Goal: Task Accomplishment & Management: Use online tool/utility

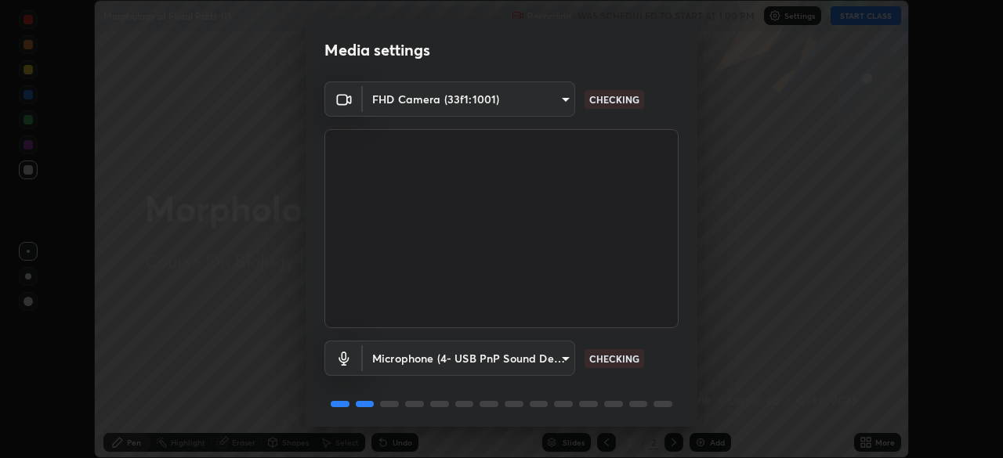
scroll to position [56, 0]
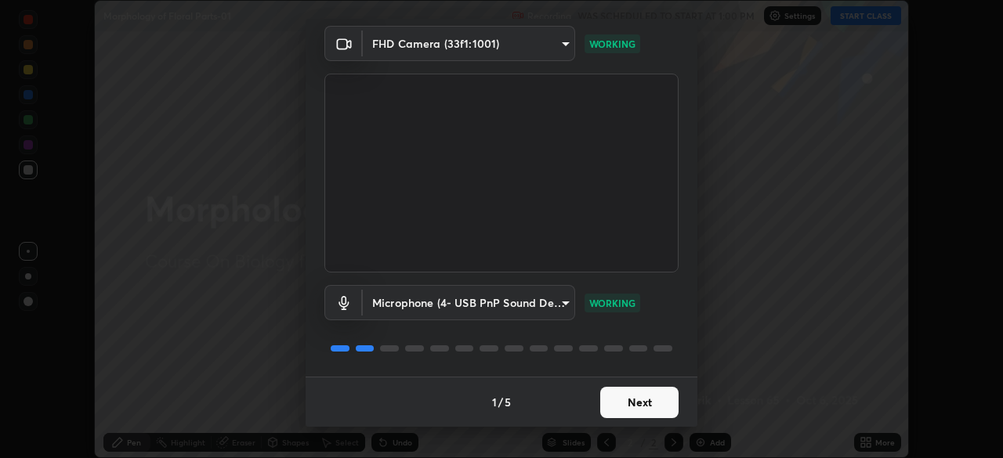
click at [623, 406] on button "Next" at bounding box center [639, 402] width 78 height 31
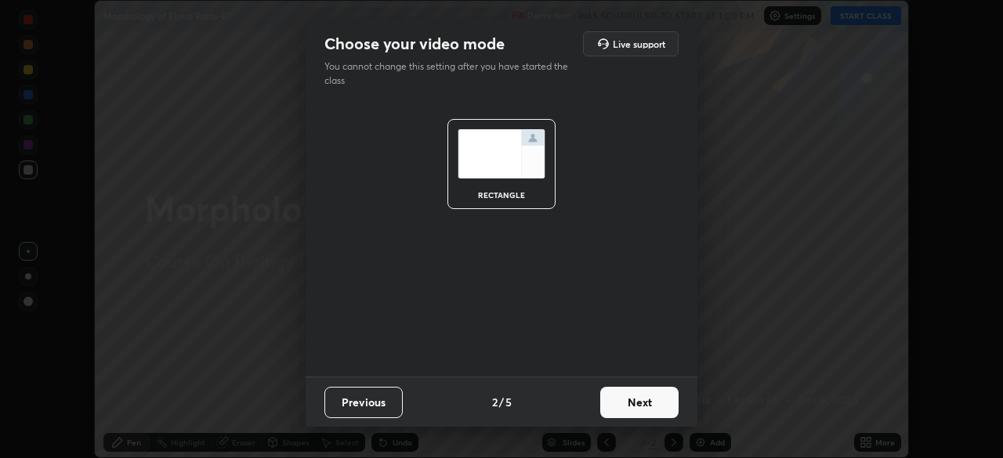
click at [632, 410] on button "Next" at bounding box center [639, 402] width 78 height 31
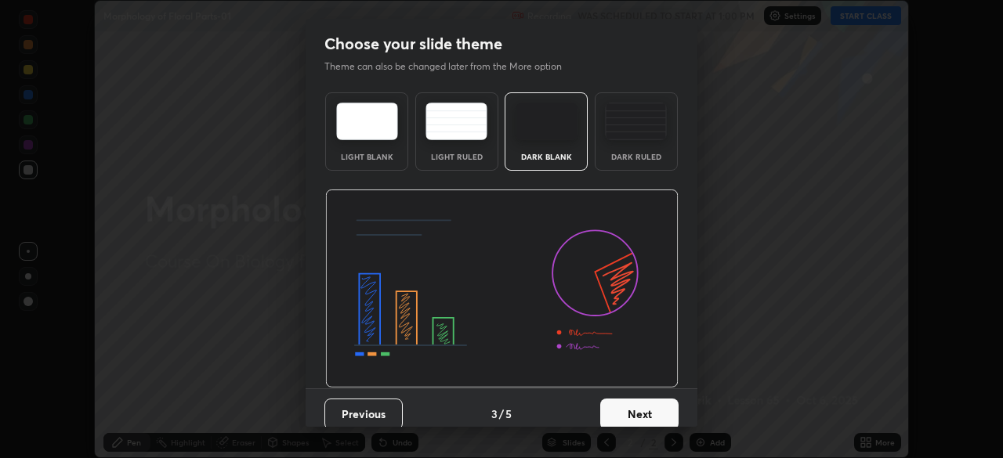
click at [635, 416] on button "Next" at bounding box center [639, 414] width 78 height 31
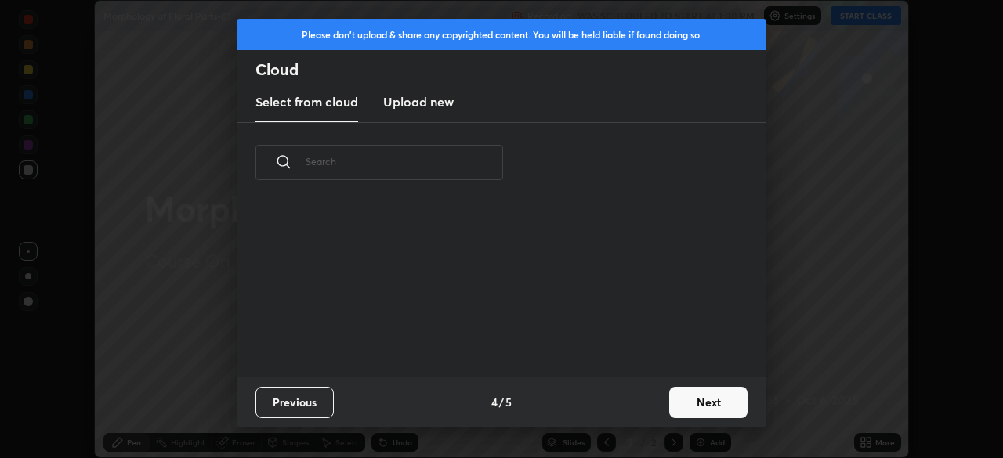
click at [444, 161] on input "text" at bounding box center [404, 162] width 197 height 67
click at [443, 159] on input "text" at bounding box center [404, 162] width 197 height 67
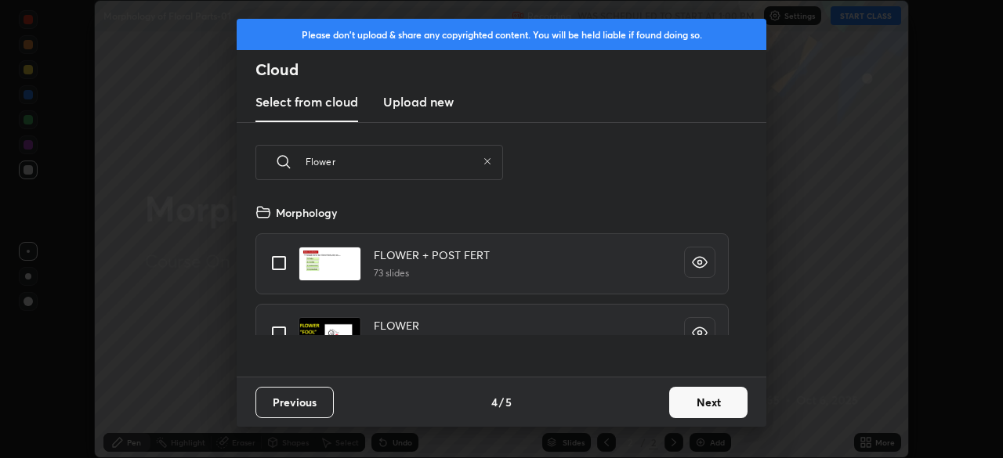
scroll to position [174, 503]
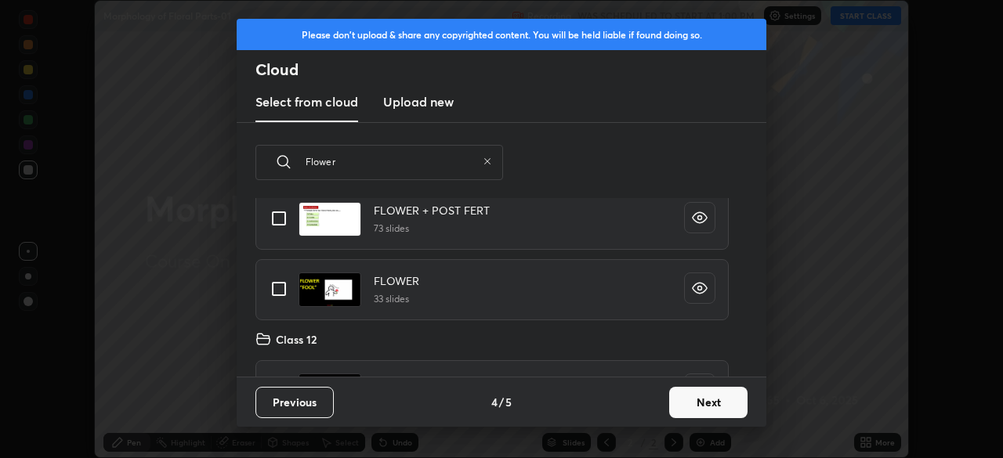
type input "Flower"
click at [278, 291] on input "grid" at bounding box center [279, 289] width 33 height 33
checkbox input "true"
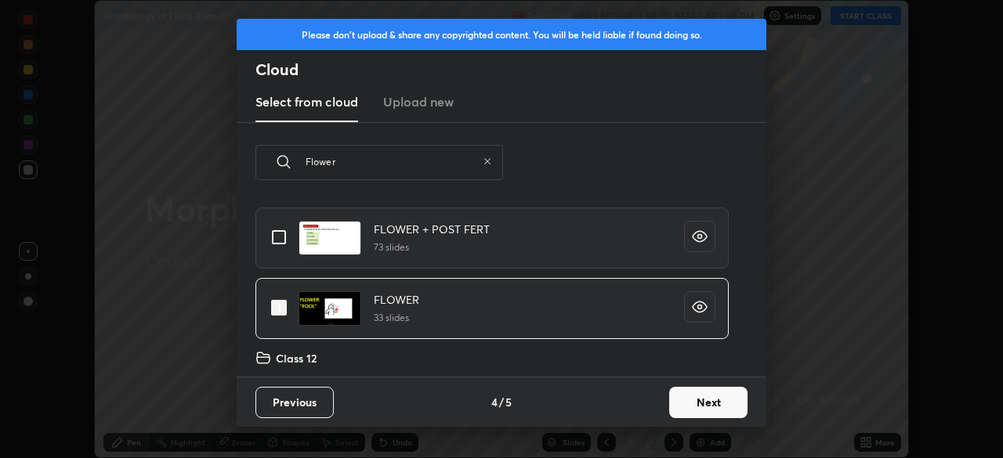
click at [284, 239] on input "grid" at bounding box center [279, 237] width 33 height 33
checkbox input "true"
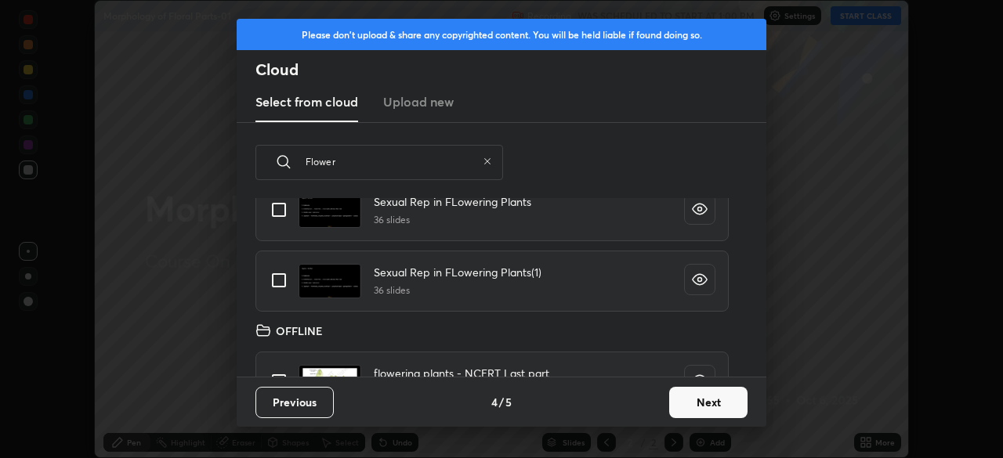
scroll to position [254, 0]
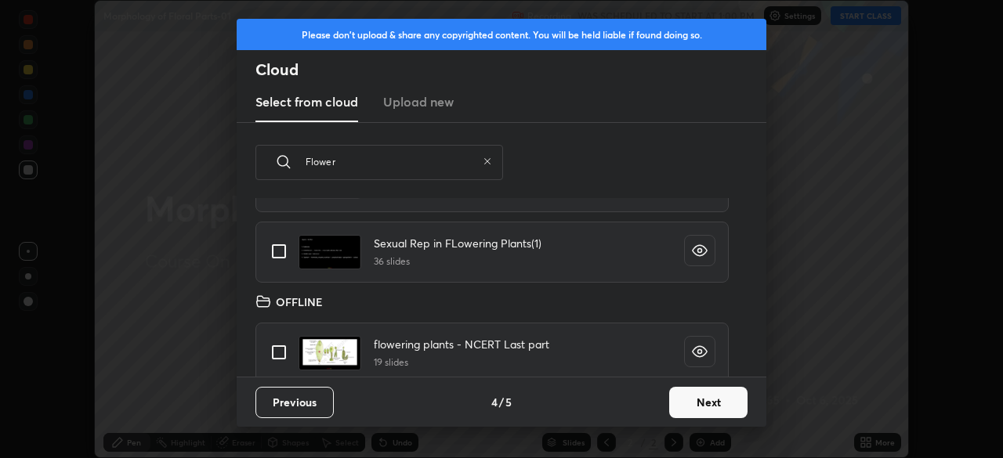
click at [487, 161] on icon at bounding box center [487, 161] width 6 height 6
click at [442, 163] on input "text" at bounding box center [404, 162] width 197 height 67
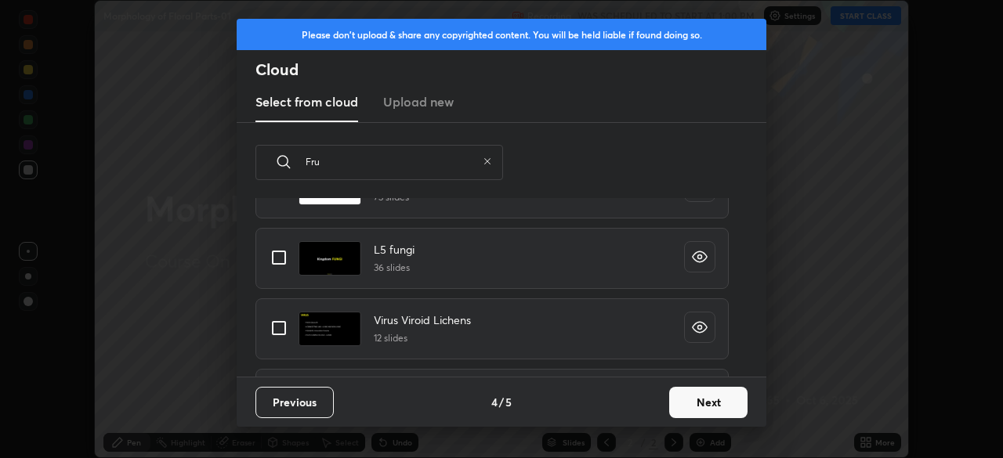
scroll to position [174, 503]
type input "Fruit"
type textarea "x"
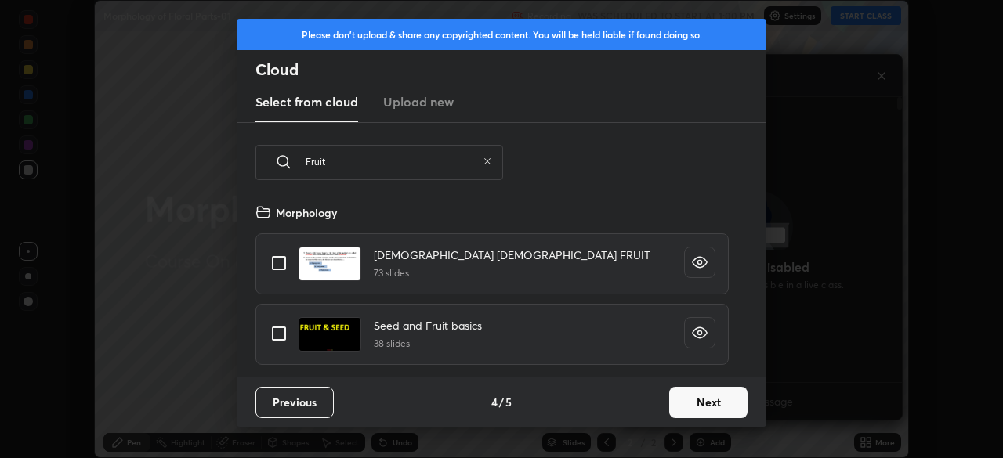
type input "Fruit"
click at [487, 161] on icon at bounding box center [487, 161] width 6 height 6
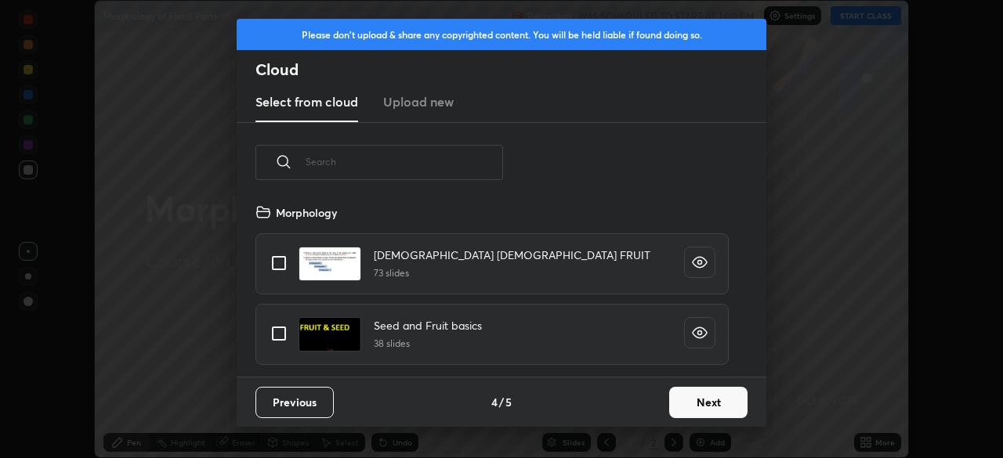
click at [701, 407] on button "Next" at bounding box center [708, 402] width 78 height 31
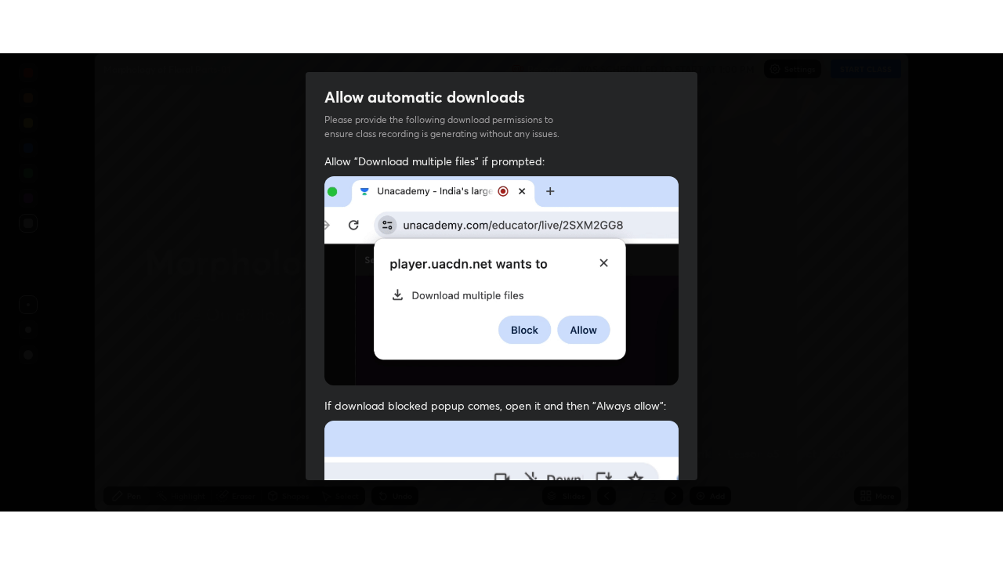
scroll to position [375, 0]
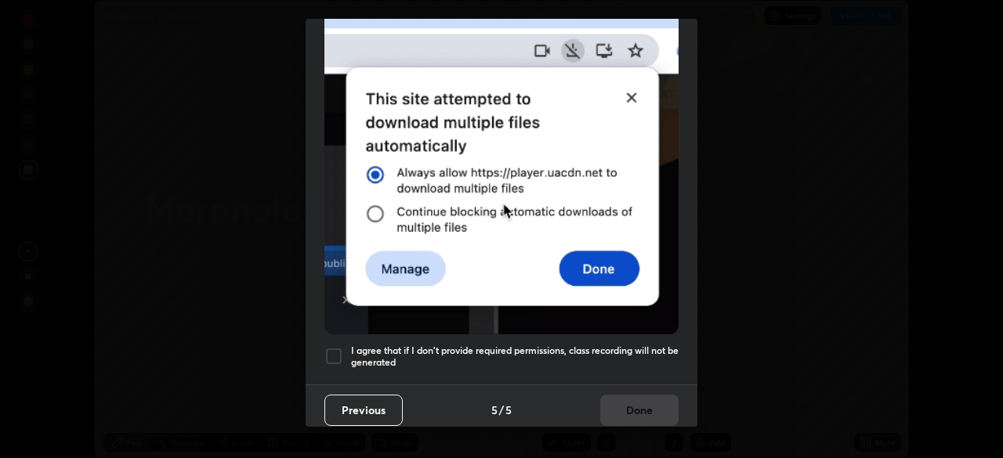
click at [507, 346] on h5 "I agree that if I don't provide required permissions, class recording will not …" at bounding box center [515, 357] width 328 height 24
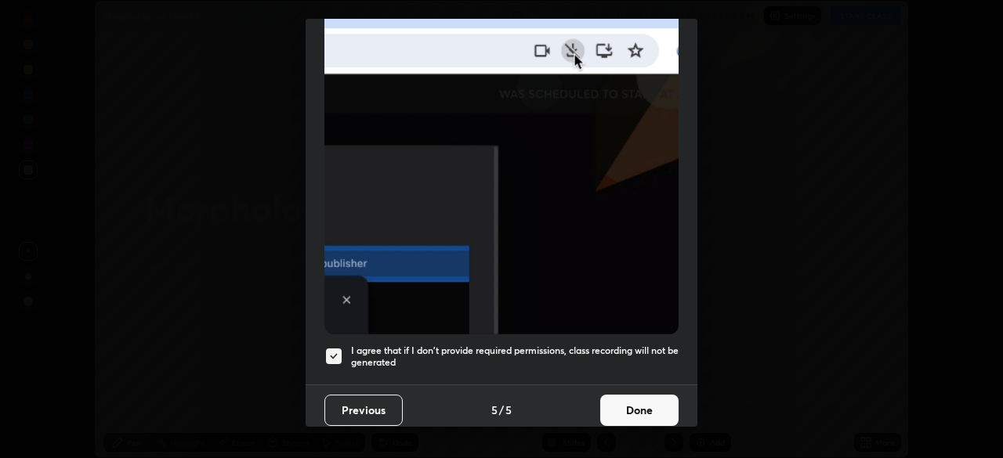
click at [629, 405] on button "Done" at bounding box center [639, 410] width 78 height 31
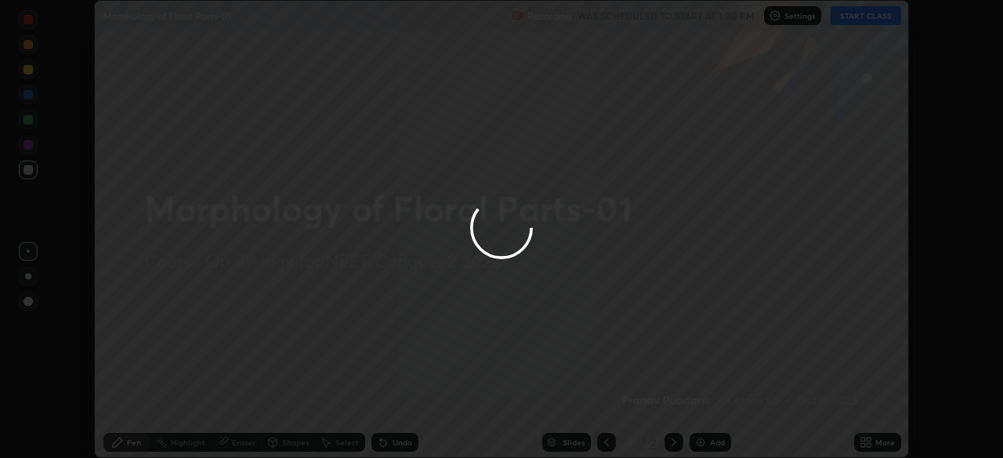
click at [603, 442] on div at bounding box center [501, 229] width 1003 height 458
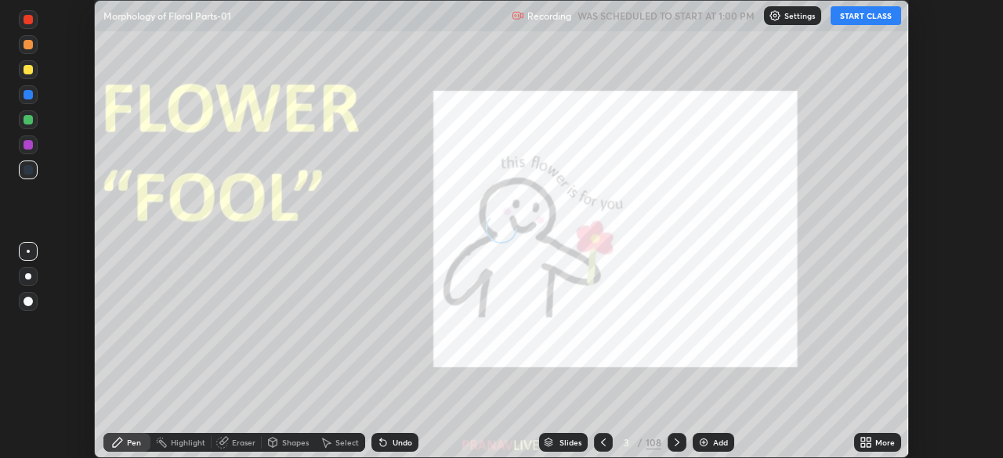
click at [602, 443] on icon at bounding box center [603, 442] width 13 height 13
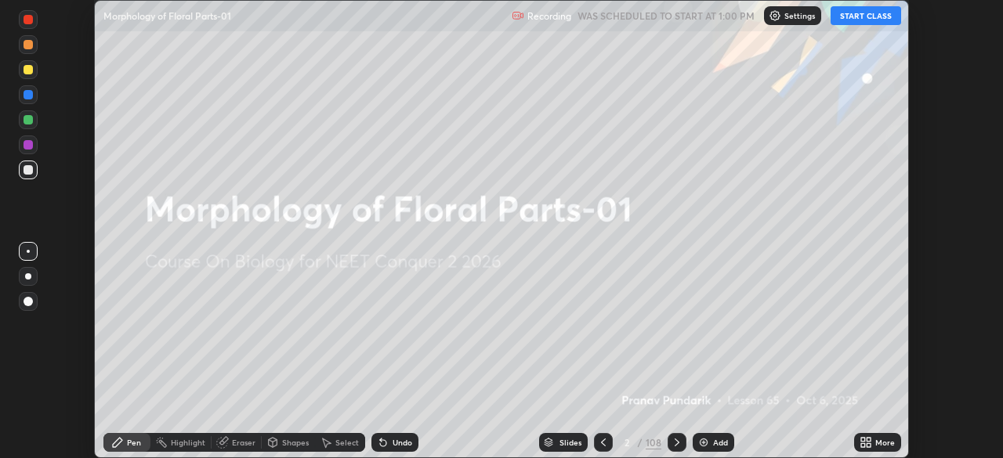
click at [714, 444] on div "Add" at bounding box center [720, 443] width 15 height 8
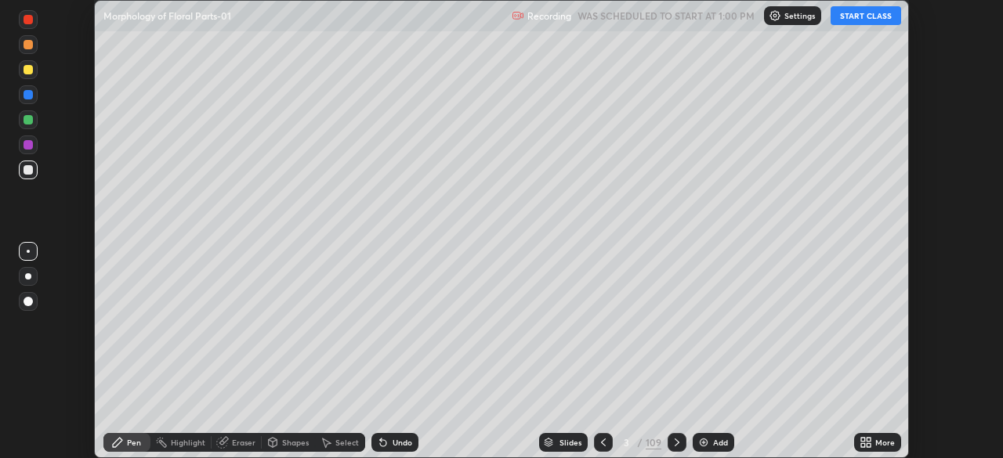
click at [869, 446] on icon at bounding box center [869, 446] width 4 height 4
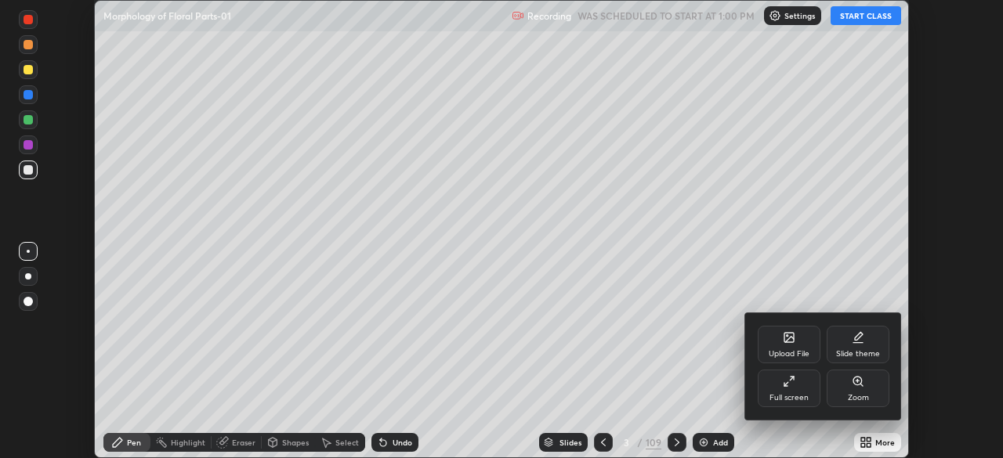
click at [804, 388] on div "Full screen" at bounding box center [789, 389] width 63 height 38
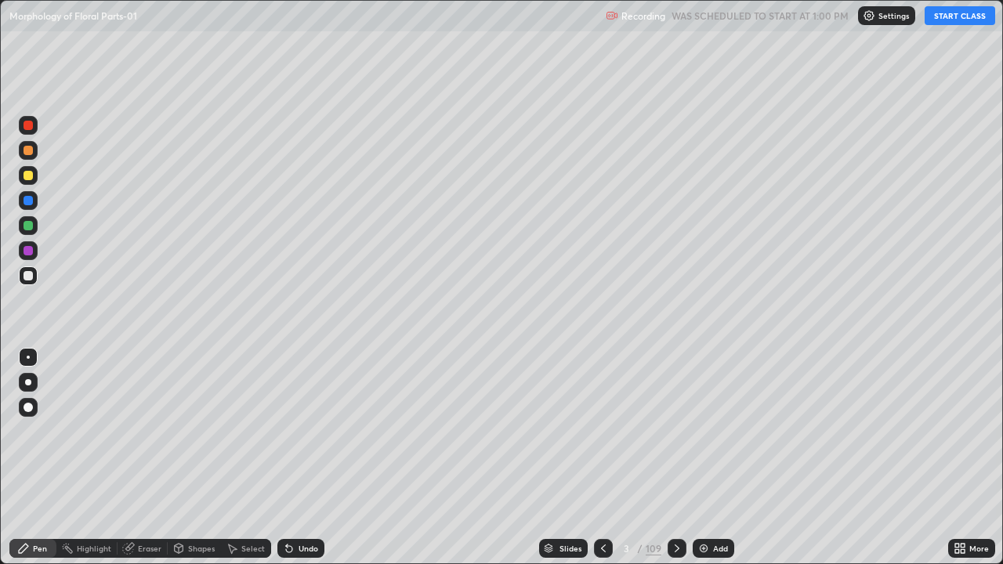
scroll to position [0, 0]
click at [957, 18] on button "START CLASS" at bounding box center [960, 15] width 71 height 19
click at [36, 385] on div at bounding box center [28, 382] width 19 height 19
click at [570, 458] on div "Slides" at bounding box center [571, 549] width 22 height 8
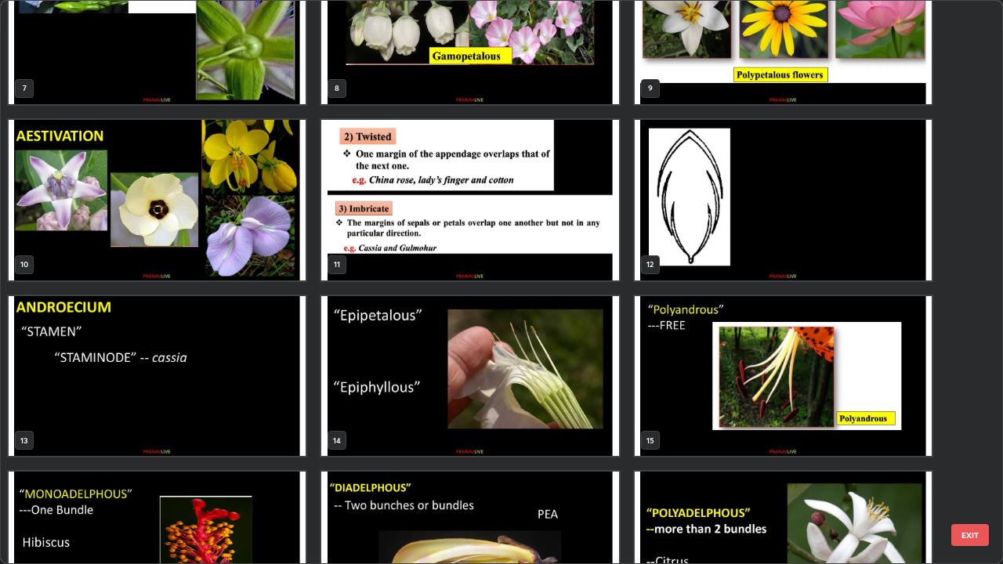
scroll to position [404, 0]
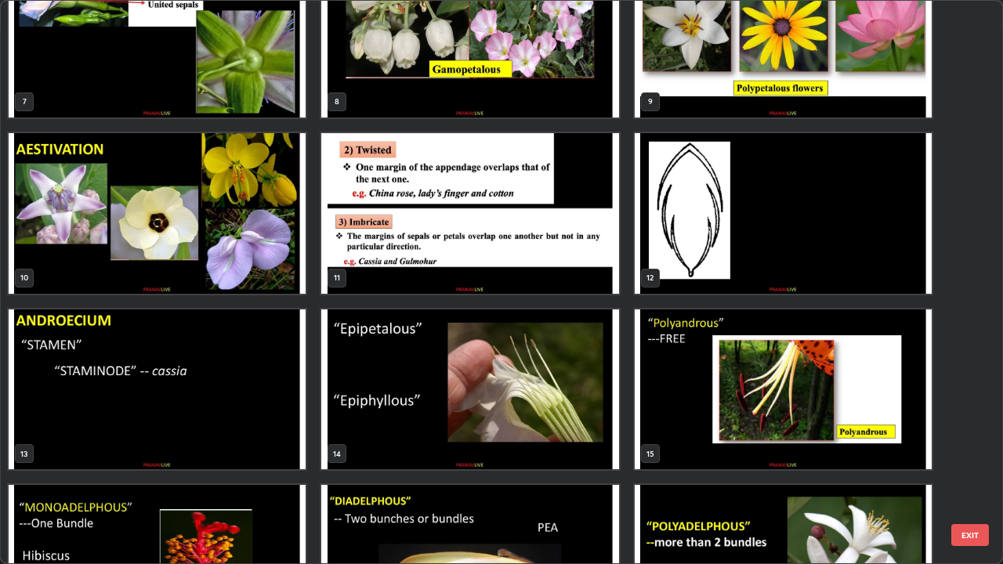
click at [730, 281] on img "grid" at bounding box center [783, 213] width 297 height 161
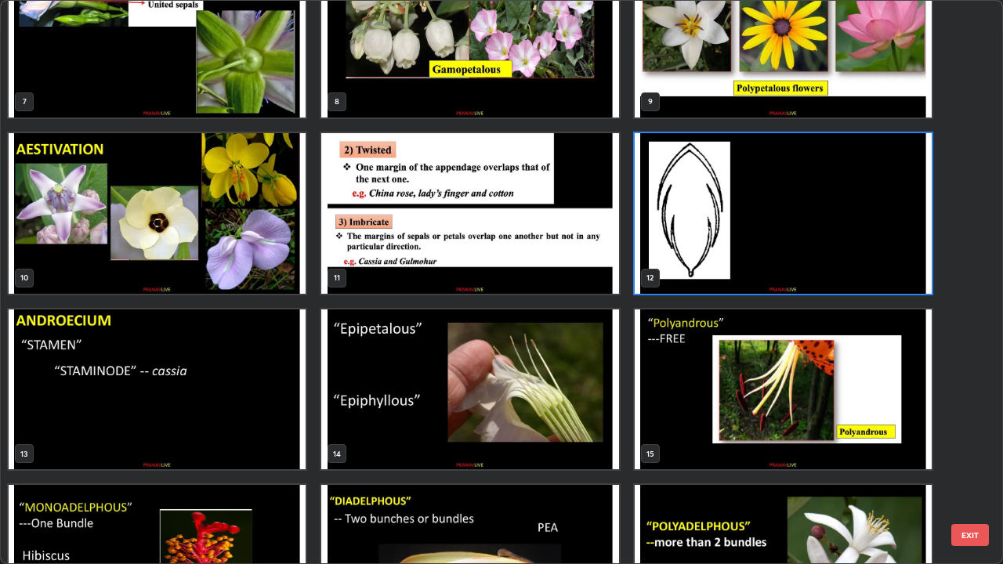
click at [729, 281] on img "grid" at bounding box center [783, 213] width 297 height 161
click at [726, 278] on img "grid" at bounding box center [783, 213] width 297 height 161
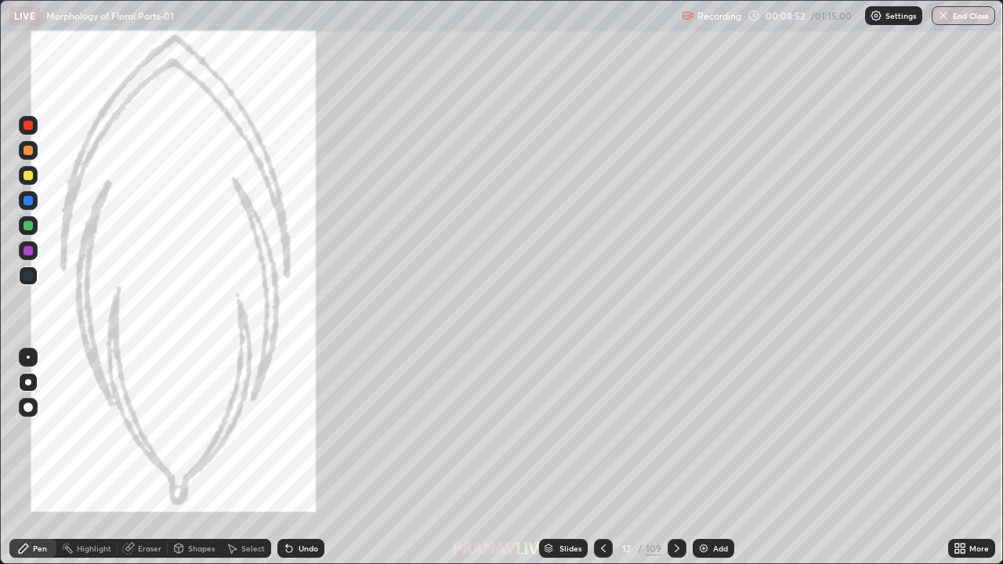
click at [723, 271] on img "grid" at bounding box center [783, 213] width 297 height 161
click at [730, 458] on div "Add" at bounding box center [714, 548] width 42 height 19
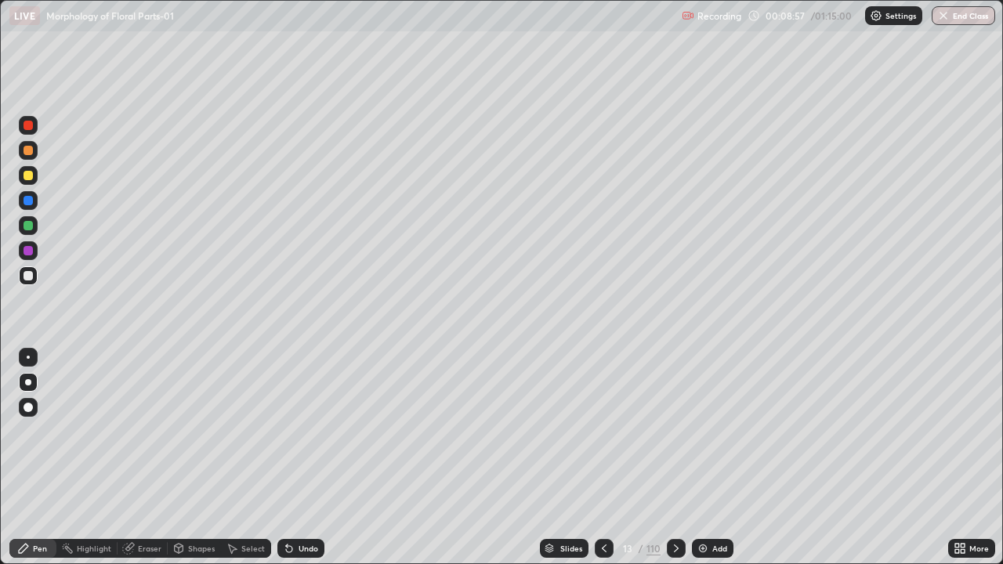
click at [25, 176] on div at bounding box center [28, 175] width 9 height 9
click at [31, 382] on div at bounding box center [28, 382] width 6 height 6
click at [676, 458] on icon at bounding box center [676, 548] width 13 height 13
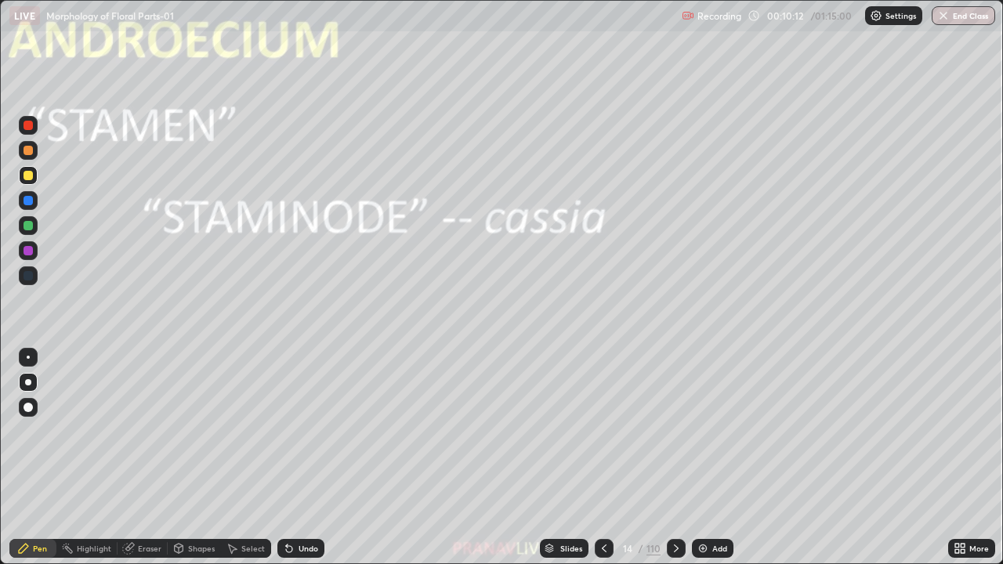
click at [676, 458] on div at bounding box center [676, 548] width 19 height 19
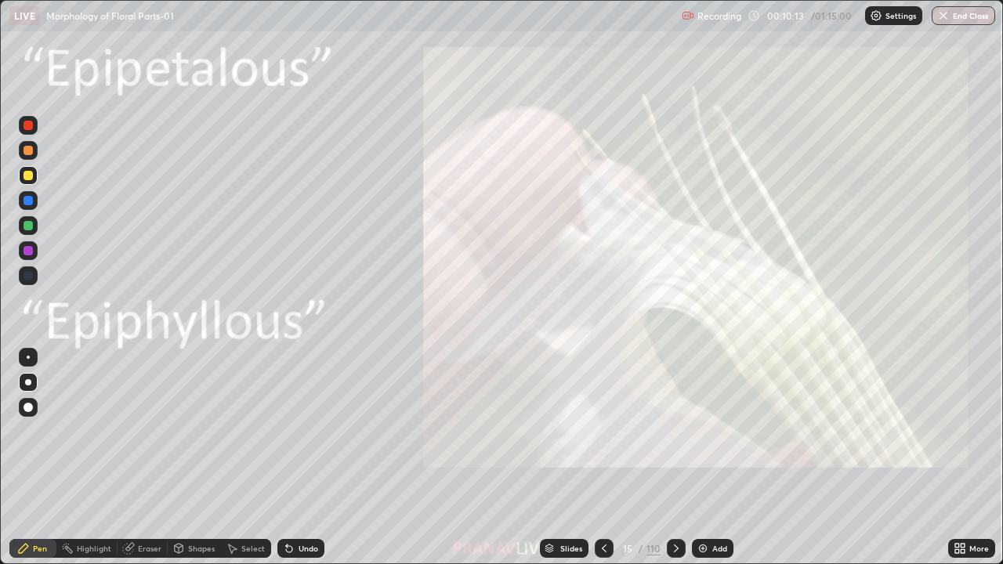
click at [972, 458] on div "More" at bounding box center [979, 549] width 20 height 8
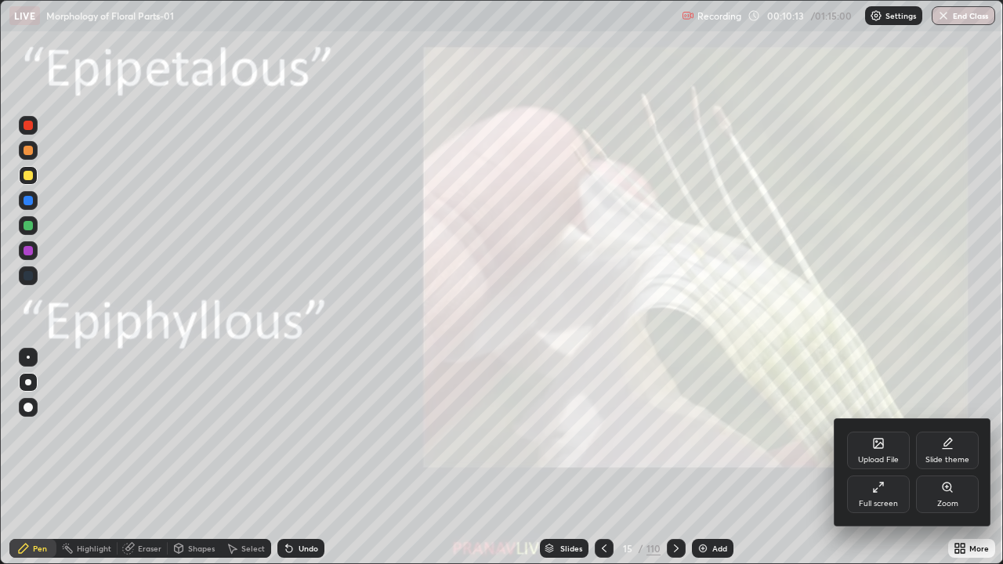
click at [958, 458] on div "Zoom" at bounding box center [947, 495] width 63 height 38
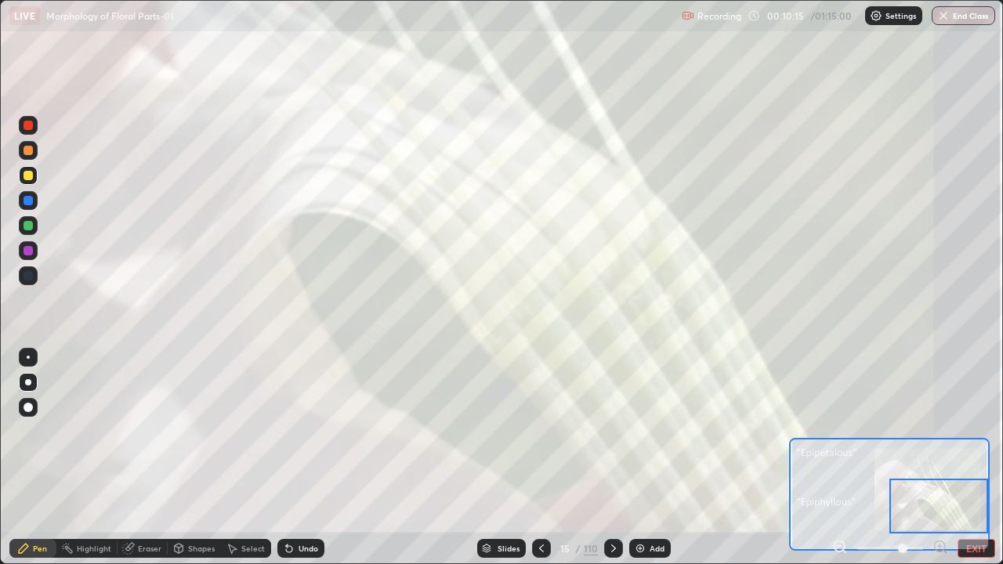
click at [845, 458] on icon at bounding box center [844, 551] width 3 height 3
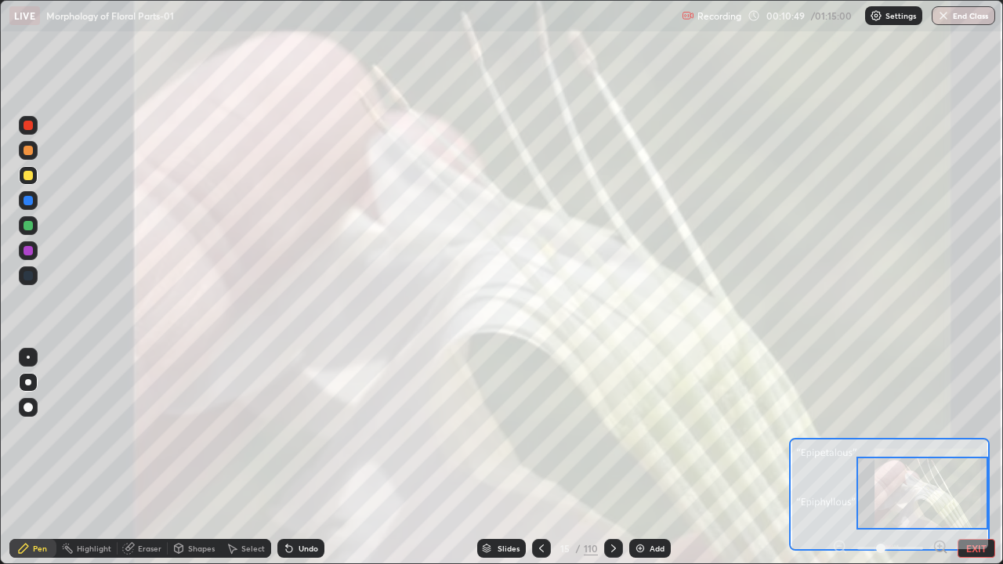
click at [982, 458] on button "EXIT" at bounding box center [977, 548] width 38 height 19
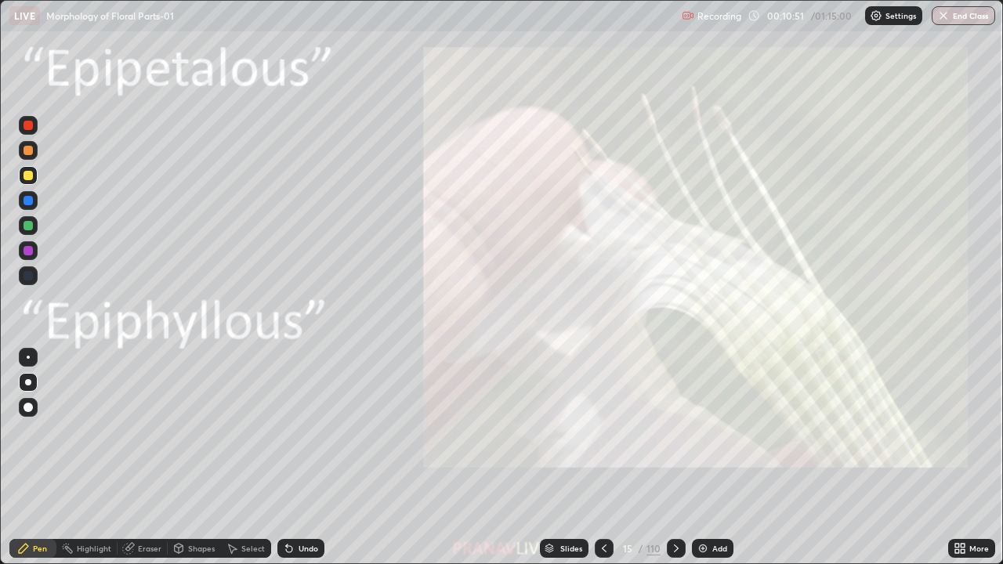
click at [31, 183] on div at bounding box center [28, 175] width 19 height 19
click at [704, 458] on div "Add" at bounding box center [713, 548] width 42 height 19
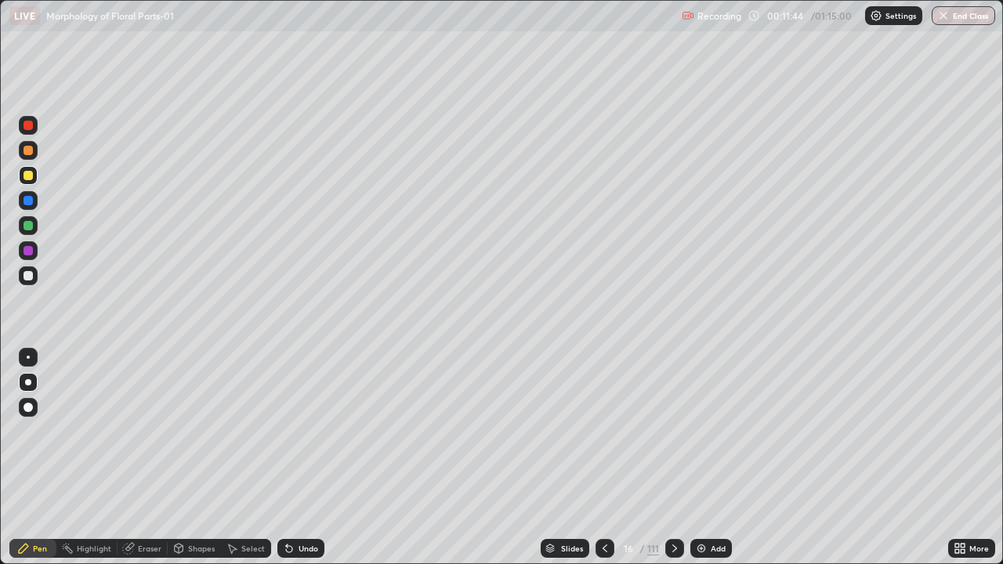
click at [36, 169] on div at bounding box center [28, 175] width 19 height 19
click at [29, 283] on div at bounding box center [28, 275] width 19 height 19
click at [711, 458] on div "Add" at bounding box center [718, 549] width 15 height 8
click at [30, 182] on div at bounding box center [28, 175] width 19 height 19
click at [310, 458] on div "Undo" at bounding box center [309, 549] width 20 height 8
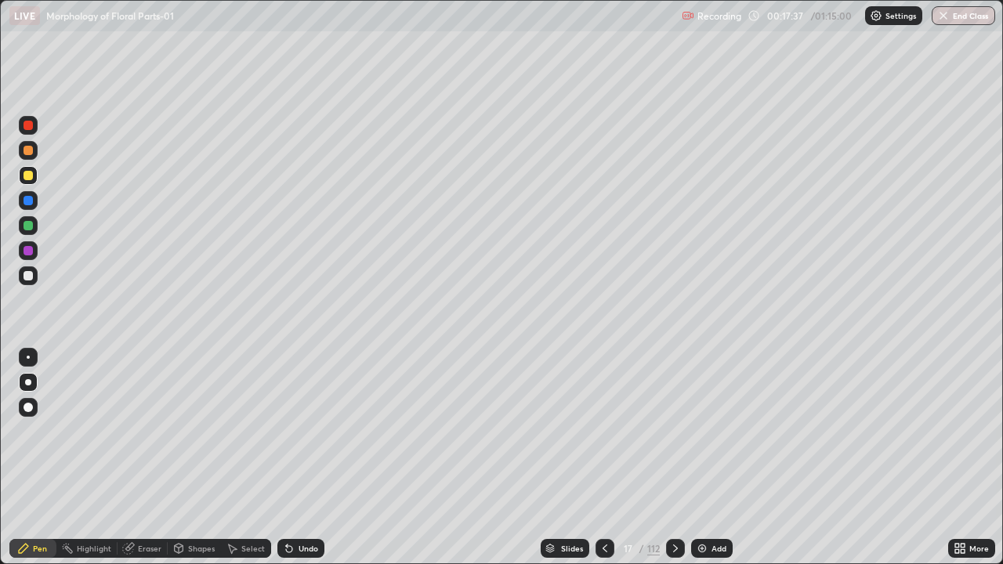
click at [320, 458] on div "Undo" at bounding box center [300, 548] width 47 height 19
click at [319, 458] on div "Undo" at bounding box center [300, 548] width 47 height 19
click at [318, 458] on div "Undo" at bounding box center [300, 548] width 47 height 19
click at [37, 277] on div at bounding box center [28, 275] width 19 height 19
click at [301, 458] on div "Undo" at bounding box center [300, 548] width 47 height 19
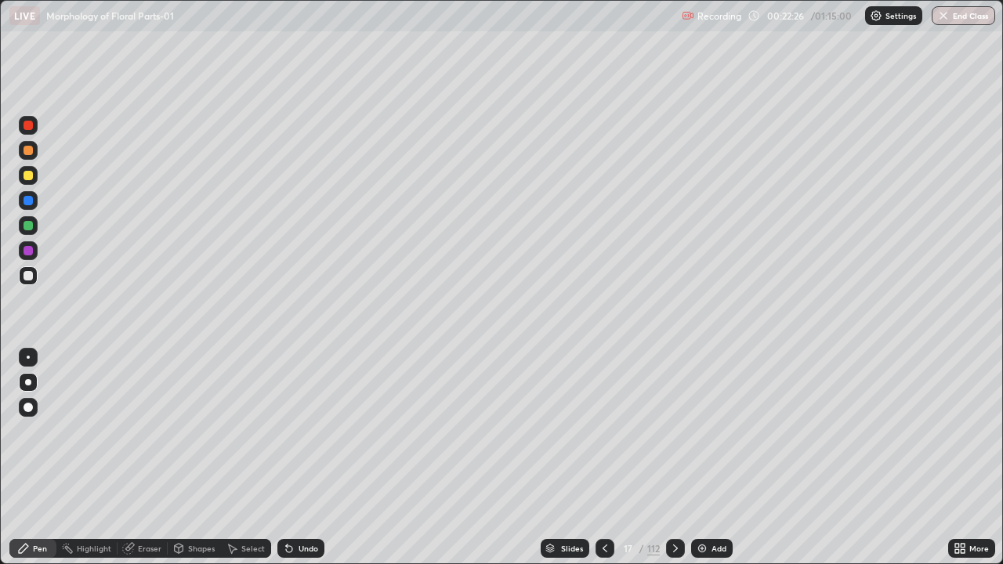
click at [566, 458] on div "Slides" at bounding box center [572, 549] width 22 height 8
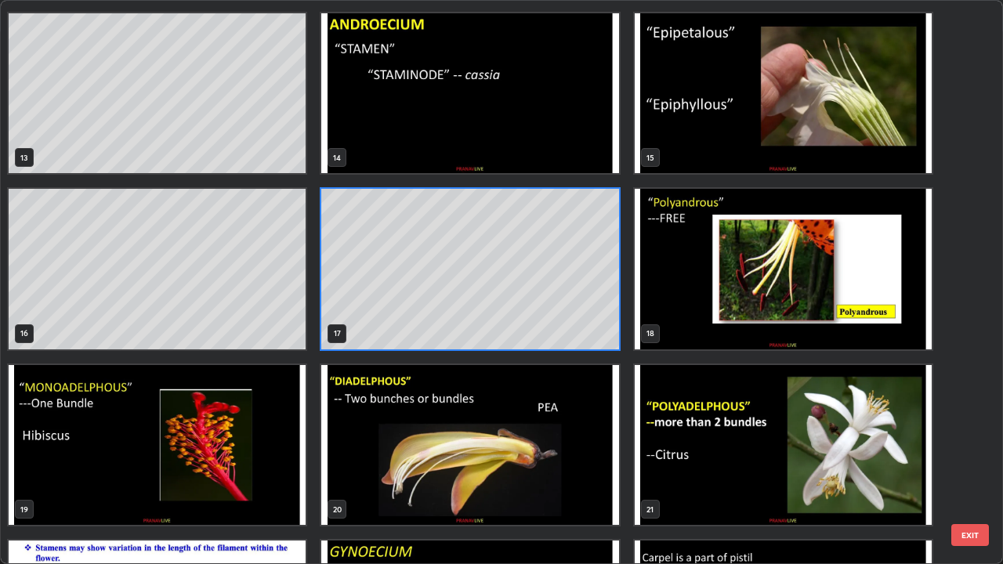
scroll to position [709, 0]
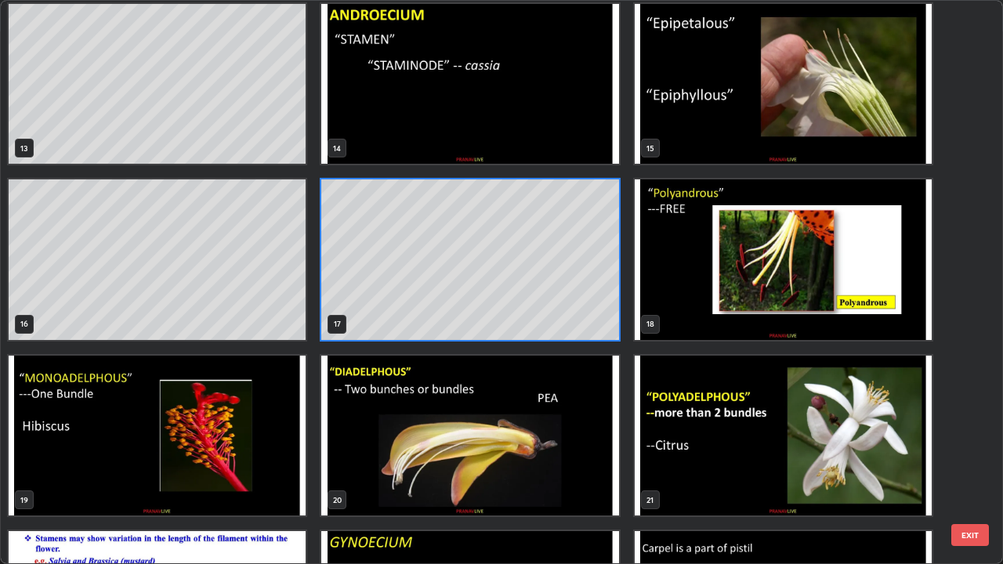
click at [273, 416] on img "grid" at bounding box center [157, 436] width 297 height 161
click at [274, 418] on img "grid" at bounding box center [157, 436] width 297 height 161
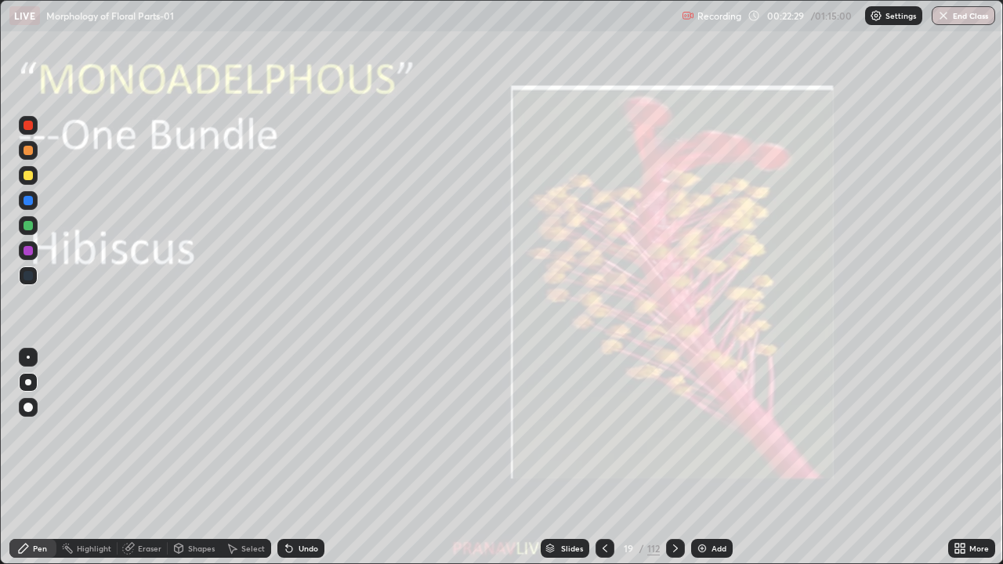
click at [275, 419] on img "grid" at bounding box center [157, 436] width 297 height 161
click at [676, 458] on icon at bounding box center [675, 548] width 13 height 13
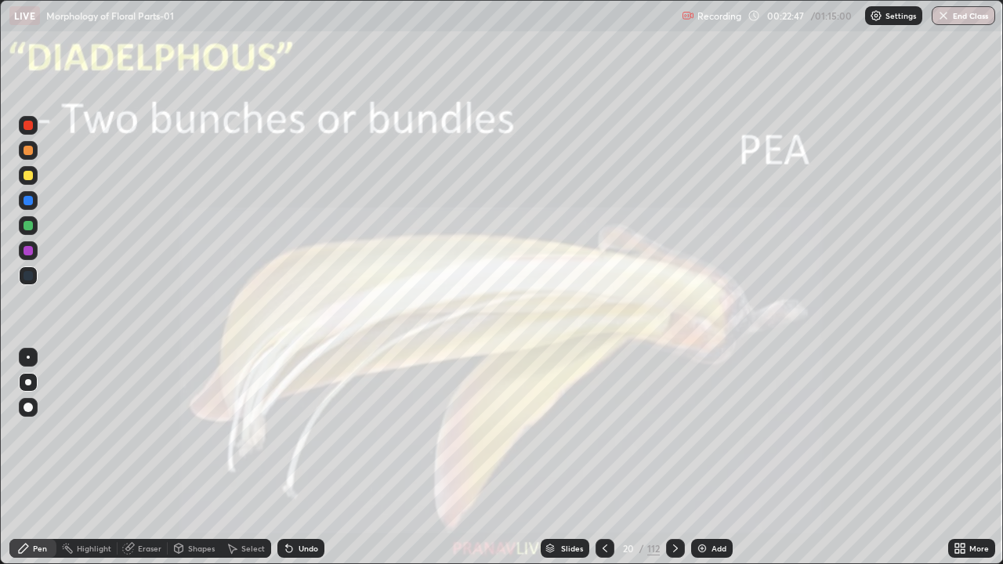
click at [29, 407] on div at bounding box center [28, 407] width 9 height 9
click at [673, 458] on div at bounding box center [675, 548] width 19 height 19
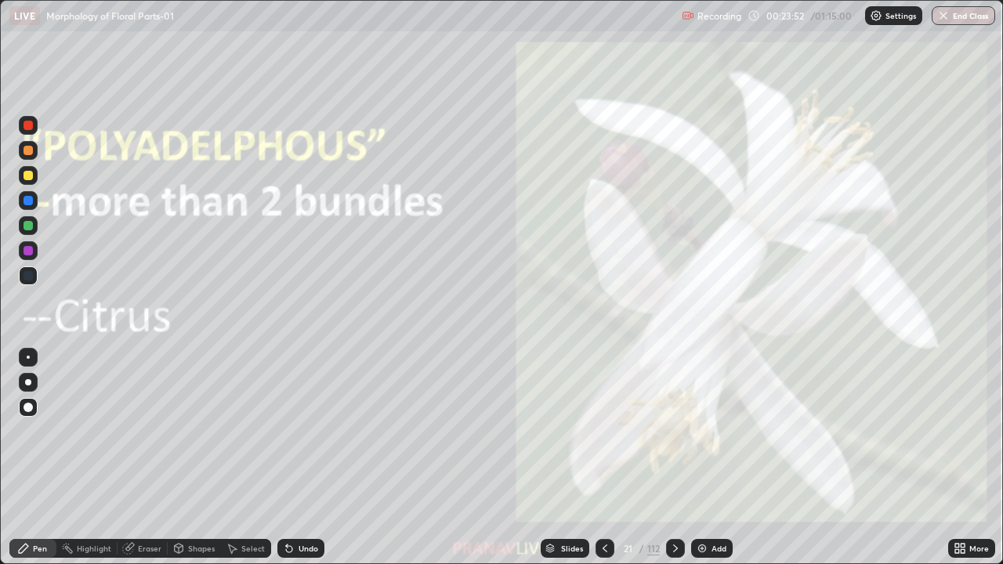
click at [30, 176] on div at bounding box center [28, 175] width 9 height 9
click at [709, 458] on div "Add" at bounding box center [712, 548] width 42 height 19
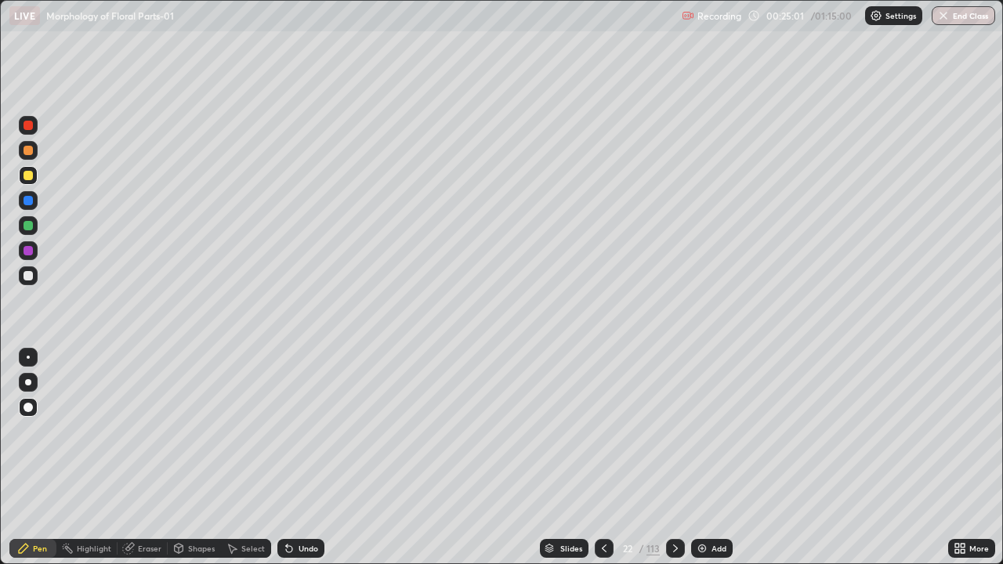
click at [570, 458] on div "Slides" at bounding box center [571, 549] width 22 height 8
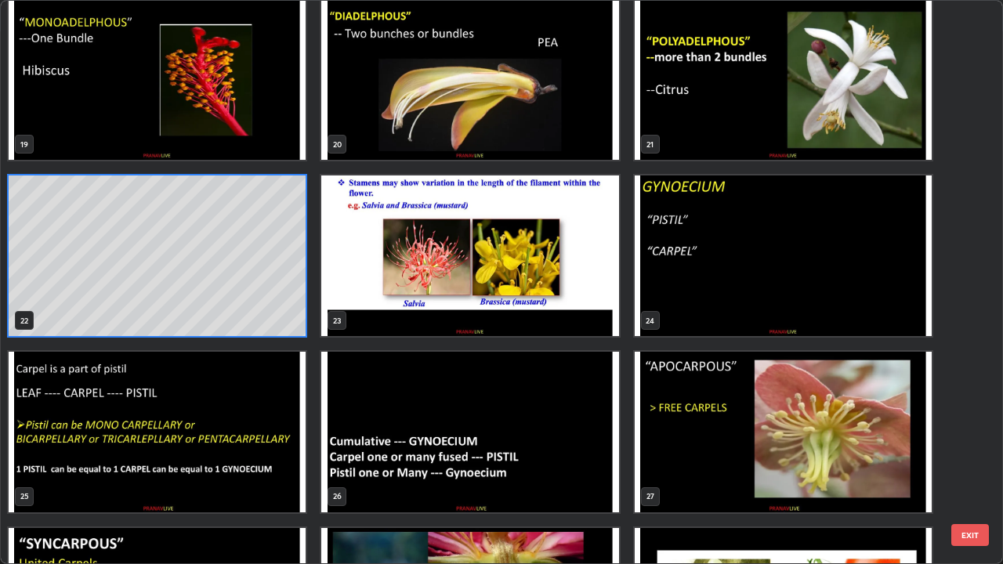
scroll to position [1081, 0]
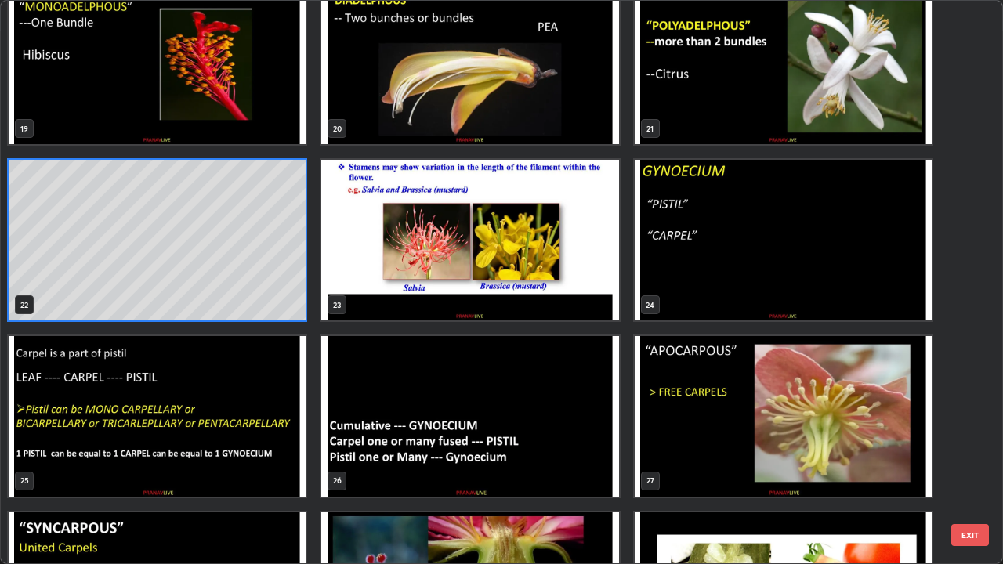
click at [603, 303] on img "grid" at bounding box center [469, 240] width 297 height 161
click at [602, 306] on img "grid" at bounding box center [469, 240] width 297 height 161
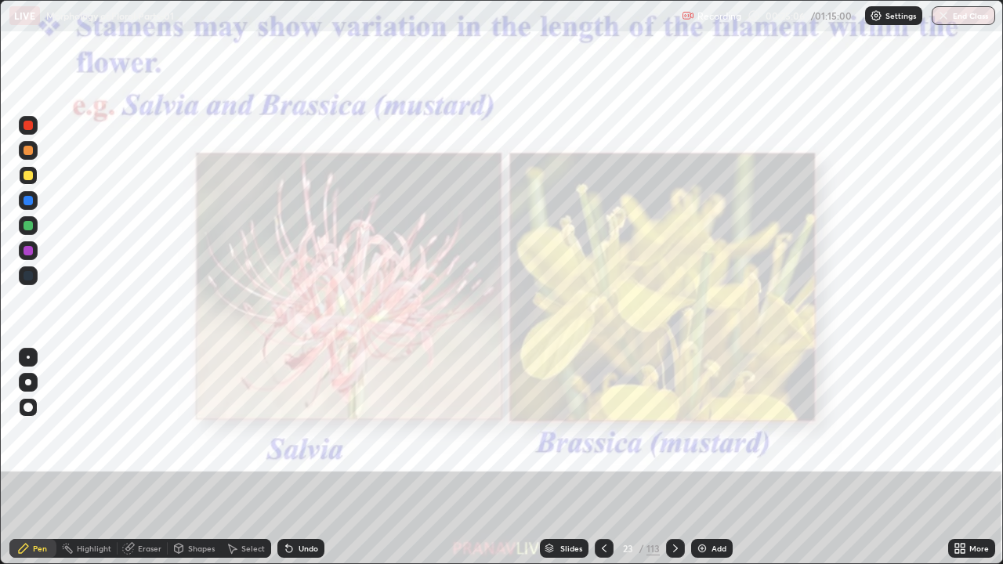
click at [604, 306] on img "grid" at bounding box center [469, 240] width 297 height 161
click at [606, 304] on img "grid" at bounding box center [469, 240] width 297 height 161
click at [961, 458] on icon at bounding box center [963, 551] width 4 height 4
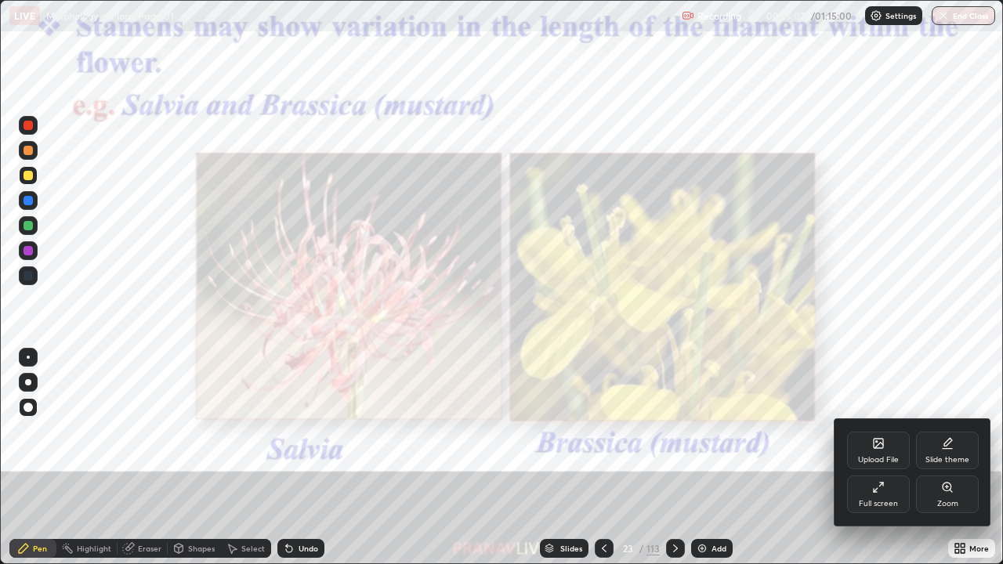
click at [943, 458] on div "Zoom" at bounding box center [947, 504] width 21 height 8
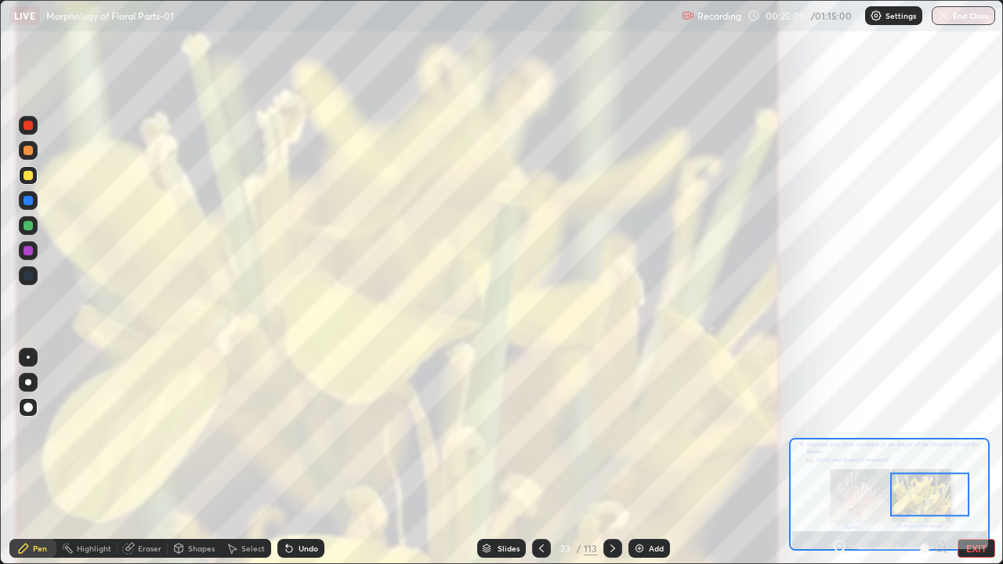
click at [842, 458] on icon at bounding box center [840, 546] width 4 height 0
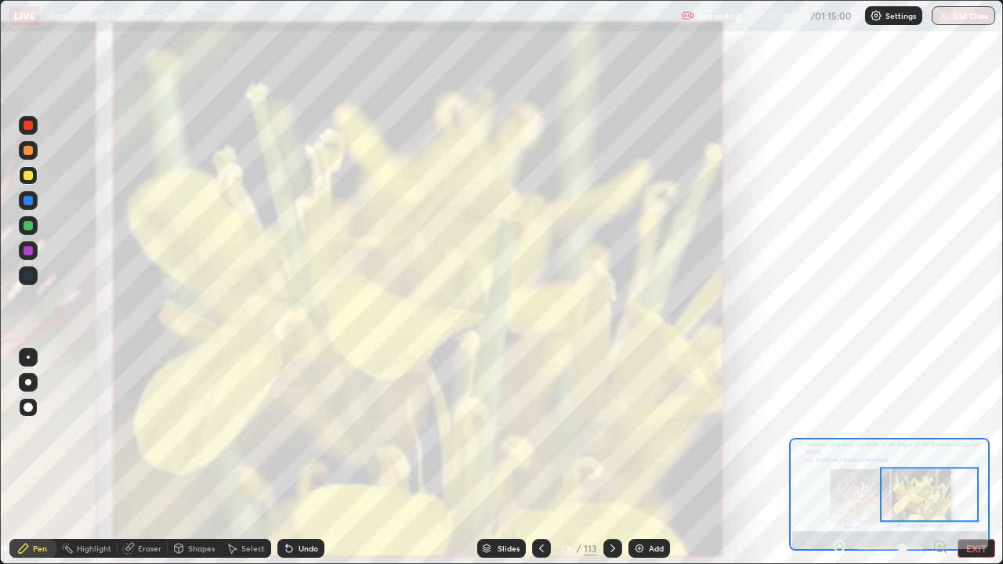
click at [649, 458] on div "Add" at bounding box center [656, 549] width 15 height 8
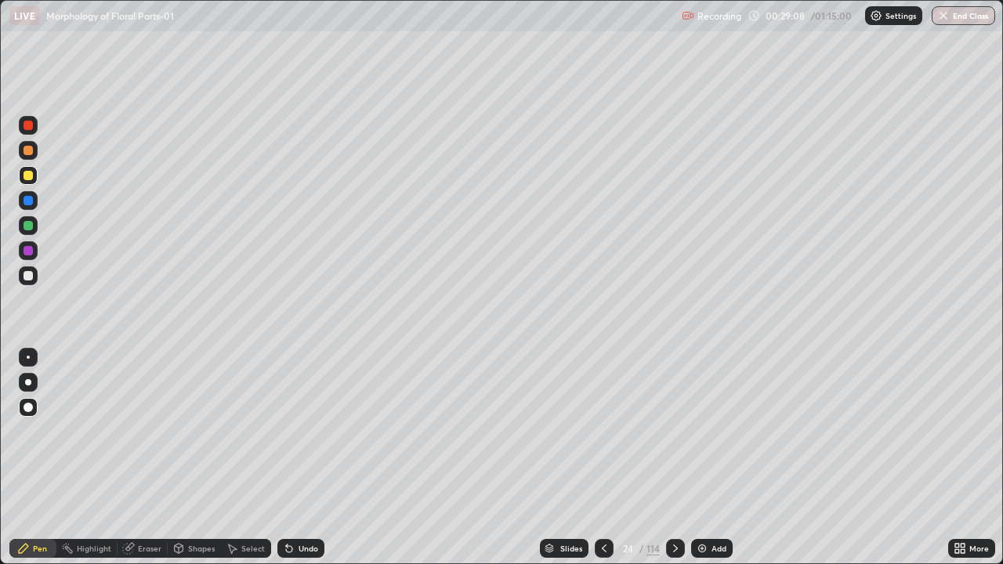
click at [31, 282] on div at bounding box center [28, 275] width 19 height 19
click at [719, 458] on div "Add" at bounding box center [712, 548] width 42 height 19
click at [30, 277] on div at bounding box center [28, 275] width 9 height 9
click at [31, 254] on div at bounding box center [28, 250] width 9 height 9
click at [28, 382] on div at bounding box center [28, 382] width 6 height 6
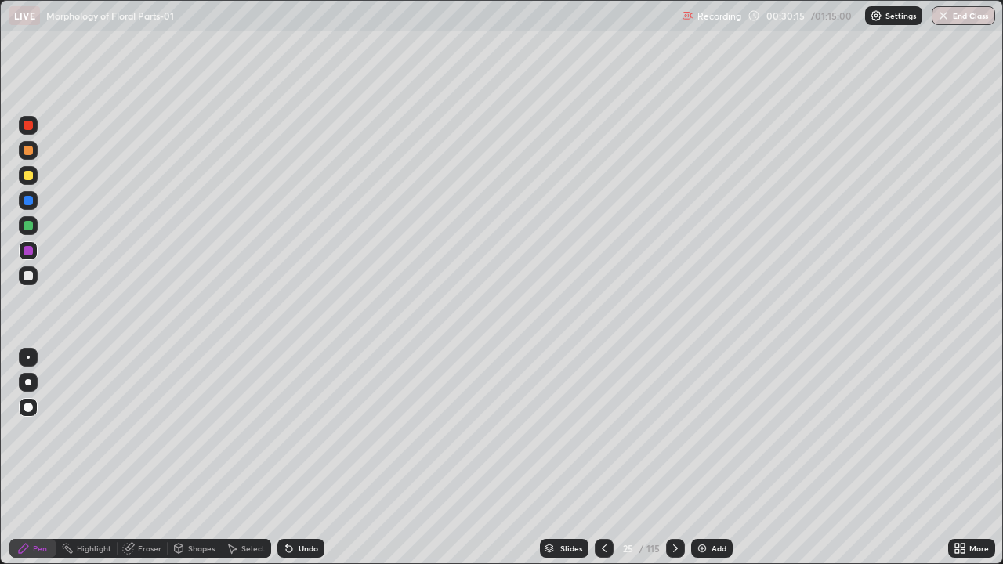
click at [30, 374] on div at bounding box center [28, 382] width 19 height 19
click at [28, 277] on div at bounding box center [28, 275] width 9 height 9
click at [31, 226] on div at bounding box center [28, 225] width 9 height 9
click at [31, 125] on div at bounding box center [28, 125] width 9 height 9
click at [305, 458] on div "Undo" at bounding box center [300, 548] width 47 height 19
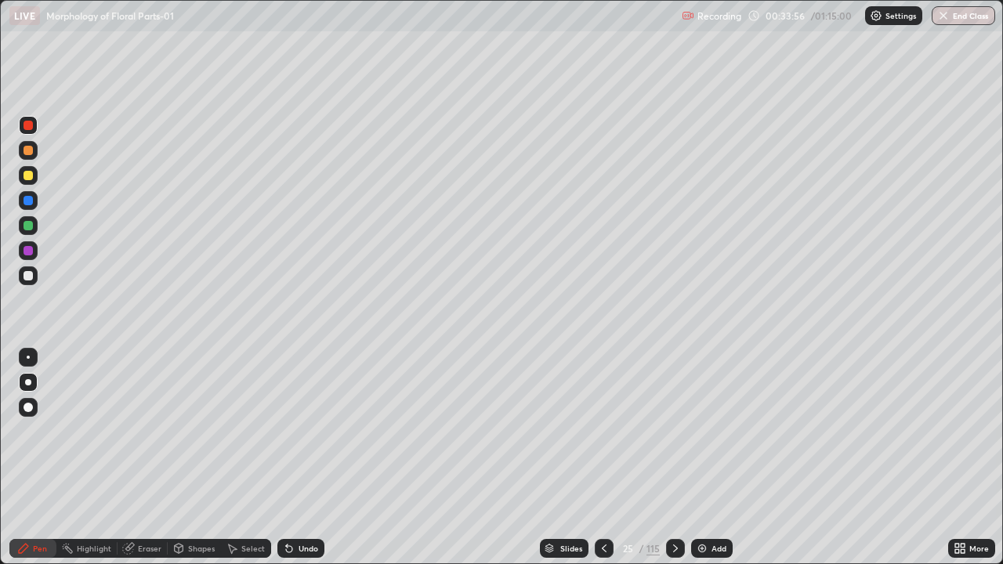
click at [717, 458] on div "Add" at bounding box center [719, 549] width 15 height 8
click at [34, 277] on div at bounding box center [28, 275] width 19 height 19
click at [245, 458] on div "Select" at bounding box center [253, 549] width 24 height 8
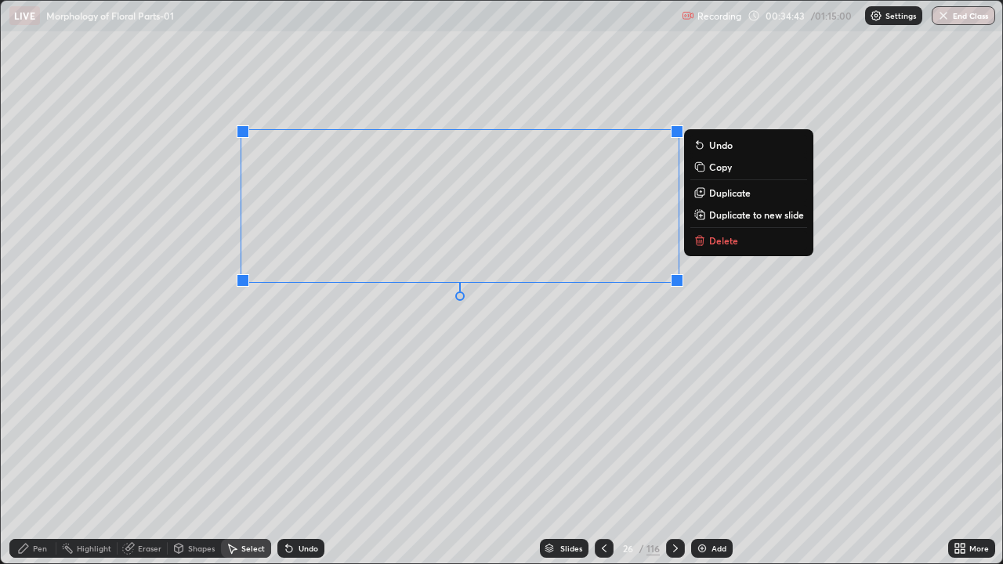
click at [34, 458] on div "Pen" at bounding box center [40, 549] width 14 height 8
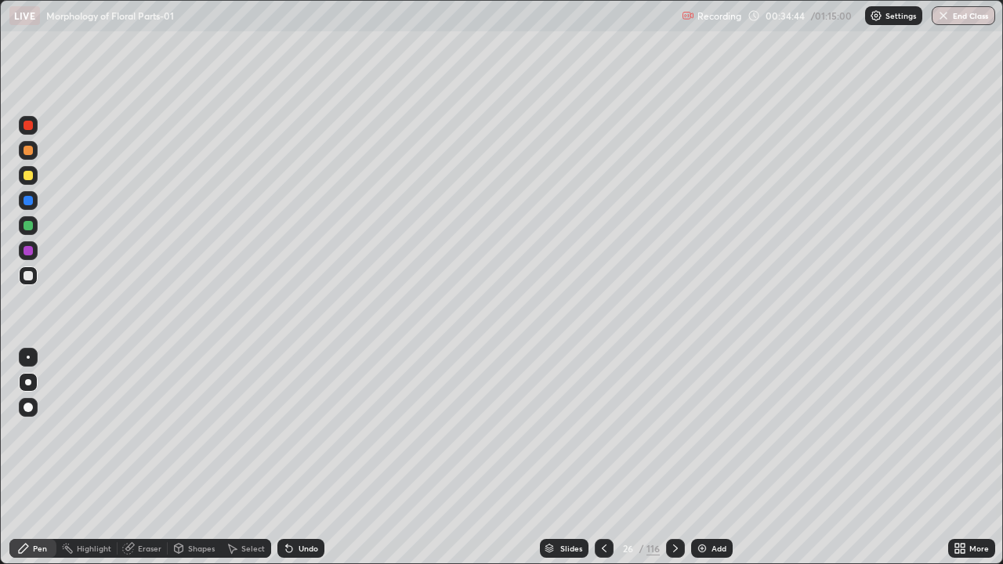
click at [28, 277] on div at bounding box center [28, 275] width 9 height 9
click at [244, 458] on div "Select" at bounding box center [246, 548] width 50 height 19
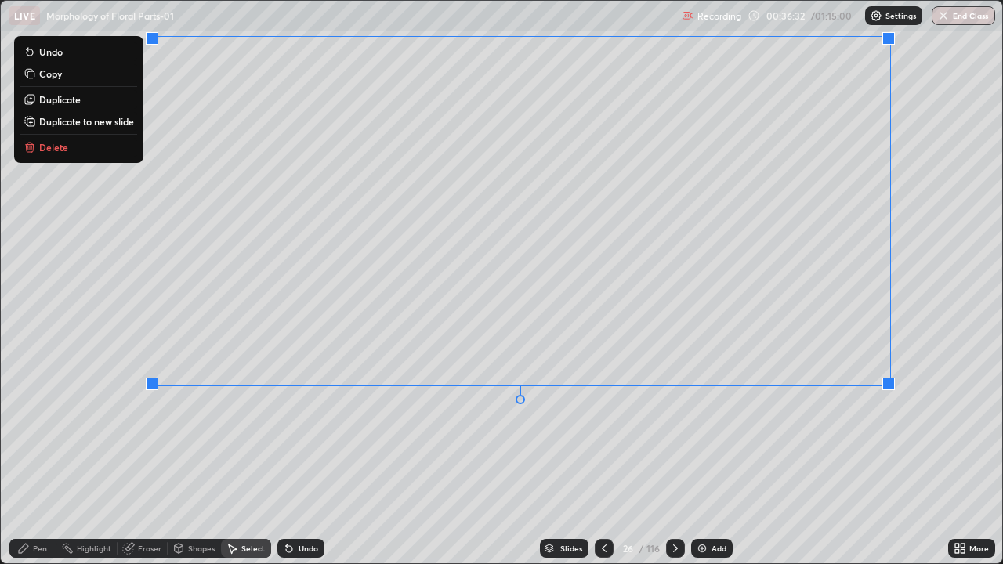
click at [35, 458] on div "Pen" at bounding box center [40, 549] width 14 height 8
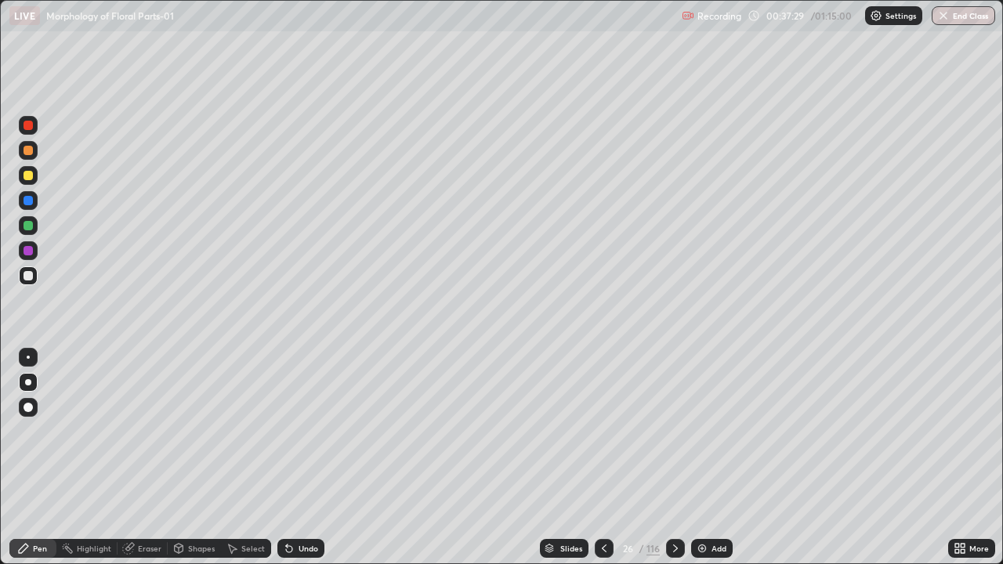
click at [308, 458] on div "Undo" at bounding box center [309, 549] width 20 height 8
click at [304, 458] on div "Undo" at bounding box center [309, 549] width 20 height 8
click at [563, 458] on div "Slides" at bounding box center [571, 549] width 22 height 8
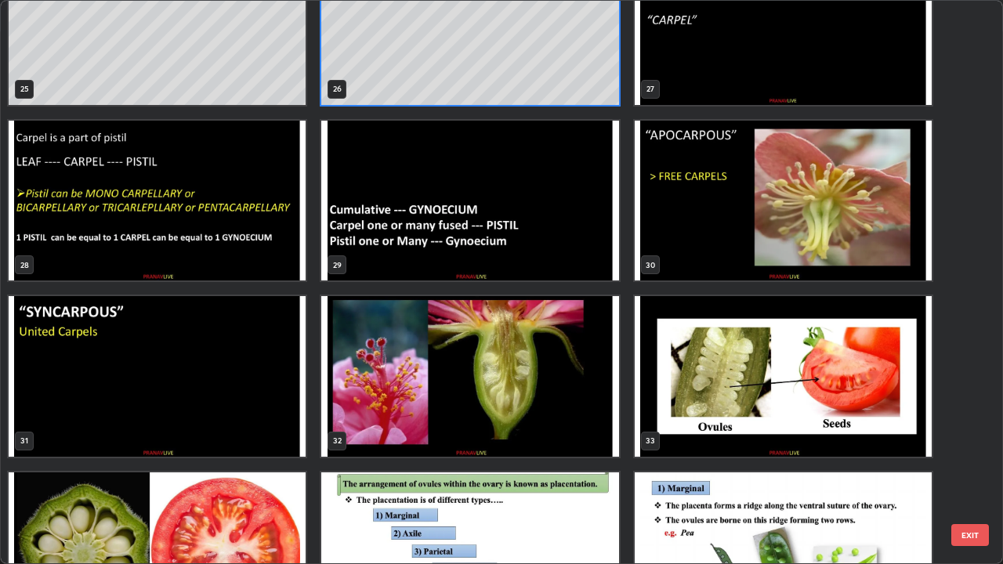
scroll to position [1472, 0]
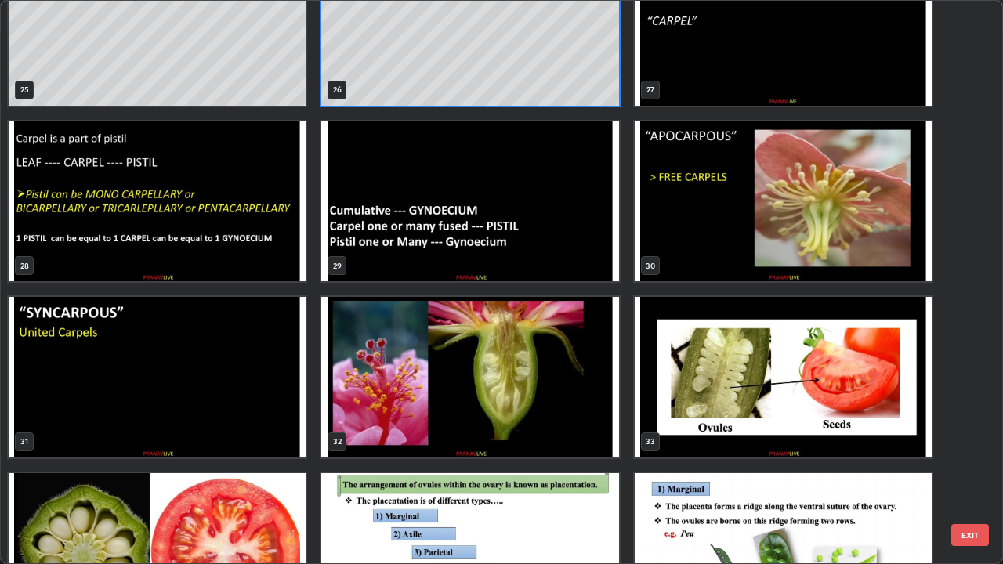
click at [791, 221] on img "grid" at bounding box center [783, 201] width 297 height 161
click at [787, 227] on img "grid" at bounding box center [783, 201] width 297 height 161
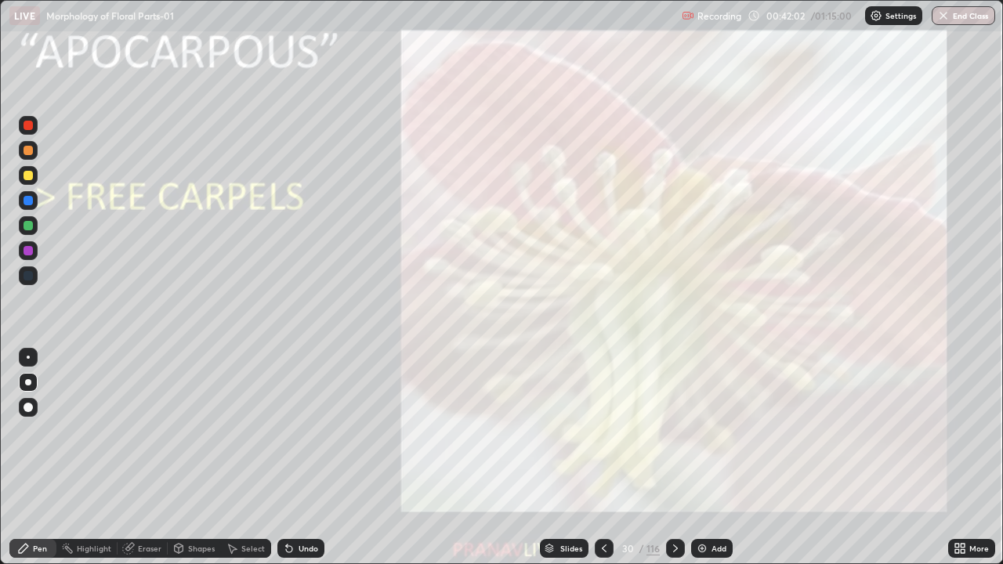
click at [784, 233] on img "grid" at bounding box center [783, 201] width 297 height 161
click at [784, 237] on img "grid" at bounding box center [783, 201] width 297 height 161
click at [707, 458] on img at bounding box center [702, 548] width 13 height 13
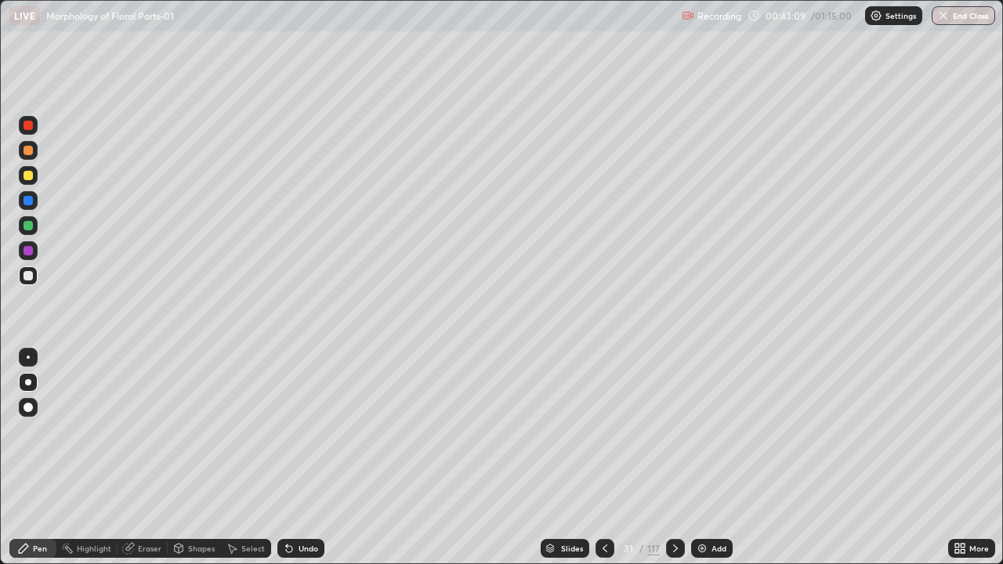
click at [30, 178] on div at bounding box center [28, 175] width 9 height 9
click at [32, 278] on div at bounding box center [28, 275] width 9 height 9
click at [561, 458] on div "Slides" at bounding box center [572, 549] width 22 height 8
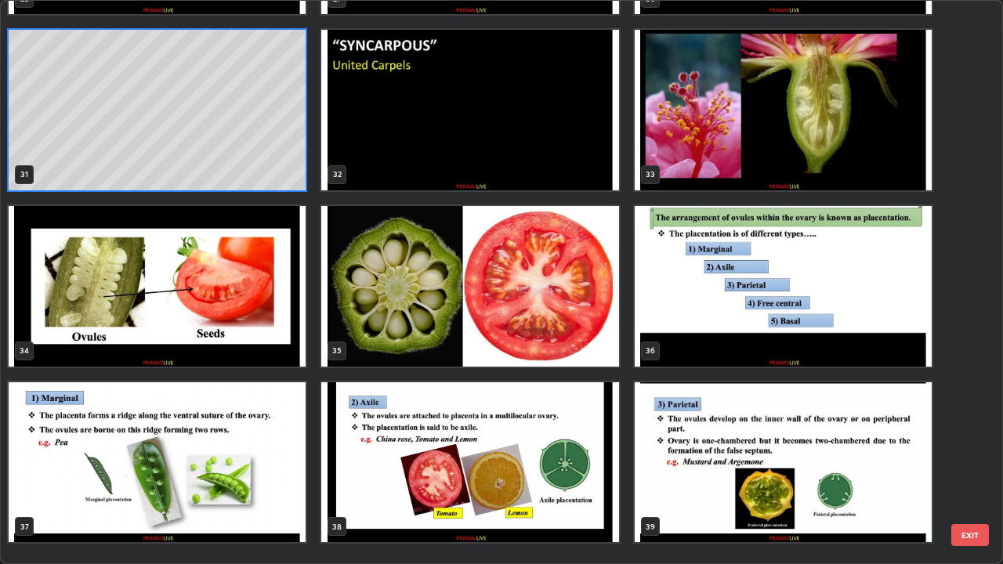
scroll to position [1707, 0]
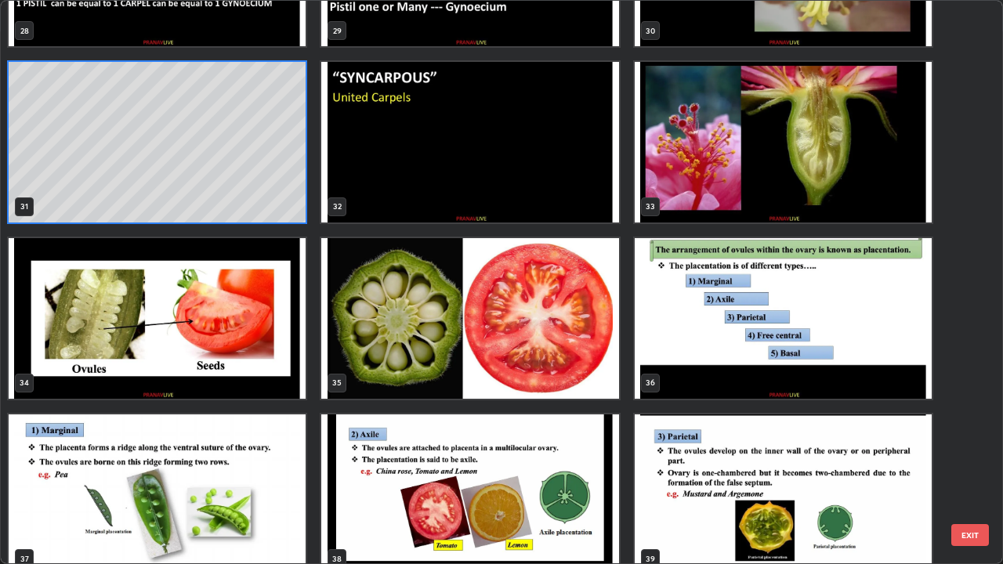
click at [465, 335] on img "grid" at bounding box center [469, 318] width 297 height 161
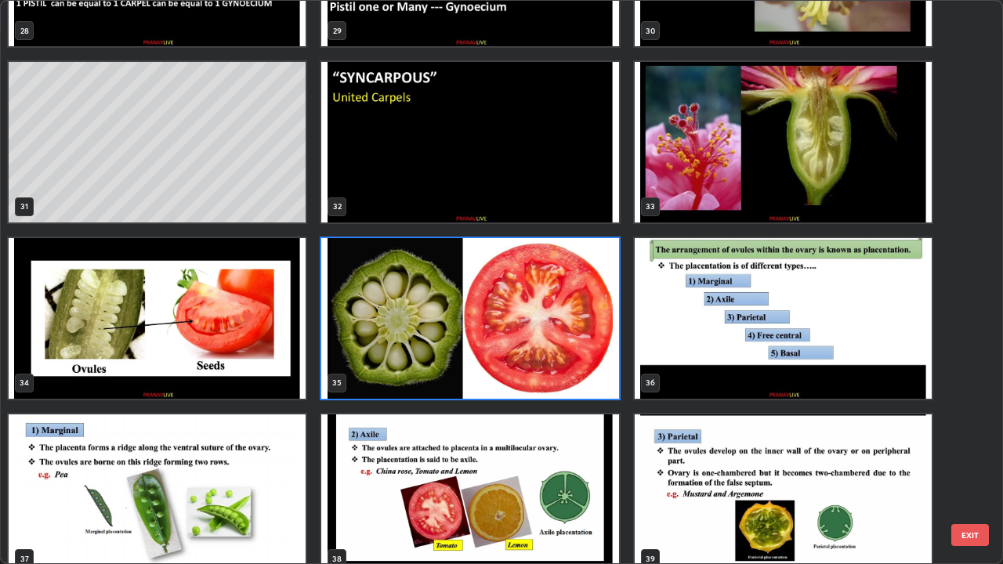
click at [469, 334] on img "grid" at bounding box center [469, 318] width 297 height 161
click at [473, 335] on img "grid" at bounding box center [469, 318] width 297 height 161
click at [482, 335] on img "grid" at bounding box center [469, 318] width 297 height 161
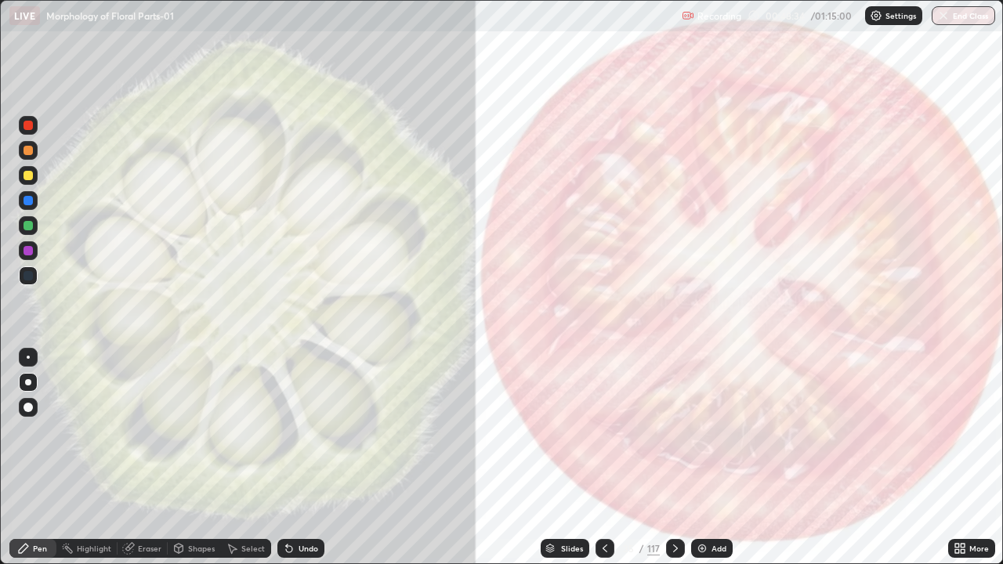
click at [560, 458] on div "Slides" at bounding box center [565, 548] width 49 height 19
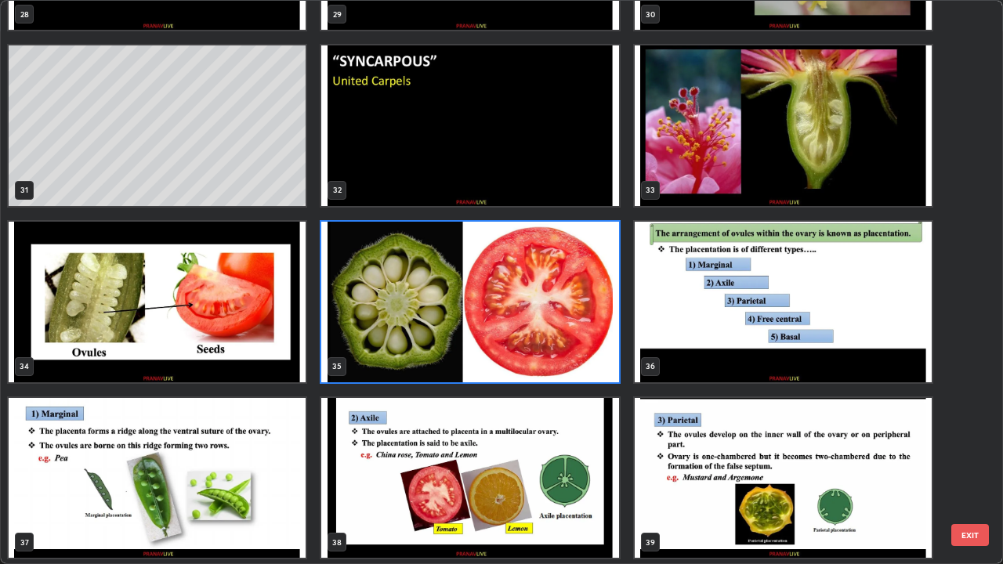
scroll to position [1726, 0]
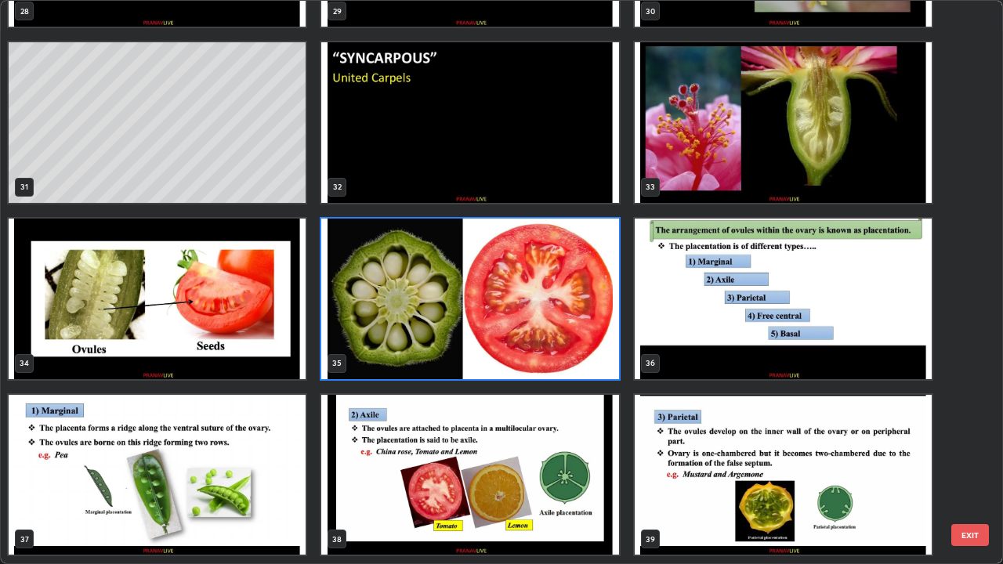
click at [273, 418] on img "grid" at bounding box center [157, 475] width 297 height 161
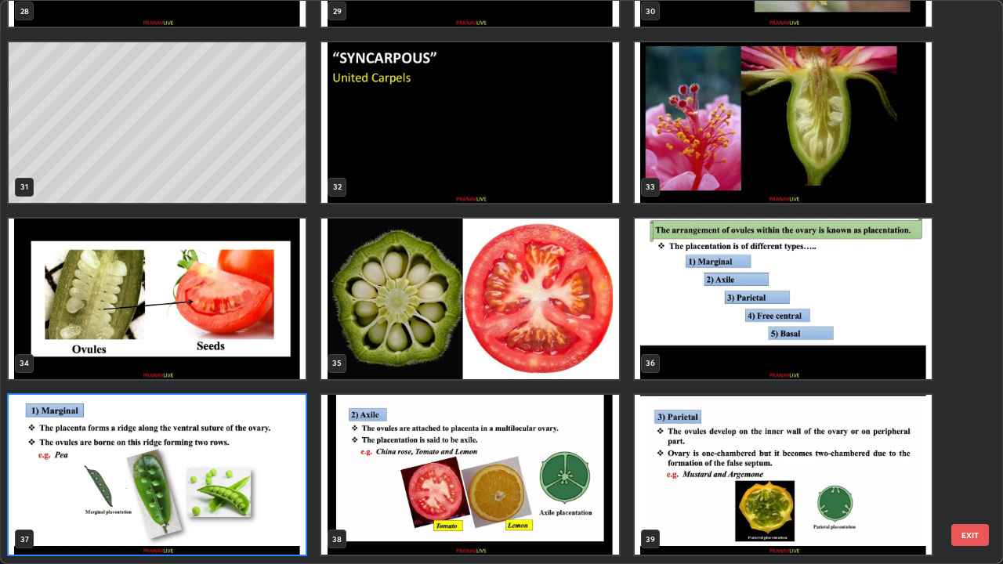
click at [274, 418] on img "grid" at bounding box center [157, 475] width 297 height 161
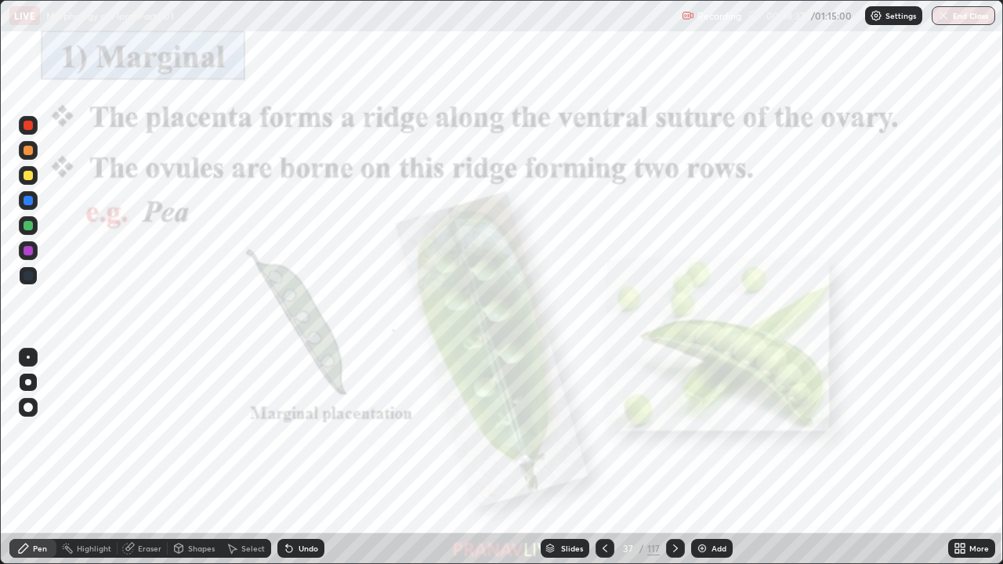
click at [274, 419] on img "grid" at bounding box center [157, 475] width 297 height 161
click at [956, 458] on icon at bounding box center [957, 546] width 4 height 4
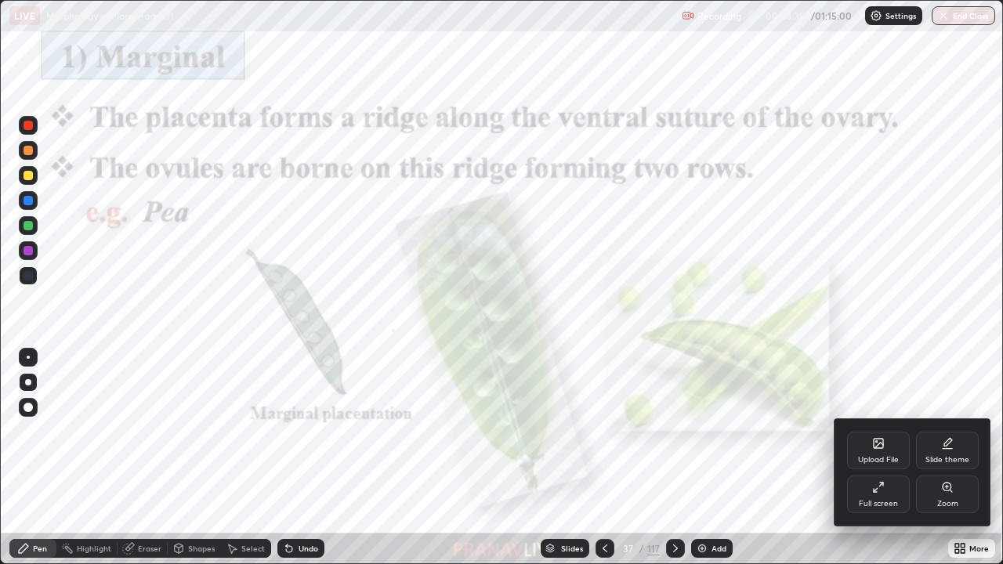
click at [948, 458] on div "Zoom" at bounding box center [947, 495] width 63 height 38
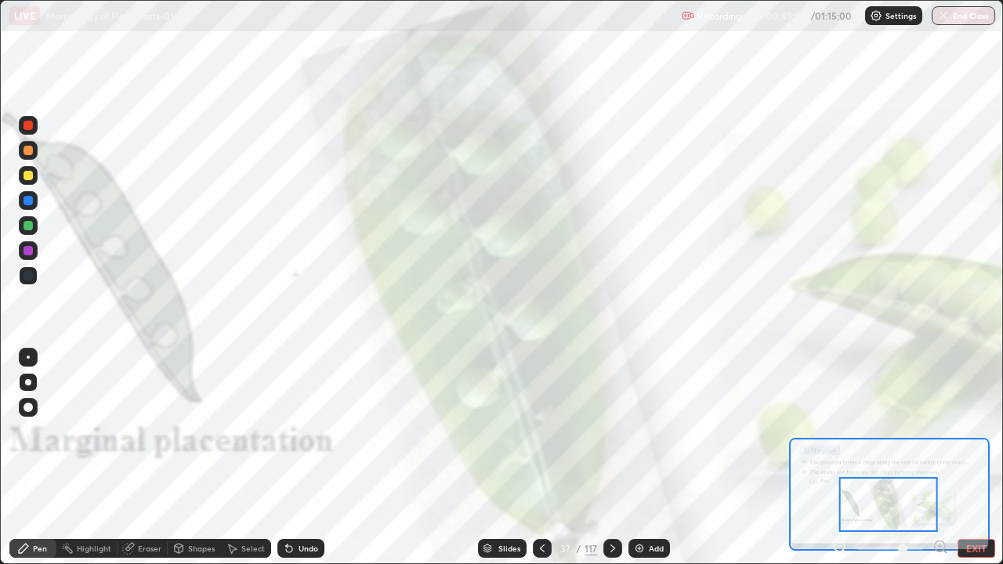
click at [844, 458] on icon at bounding box center [844, 551] width 3 height 3
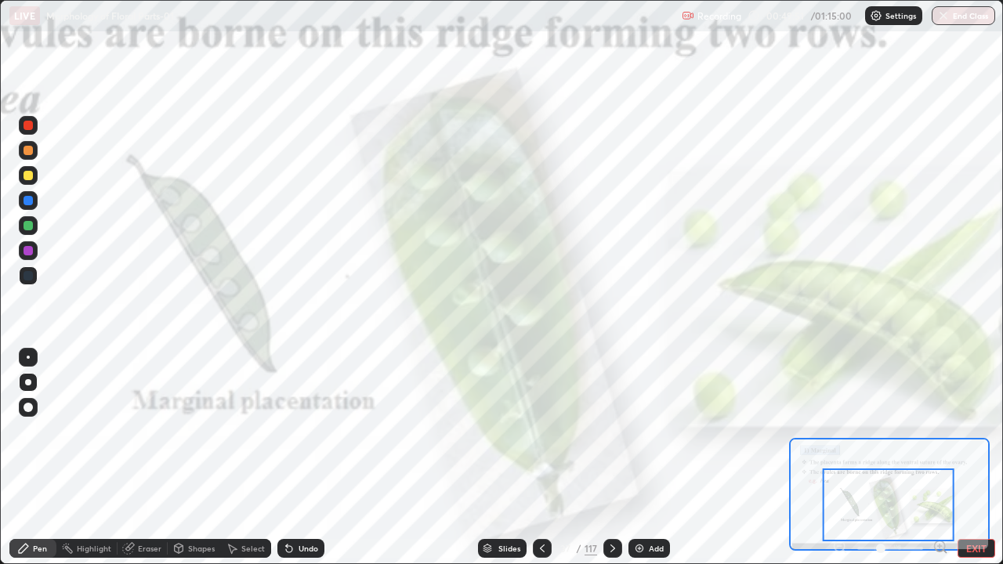
click at [28, 129] on div at bounding box center [28, 125] width 9 height 9
click at [496, 458] on div "Slides" at bounding box center [502, 548] width 49 height 19
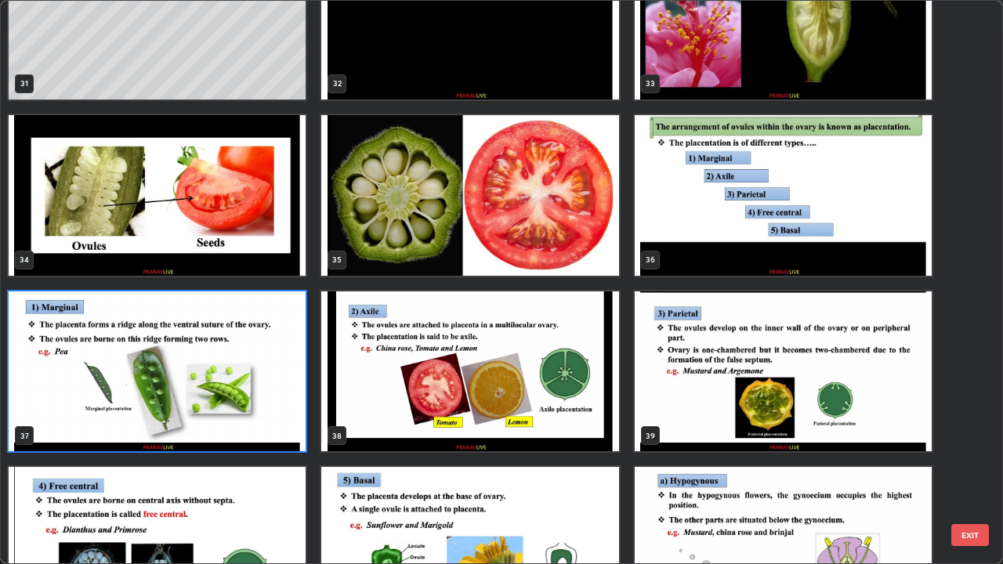
scroll to position [1834, 0]
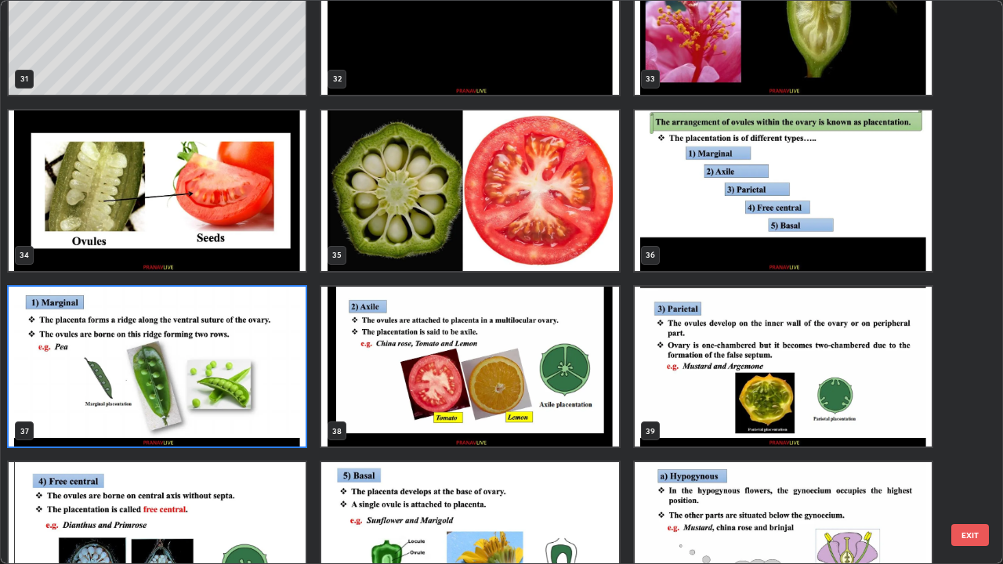
click at [518, 371] on img "grid" at bounding box center [469, 367] width 297 height 161
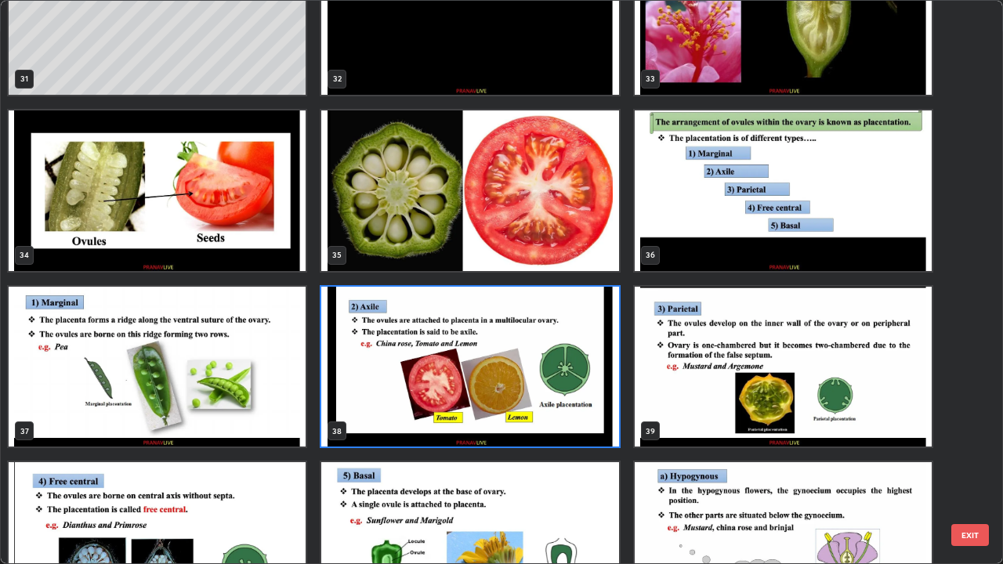
click at [522, 371] on img "grid" at bounding box center [469, 367] width 297 height 161
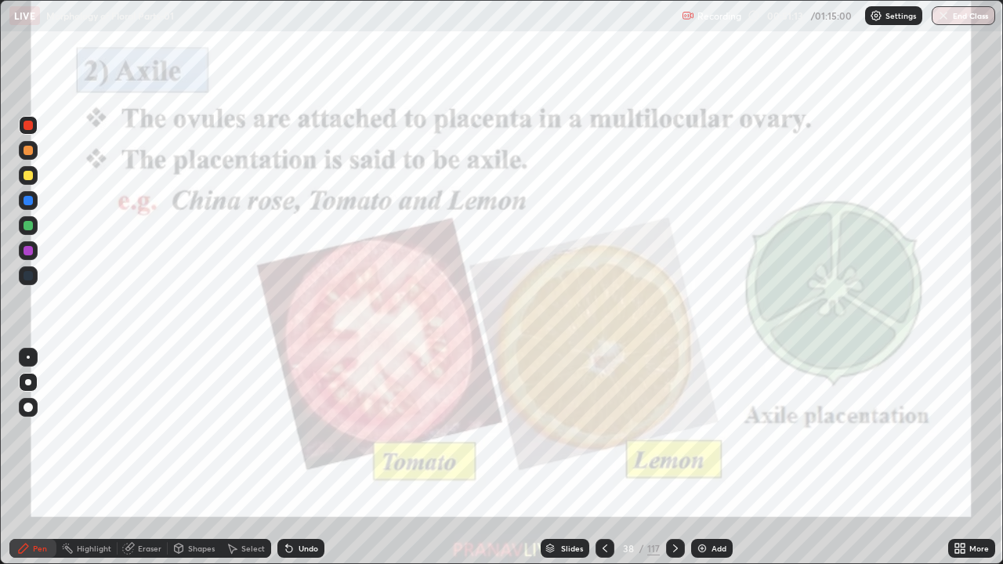
click at [956, 458] on icon at bounding box center [957, 546] width 4 height 4
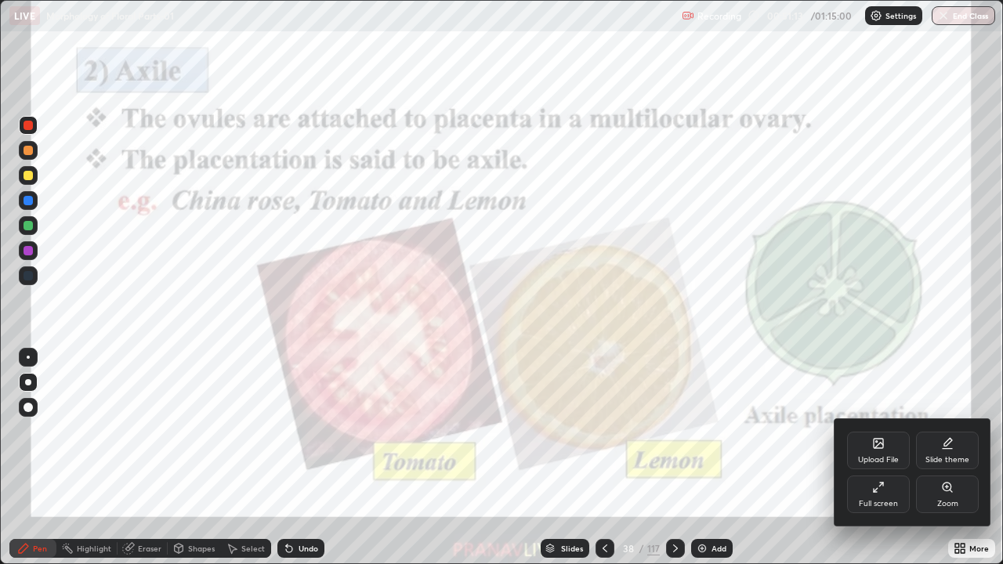
click at [937, 458] on div "Zoom" at bounding box center [947, 504] width 21 height 8
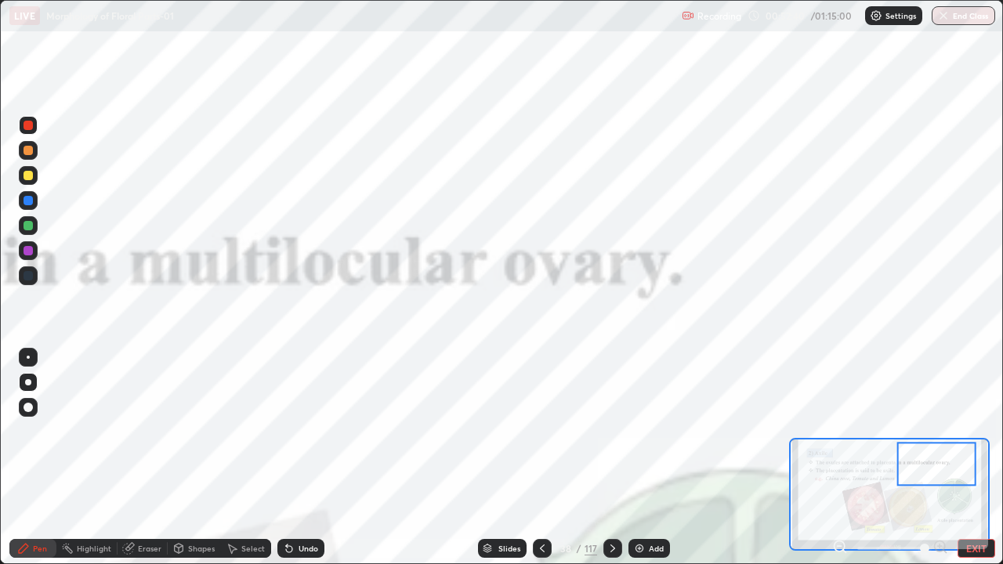
click at [502, 458] on div "Slides" at bounding box center [509, 549] width 22 height 8
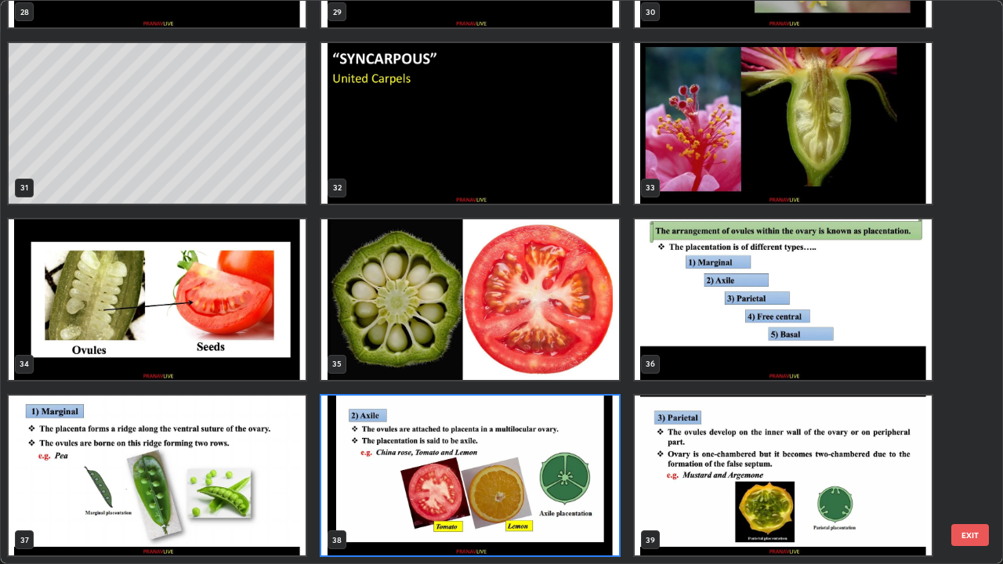
scroll to position [558, 994]
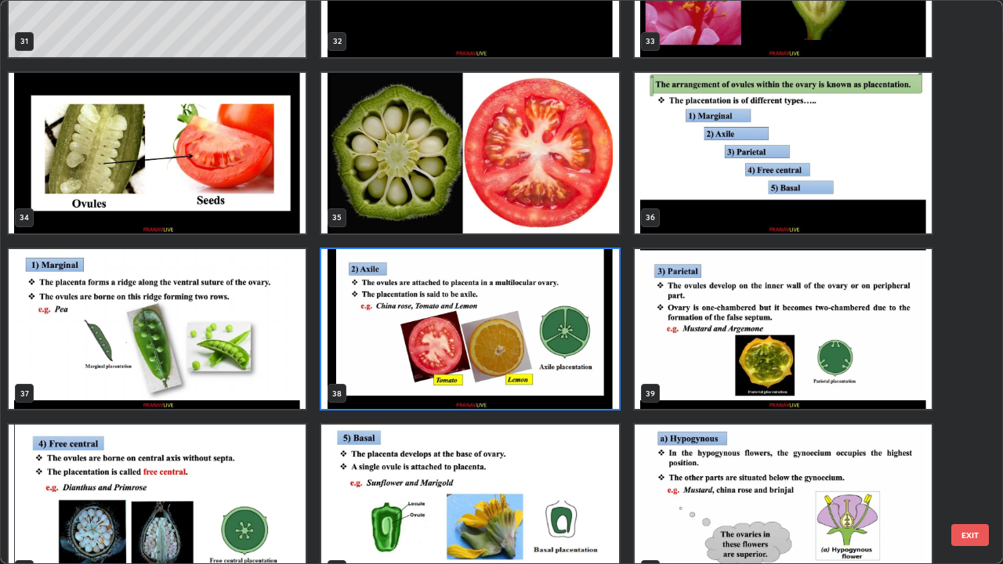
click at [266, 445] on img "grid" at bounding box center [157, 505] width 297 height 161
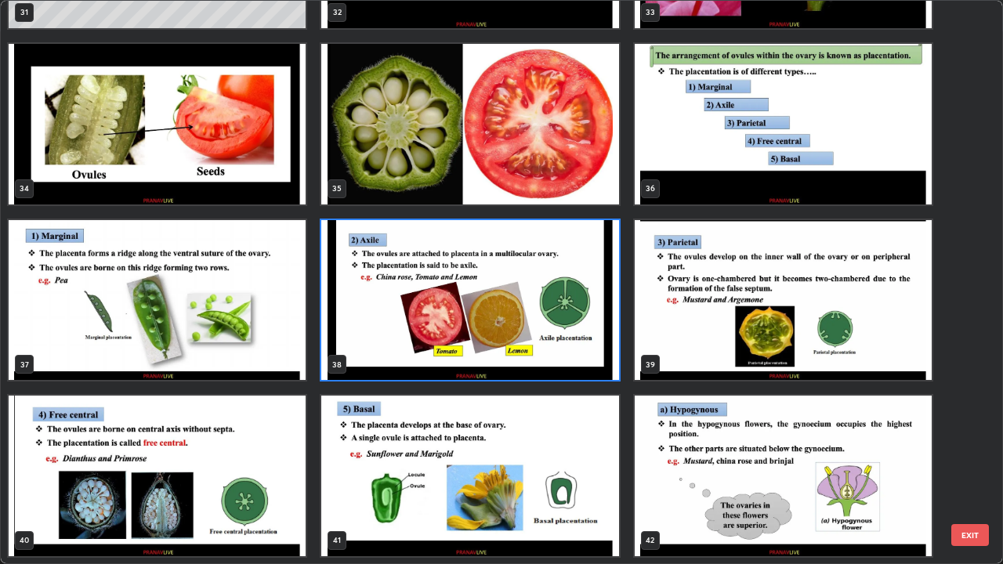
click at [266, 447] on img "grid" at bounding box center [157, 476] width 297 height 161
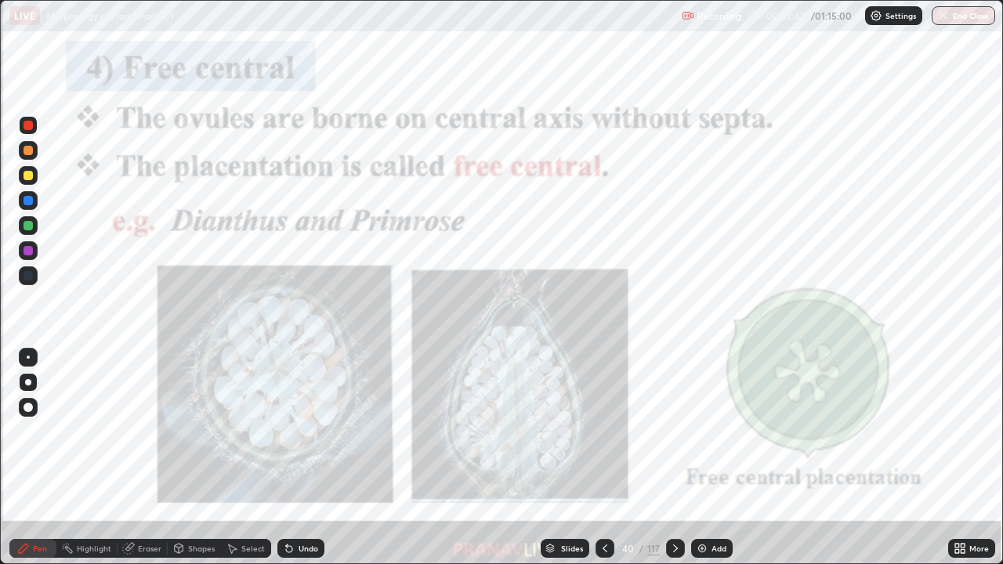
click at [267, 447] on img "grid" at bounding box center [157, 476] width 297 height 161
click at [269, 446] on img "grid" at bounding box center [157, 476] width 297 height 161
click at [957, 458] on icon at bounding box center [957, 546] width 4 height 4
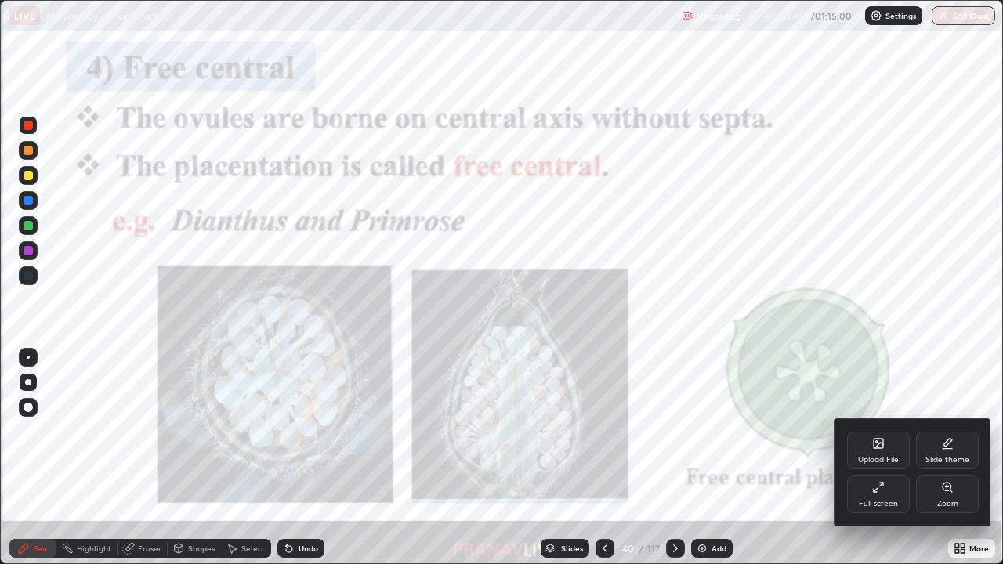
click at [943, 458] on div "Zoom" at bounding box center [947, 504] width 21 height 8
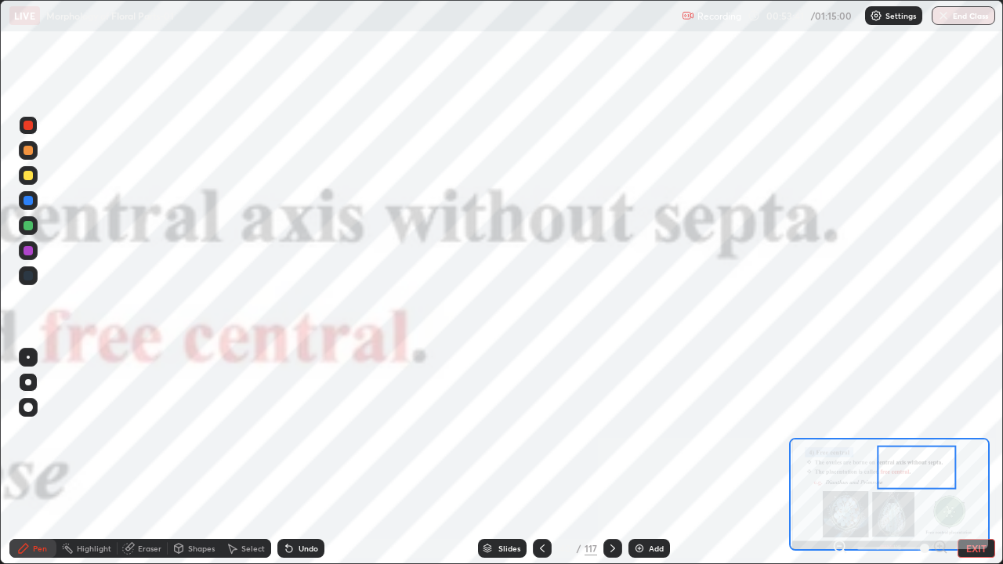
click at [502, 458] on div "Slides" at bounding box center [509, 549] width 22 height 8
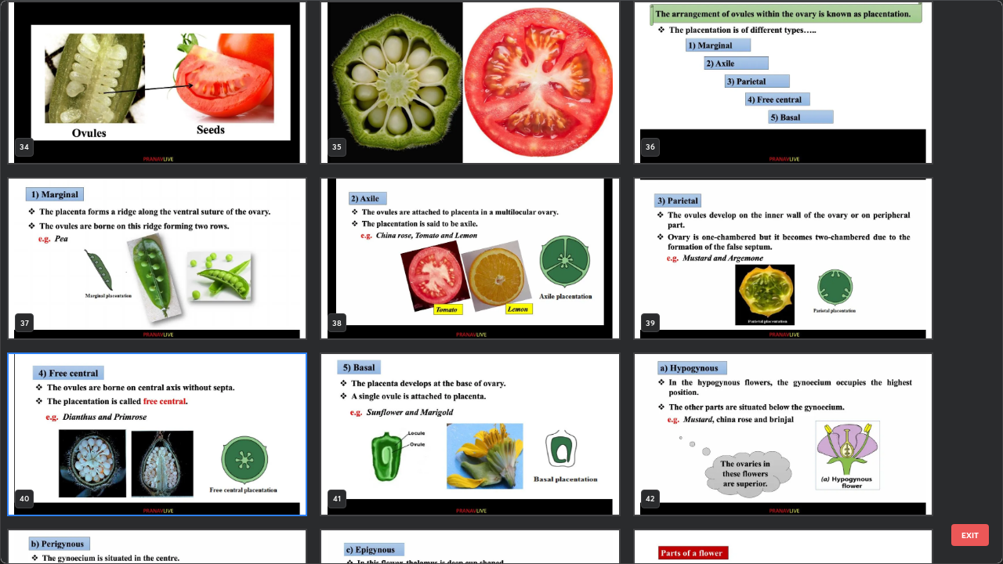
scroll to position [1964, 0]
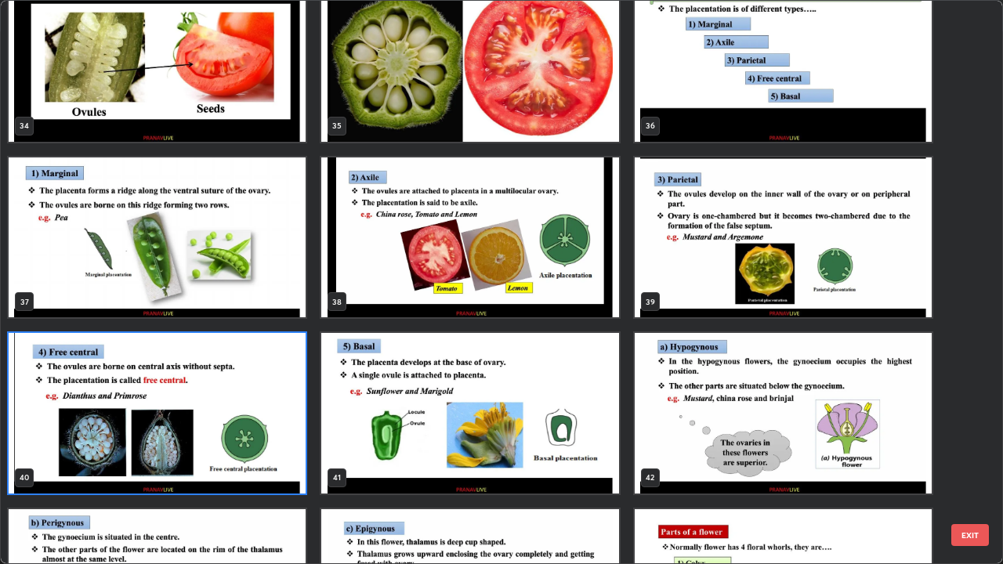
click at [709, 284] on img "grid" at bounding box center [783, 238] width 297 height 161
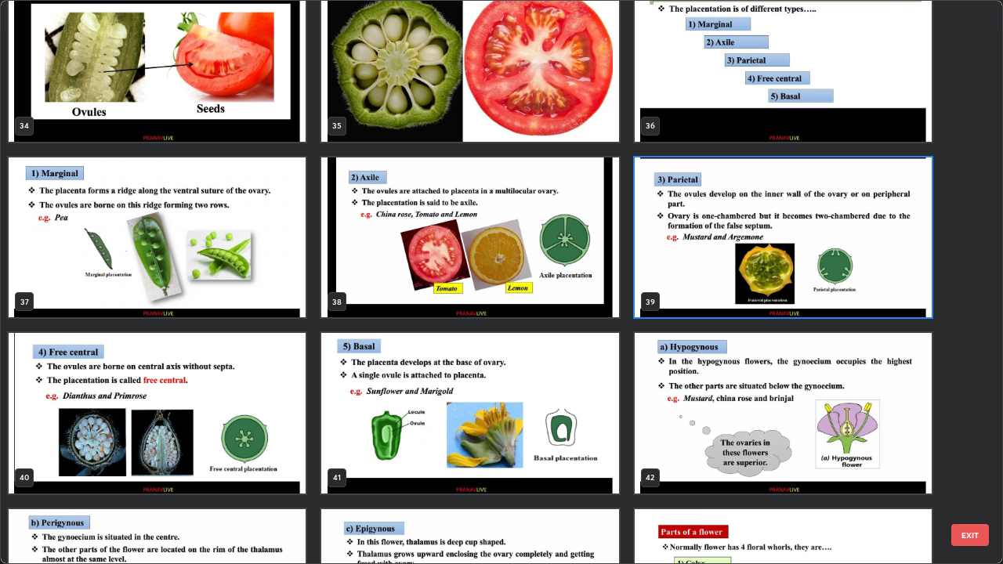
click at [712, 292] on img "grid" at bounding box center [783, 238] width 297 height 161
click at [712, 289] on img "grid" at bounding box center [783, 238] width 297 height 161
click at [711, 285] on img "grid" at bounding box center [783, 238] width 297 height 161
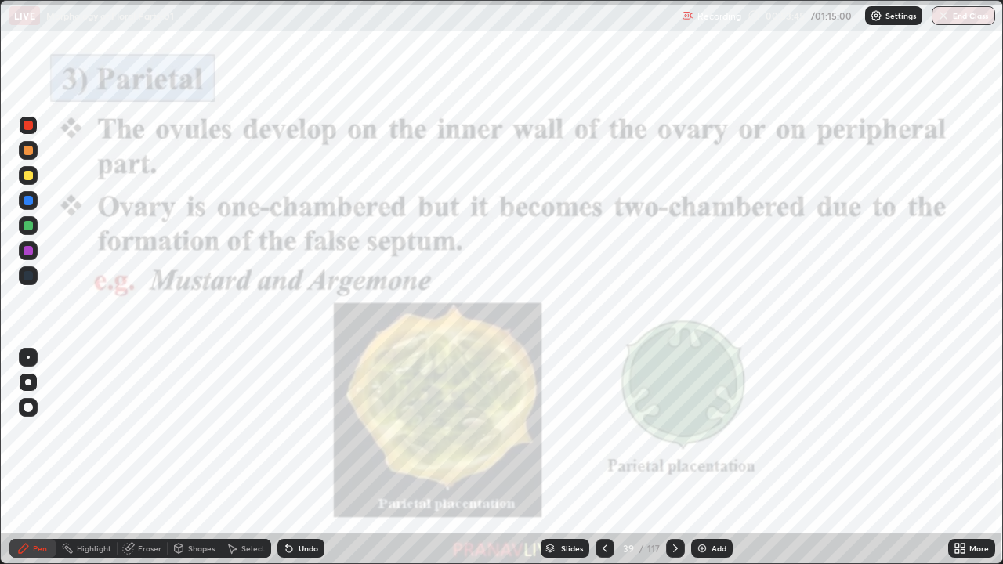
click at [962, 458] on icon at bounding box center [963, 551] width 4 height 4
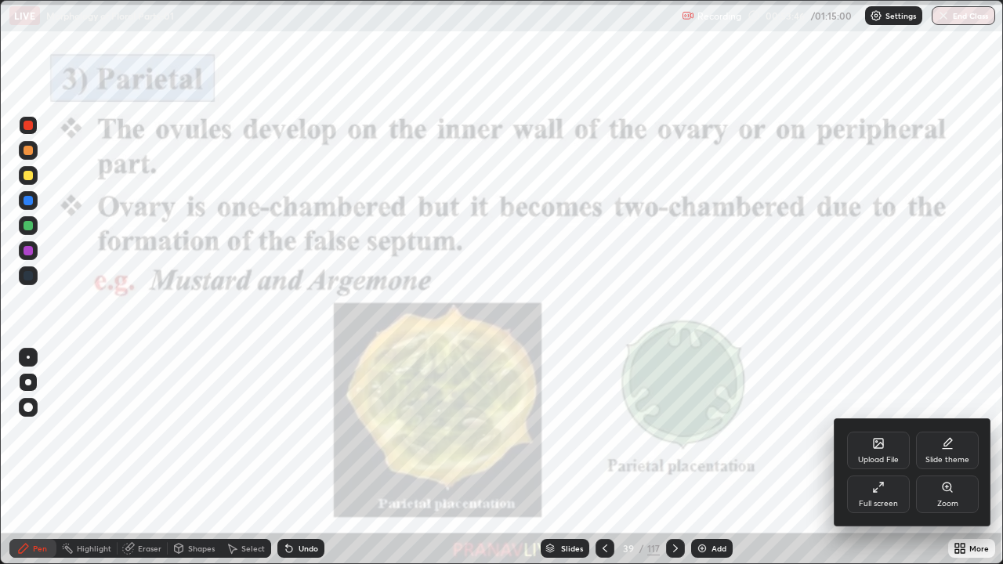
click at [947, 458] on div "Zoom" at bounding box center [947, 504] width 21 height 8
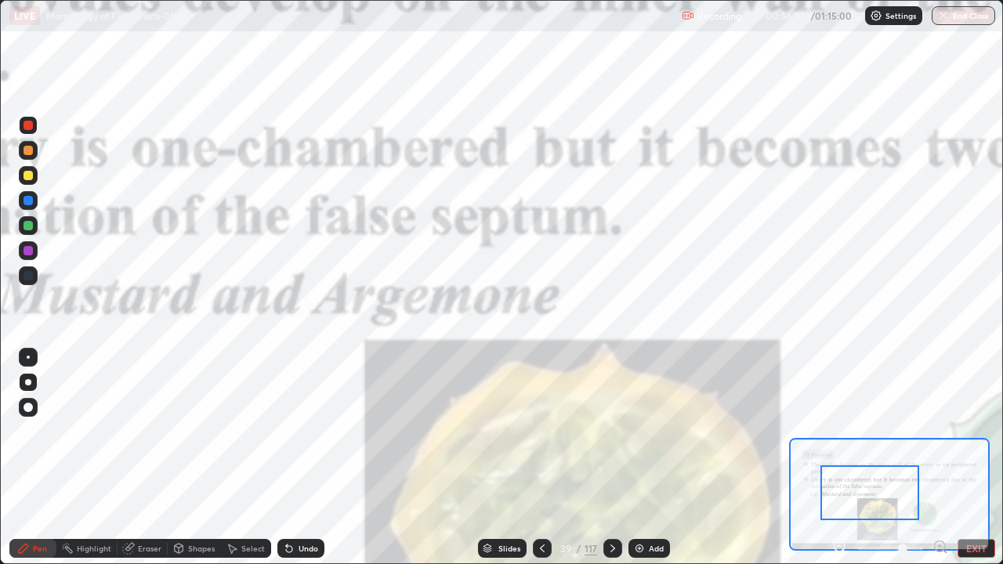
click at [644, 458] on div "Add" at bounding box center [649, 548] width 42 height 19
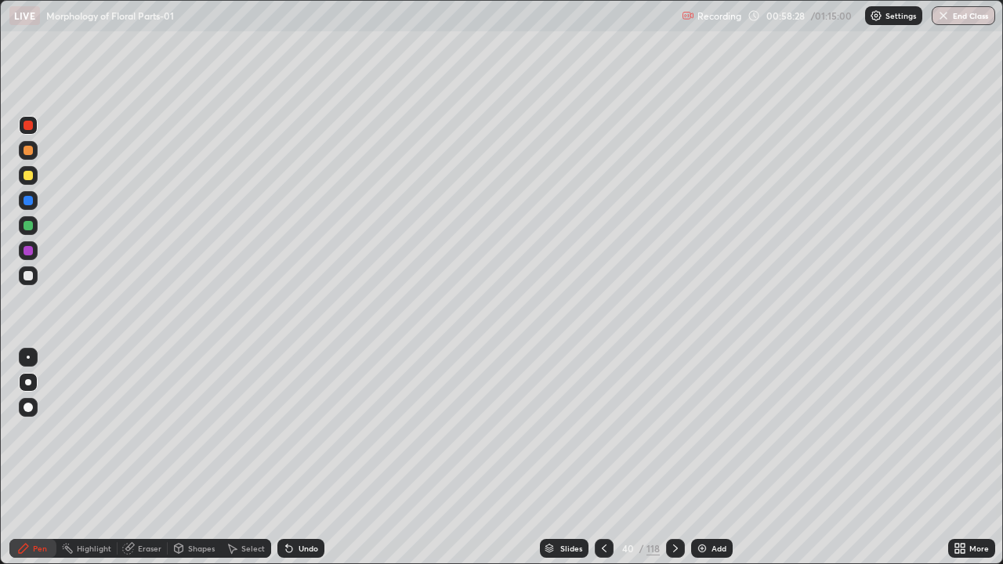
click at [571, 458] on div "Slides" at bounding box center [571, 549] width 22 height 8
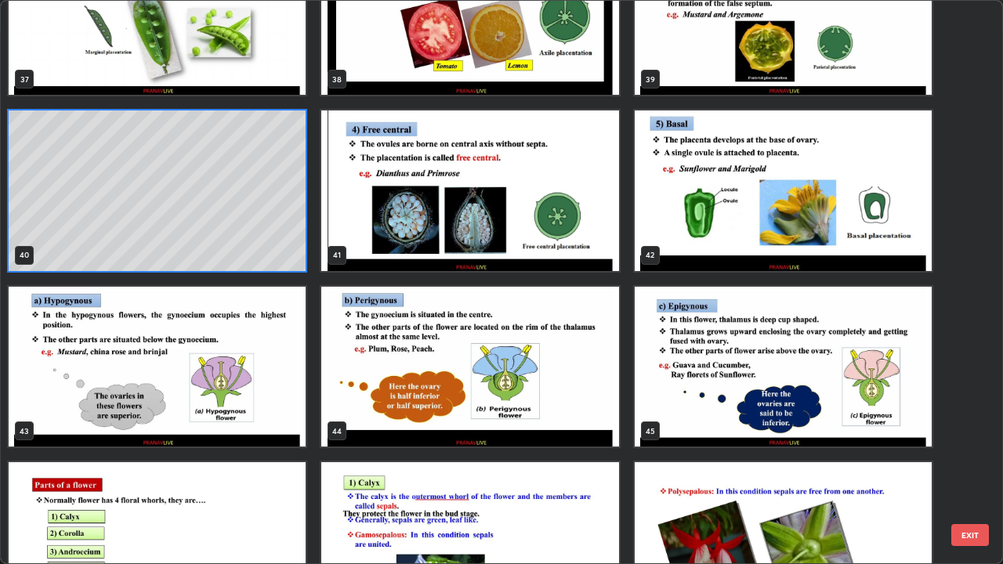
scroll to position [2189, 0]
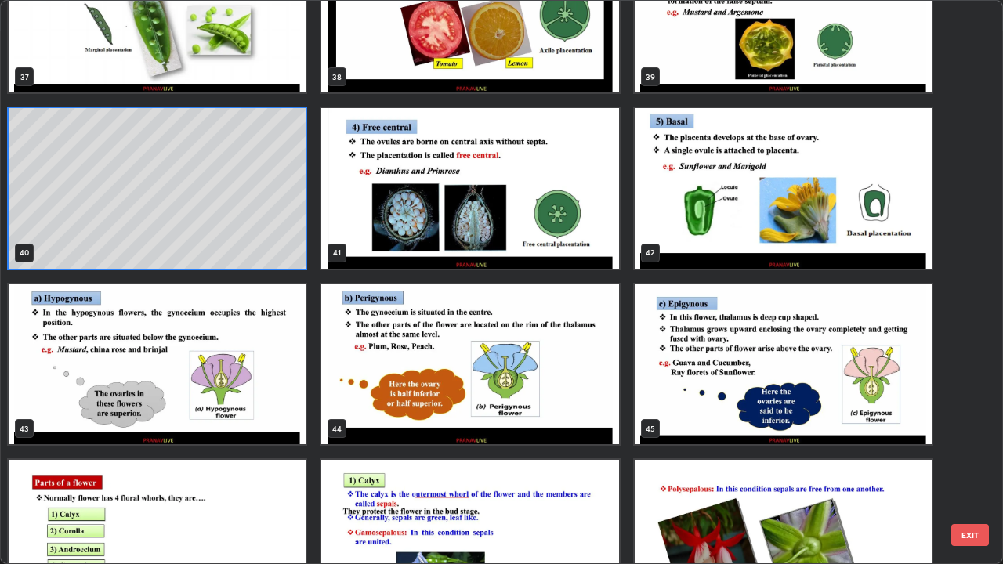
click at [275, 392] on img "grid" at bounding box center [157, 364] width 297 height 161
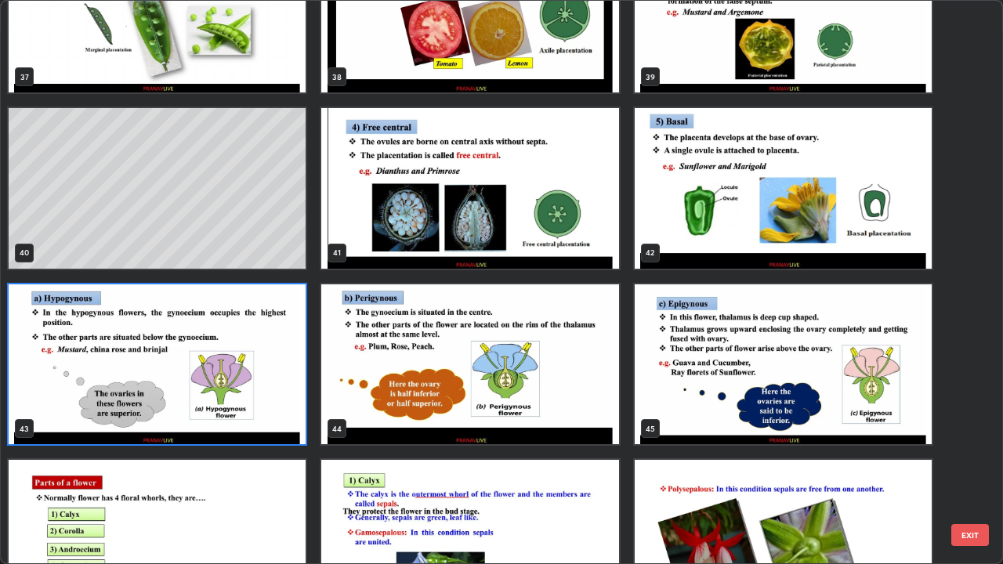
click at [275, 393] on img "grid" at bounding box center [157, 364] width 297 height 161
click at [276, 393] on img "grid" at bounding box center [157, 364] width 297 height 161
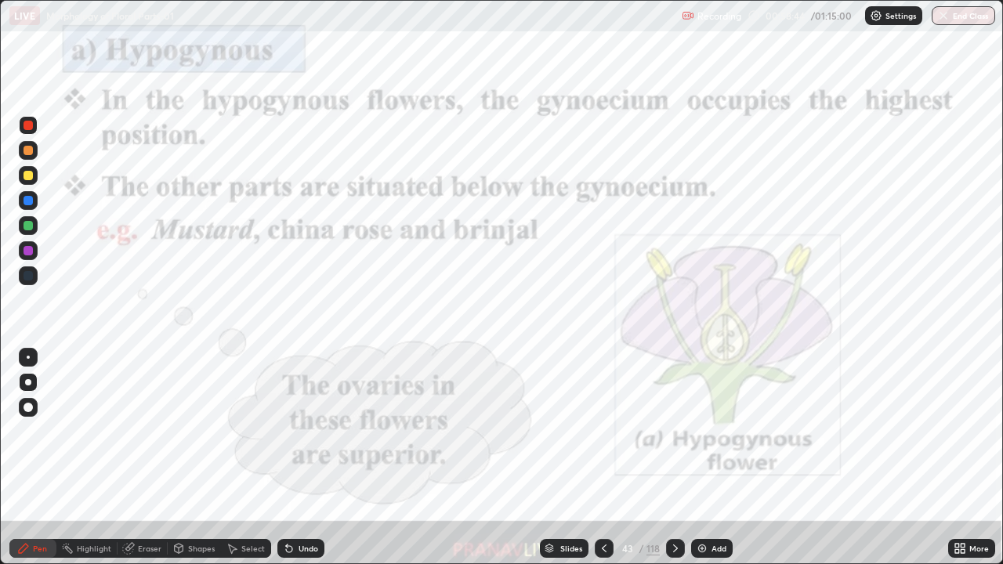
click at [277, 393] on img "grid" at bounding box center [157, 364] width 297 height 161
click at [964, 458] on icon at bounding box center [963, 551] width 4 height 4
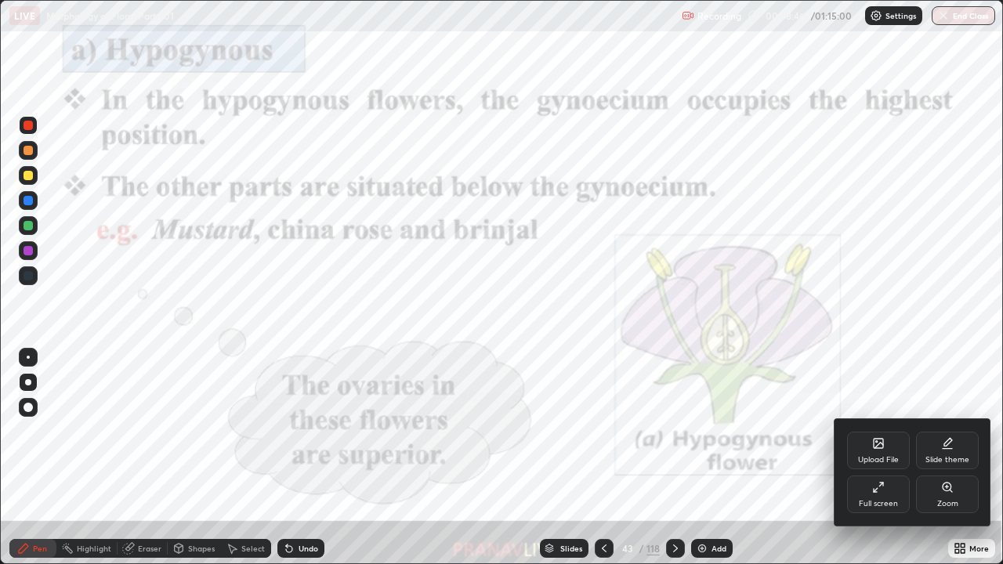
click at [960, 458] on div "Zoom" at bounding box center [947, 495] width 63 height 38
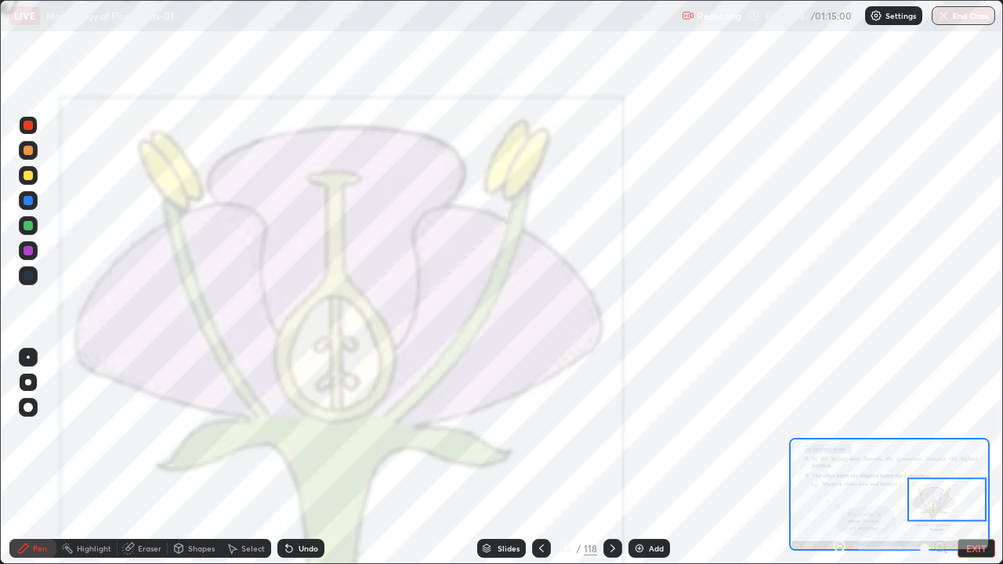
click at [509, 458] on div "Slides" at bounding box center [509, 549] width 22 height 8
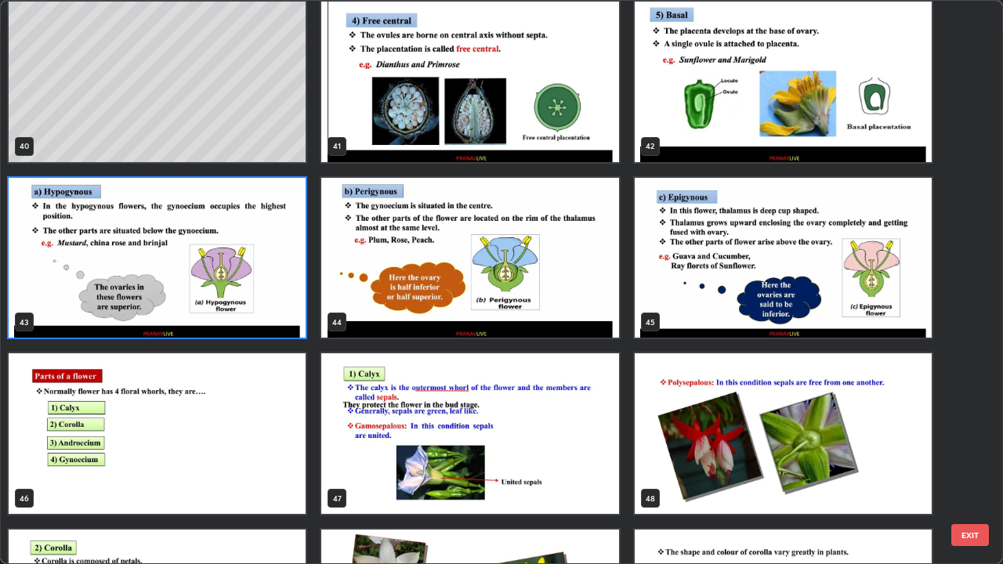
scroll to position [2294, 0]
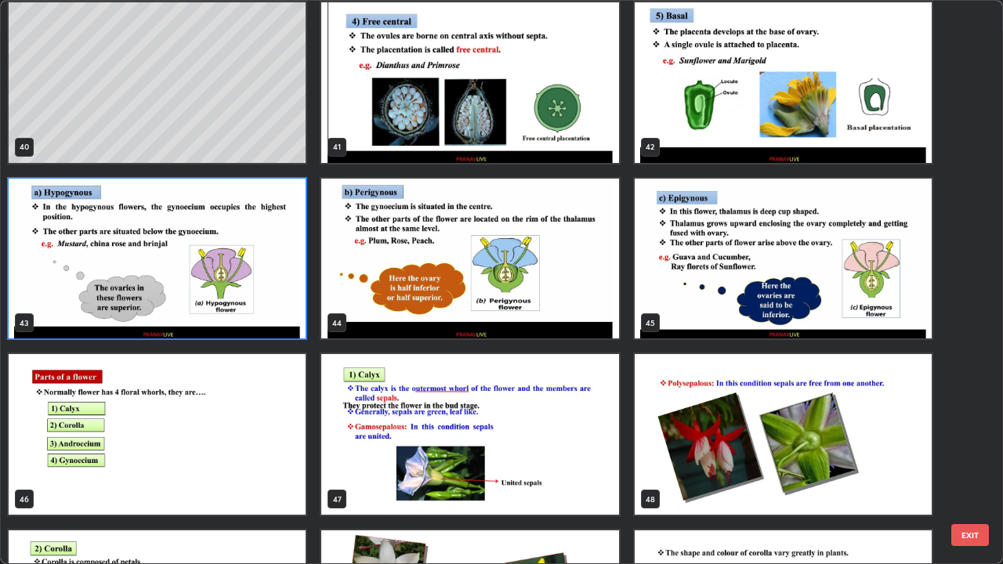
click at [562, 309] on img "grid" at bounding box center [469, 259] width 297 height 161
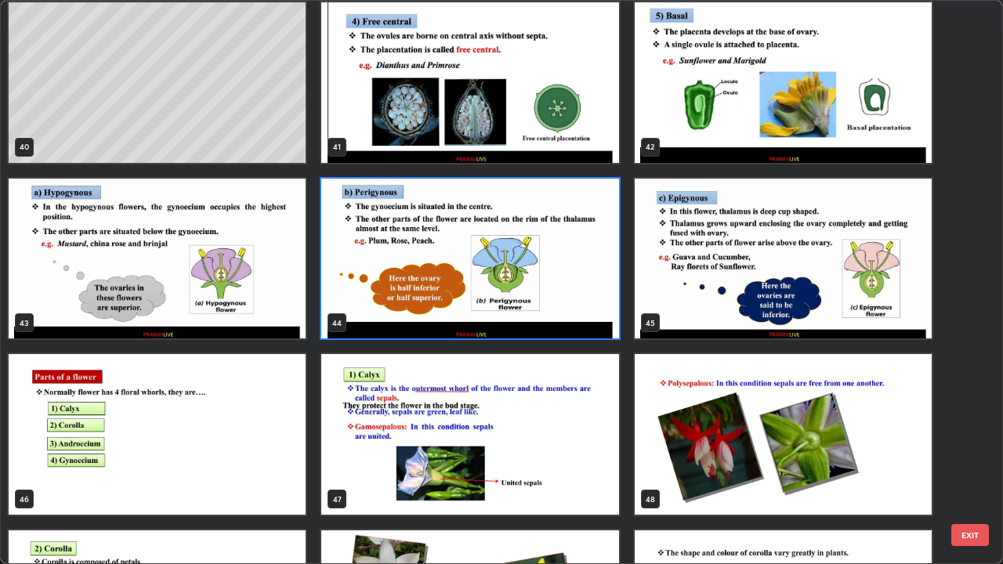
click at [560, 311] on img "grid" at bounding box center [469, 259] width 297 height 161
click at [559, 311] on img "grid" at bounding box center [469, 259] width 297 height 161
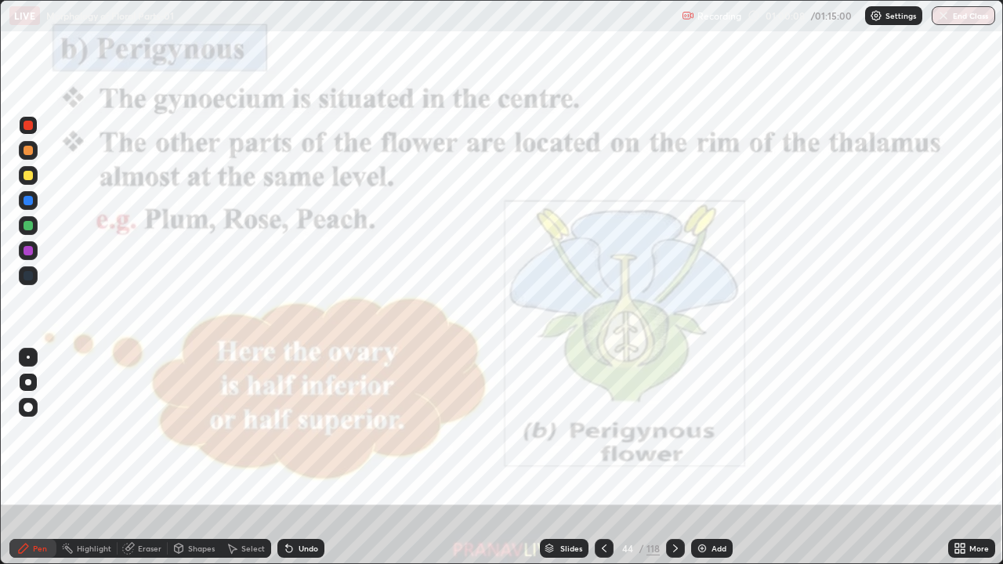
click at [556, 311] on img "grid" at bounding box center [469, 259] width 297 height 161
click at [710, 458] on div "Add" at bounding box center [712, 548] width 42 height 19
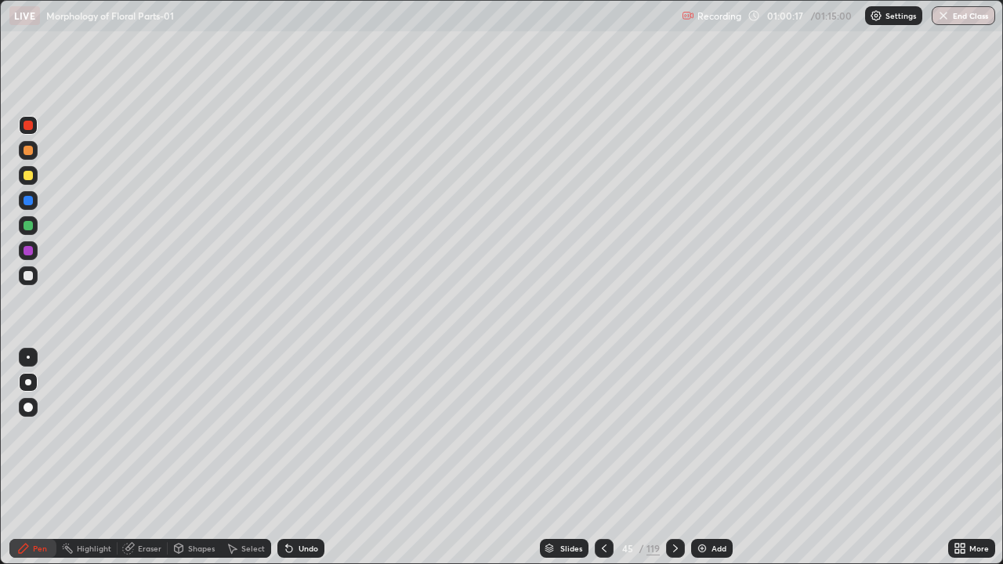
click at [602, 458] on div at bounding box center [604, 548] width 19 height 19
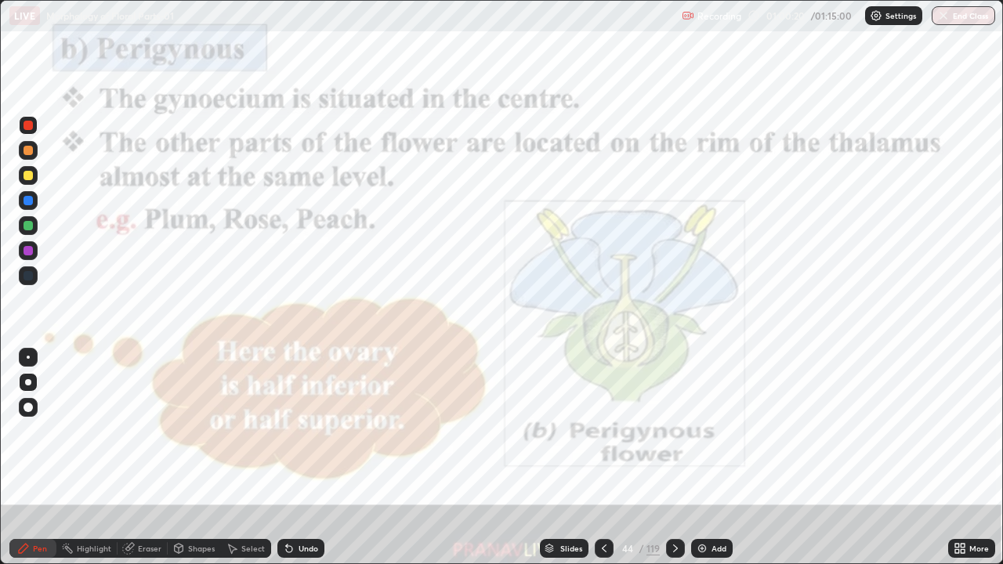
click at [965, 458] on icon at bounding box center [963, 551] width 4 height 4
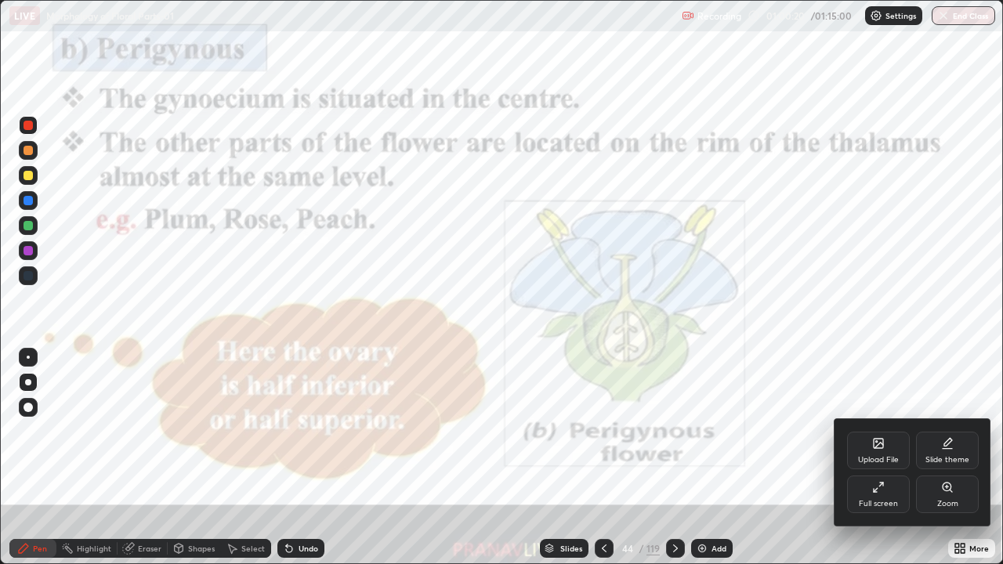
click at [944, 458] on div "Zoom" at bounding box center [947, 504] width 21 height 8
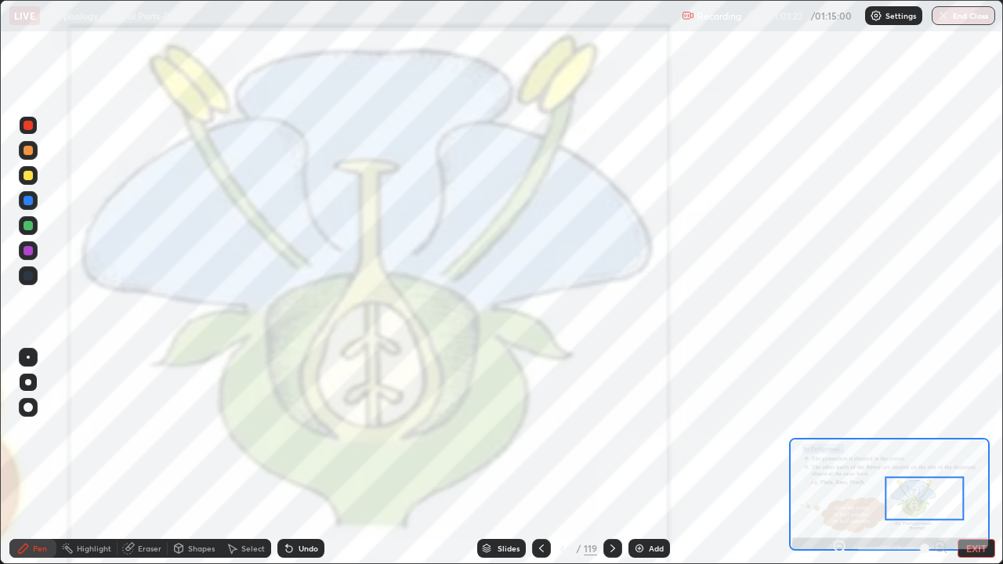
click at [651, 458] on div "Add" at bounding box center [656, 549] width 15 height 8
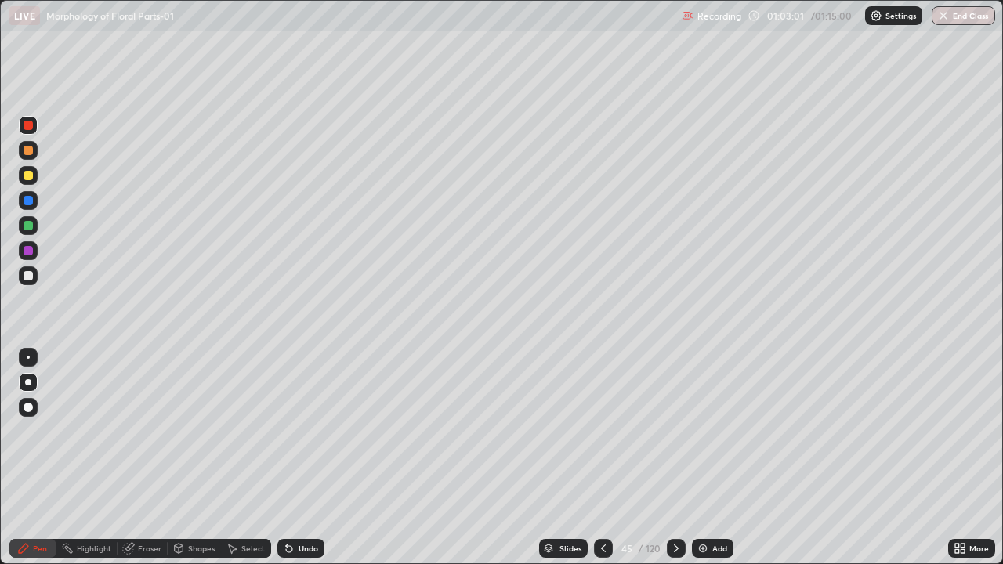
click at [563, 458] on div "Slides" at bounding box center [571, 549] width 22 height 8
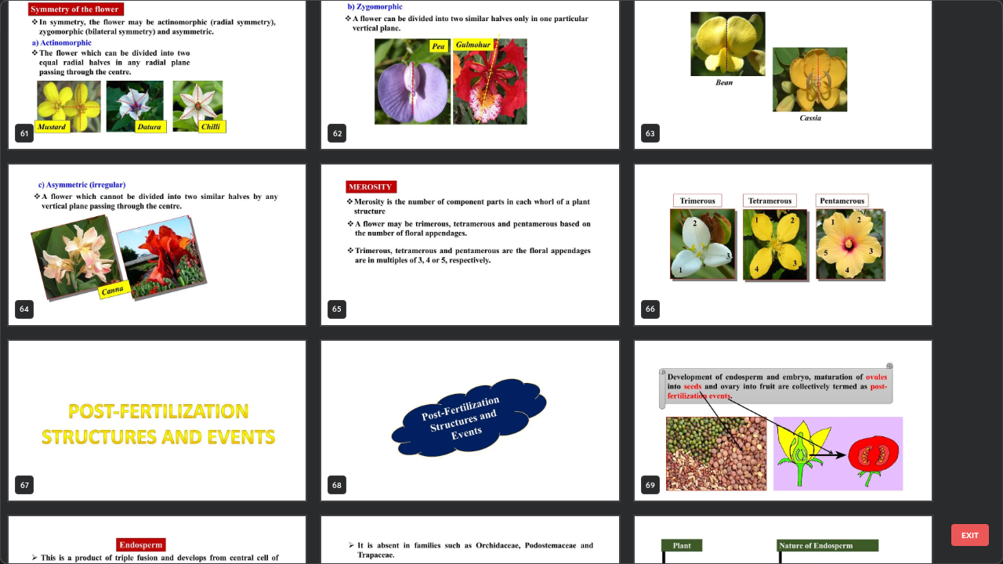
scroll to position [3520, 0]
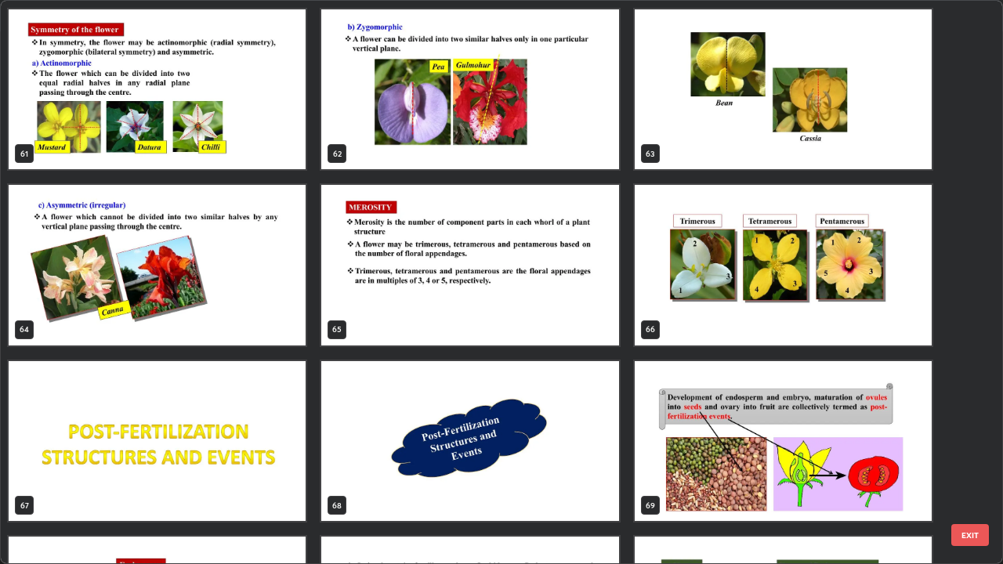
click at [284, 303] on img "grid" at bounding box center [157, 265] width 297 height 161
click at [284, 306] on img "grid" at bounding box center [157, 265] width 297 height 161
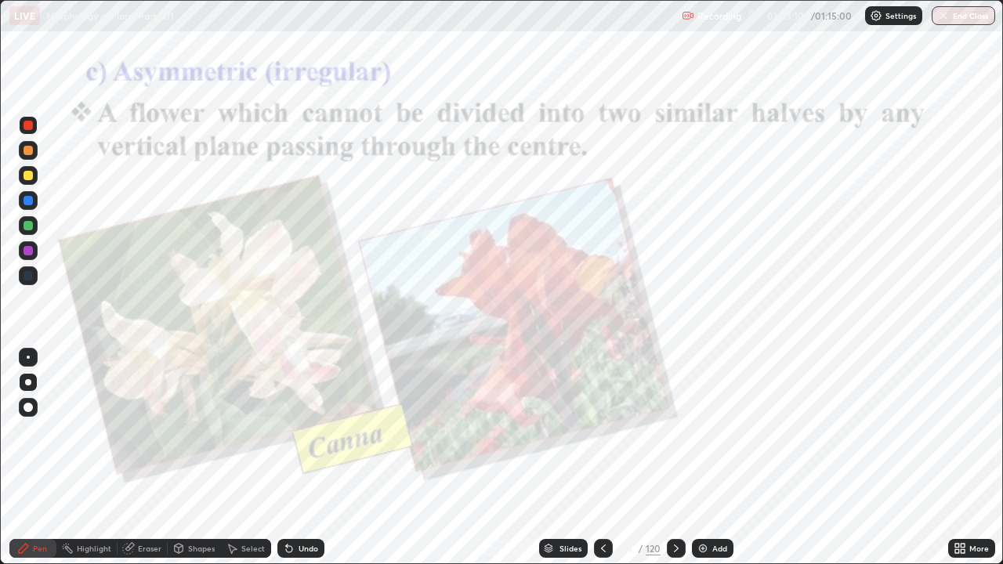
click at [284, 306] on img "grid" at bounding box center [157, 265] width 297 height 161
click at [285, 307] on img "grid" at bounding box center [157, 265] width 297 height 161
click at [959, 458] on icon at bounding box center [957, 546] width 4 height 4
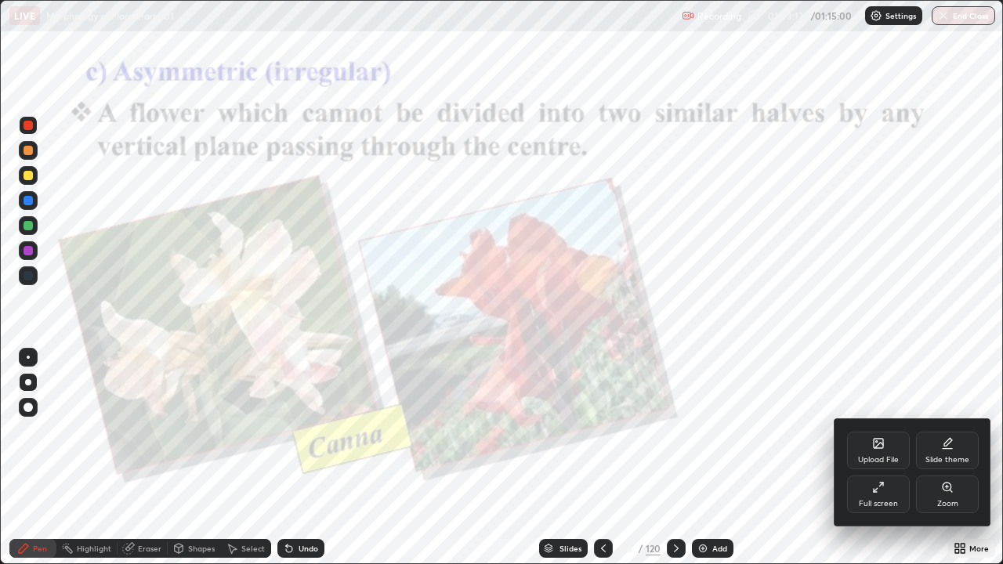
click at [953, 458] on div "Zoom" at bounding box center [947, 504] width 21 height 8
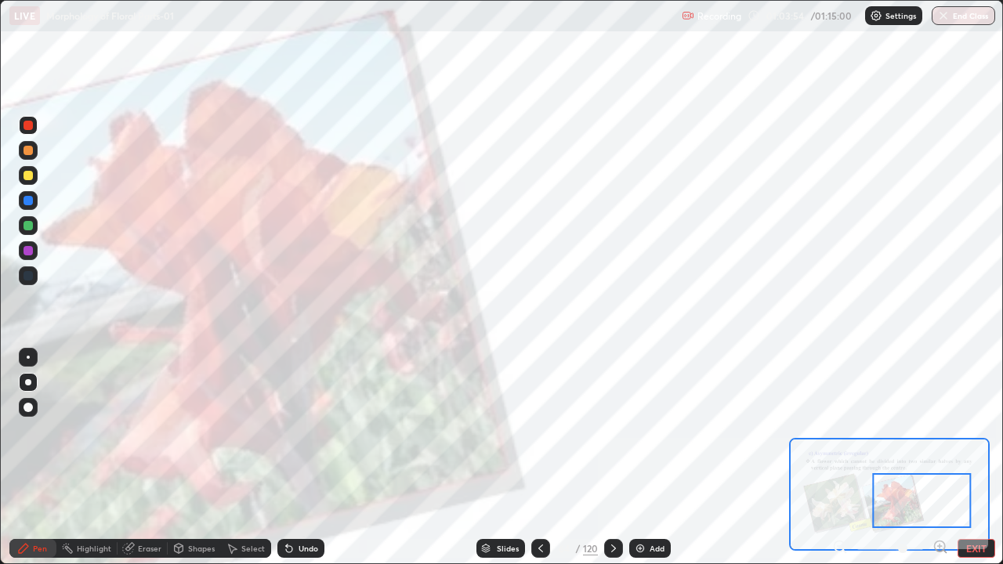
click at [538, 458] on div at bounding box center [540, 548] width 19 height 19
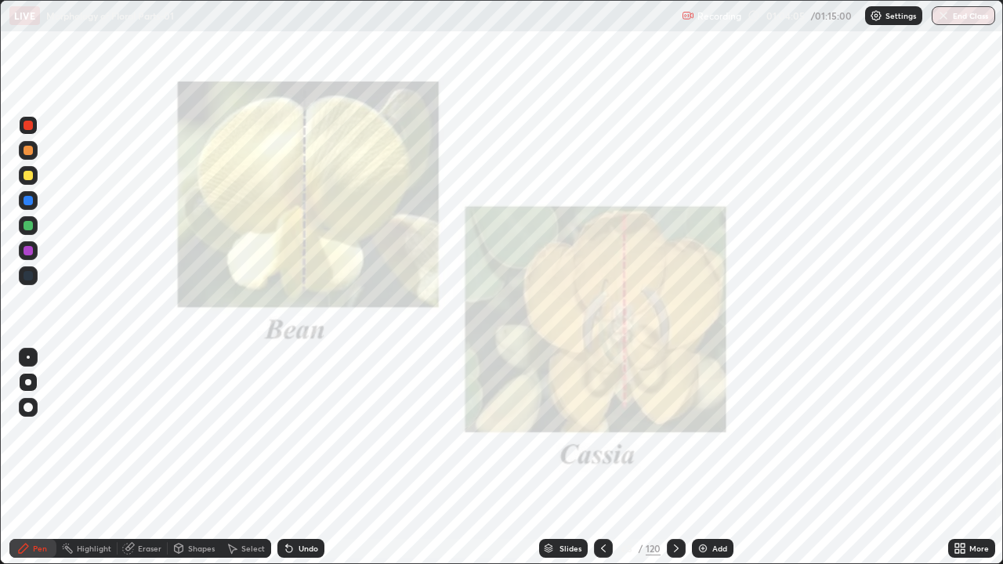
click at [674, 458] on icon at bounding box center [676, 548] width 13 height 13
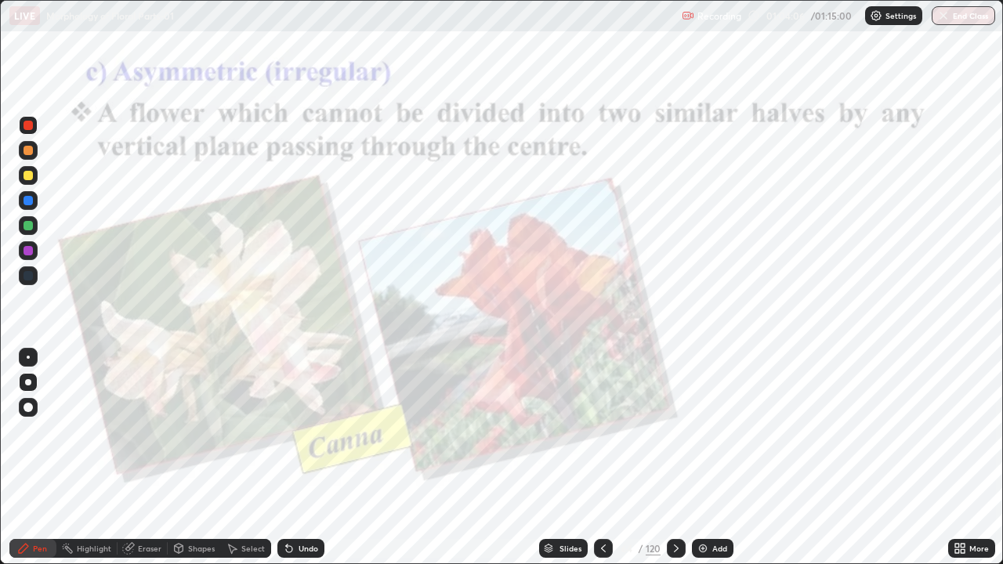
click at [960, 458] on icon at bounding box center [960, 548] width 13 height 13
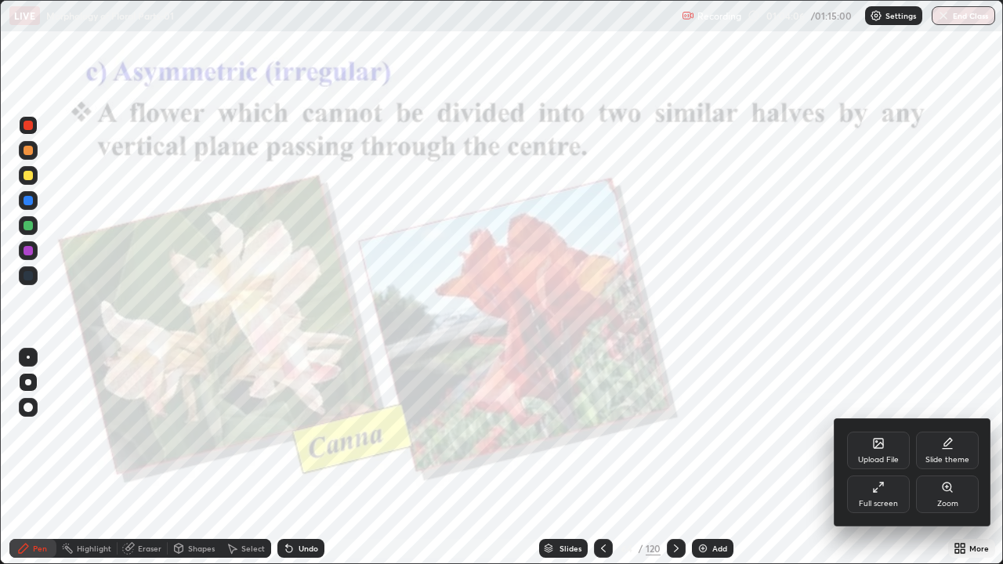
click at [945, 458] on div "Zoom" at bounding box center [947, 504] width 21 height 8
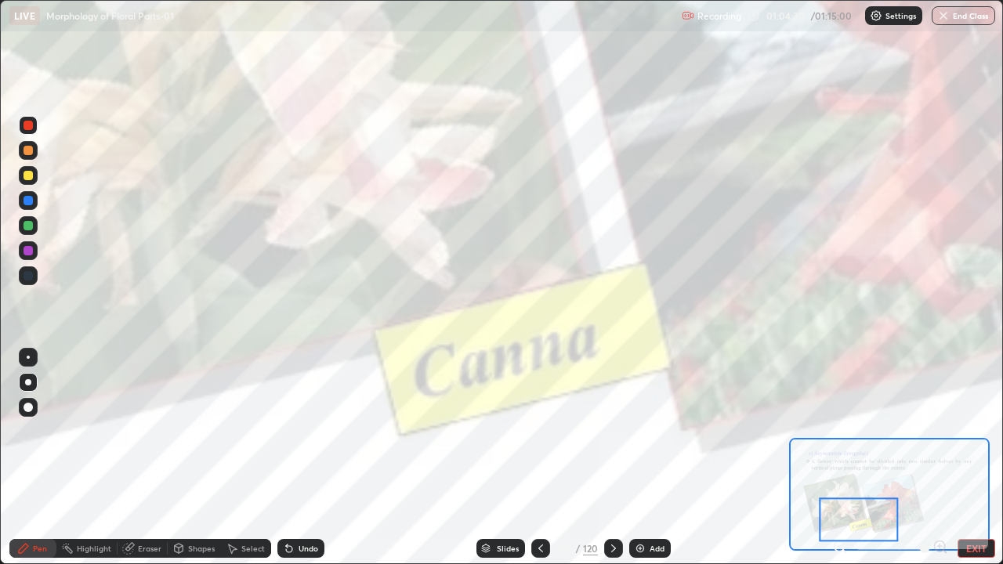
click at [498, 458] on div "Slides" at bounding box center [508, 549] width 22 height 8
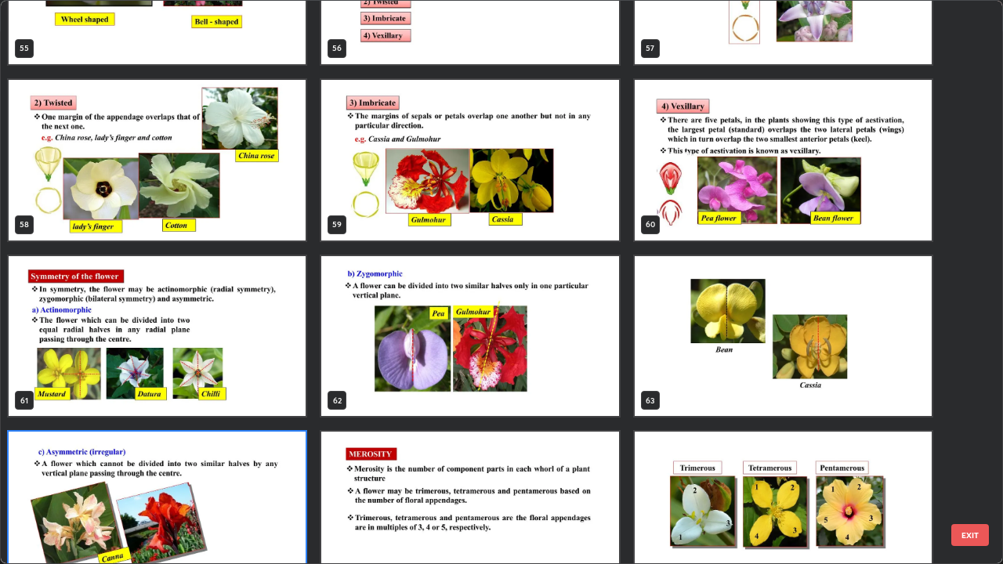
scroll to position [3274, 0]
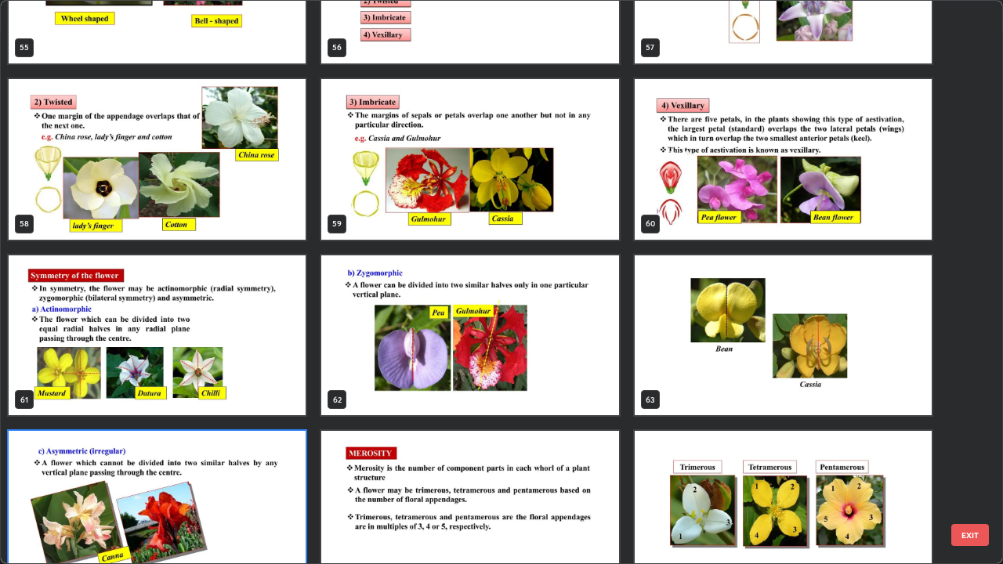
click at [512, 372] on img "grid" at bounding box center [469, 335] width 297 height 161
click at [516, 374] on img "grid" at bounding box center [469, 335] width 297 height 161
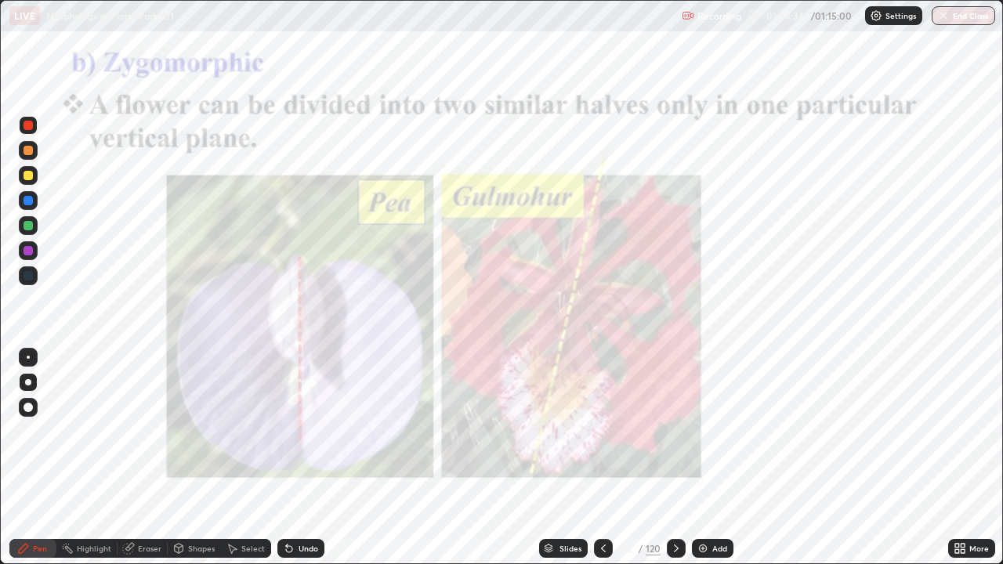
click at [526, 373] on img "grid" at bounding box center [469, 335] width 297 height 161
click at [530, 373] on img "grid" at bounding box center [469, 335] width 297 height 161
click at [962, 458] on icon at bounding box center [963, 551] width 4 height 4
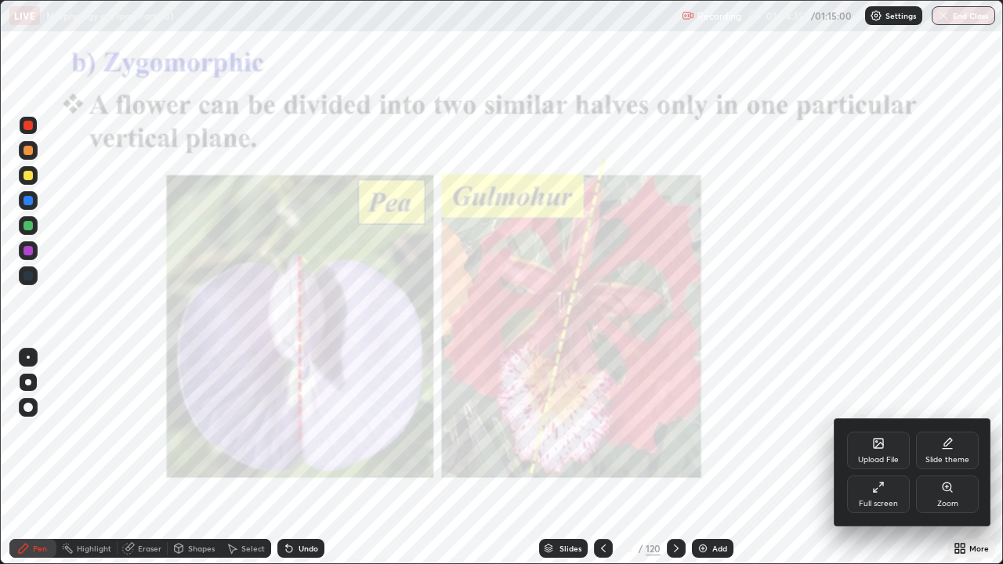
click at [947, 458] on div "Zoom" at bounding box center [947, 504] width 21 height 8
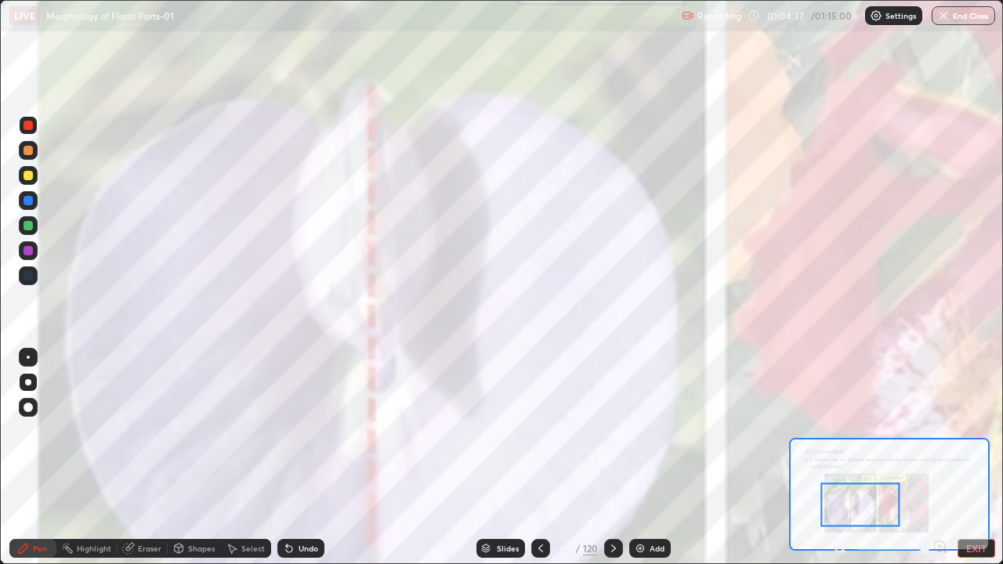
click at [839, 458] on icon at bounding box center [840, 546] width 4 height 0
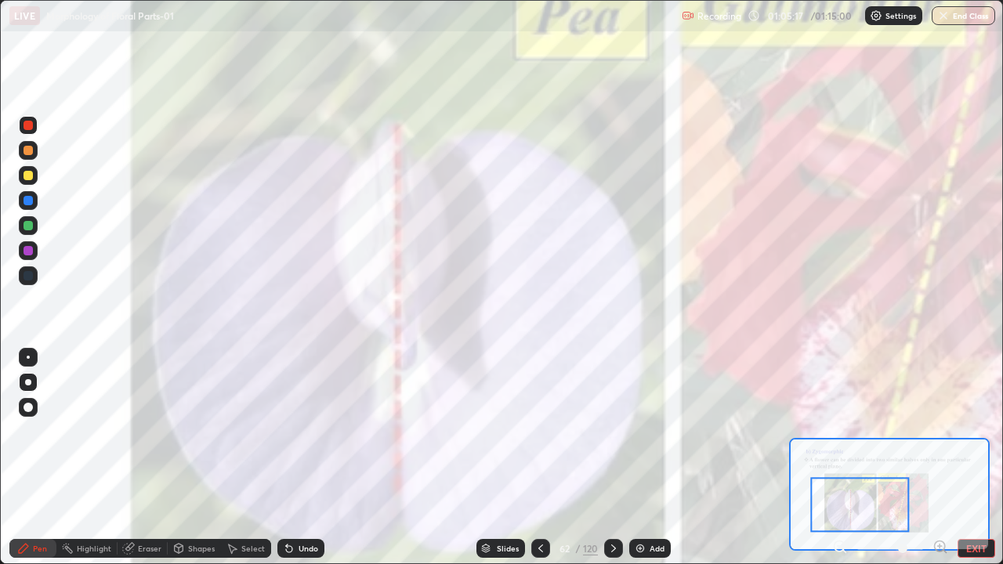
click at [540, 458] on icon at bounding box center [540, 548] width 13 height 13
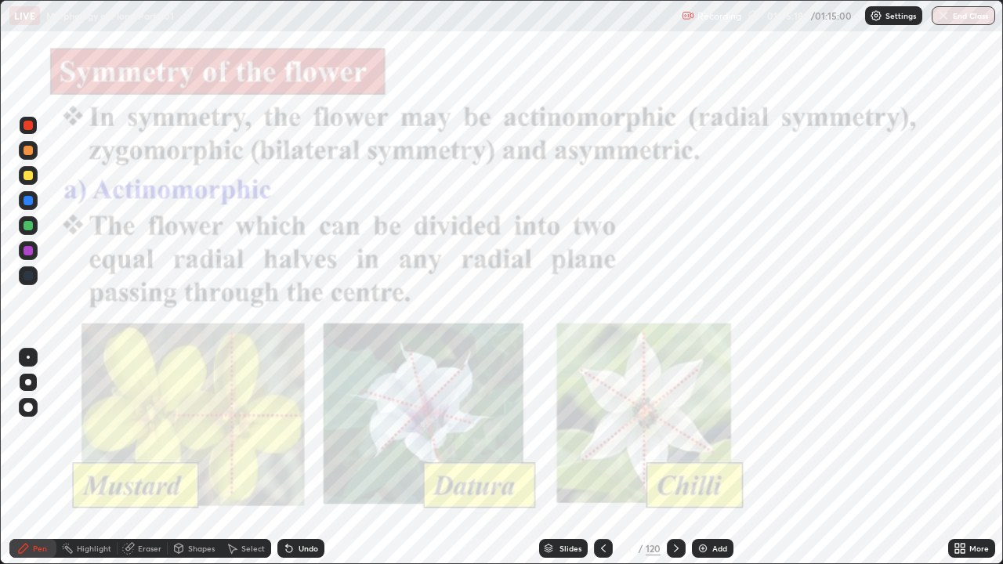
click at [962, 458] on icon at bounding box center [963, 551] width 4 height 4
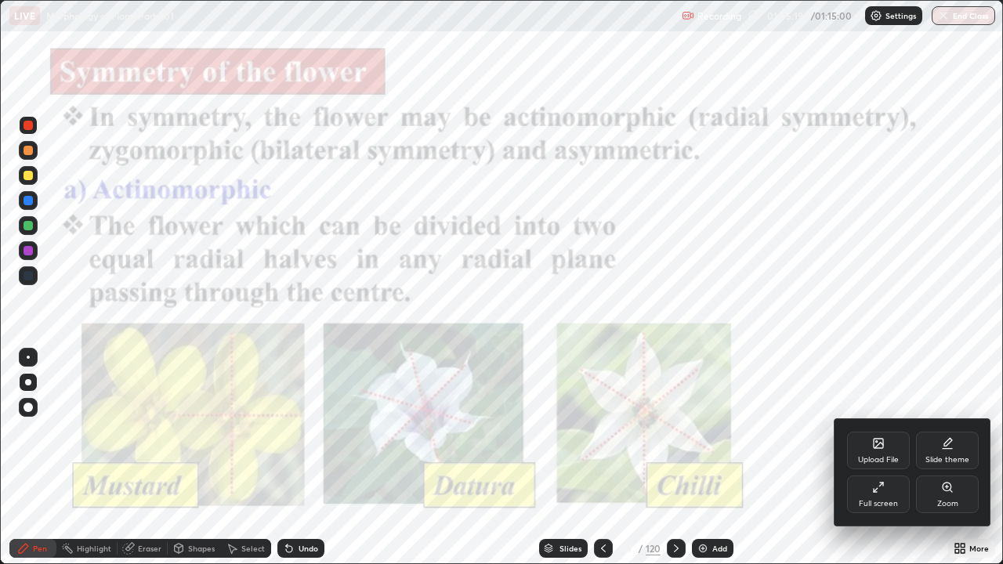
click at [941, 458] on div "Zoom" at bounding box center [947, 504] width 21 height 8
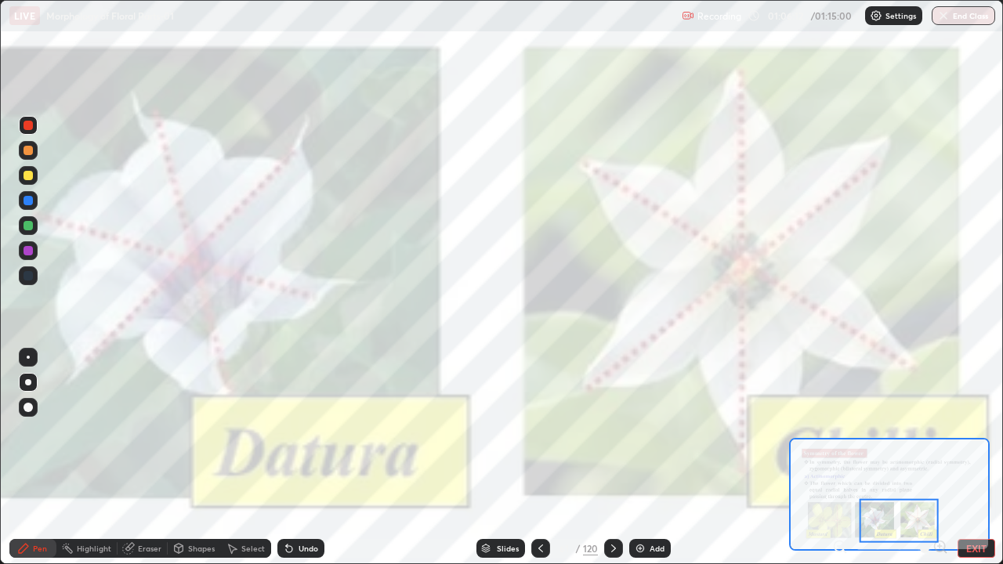
click at [498, 458] on div "Slides" at bounding box center [508, 549] width 22 height 8
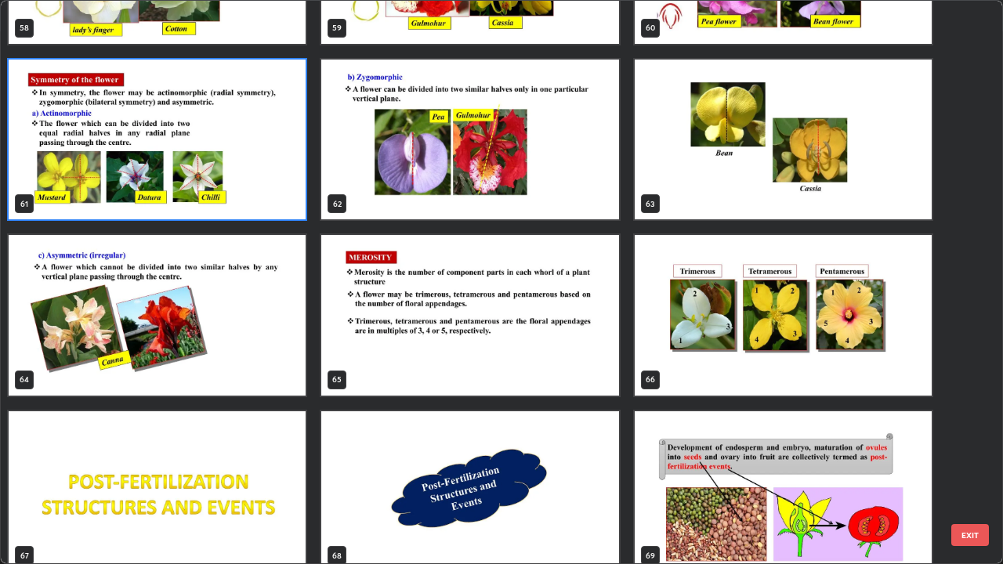
scroll to position [3478, 0]
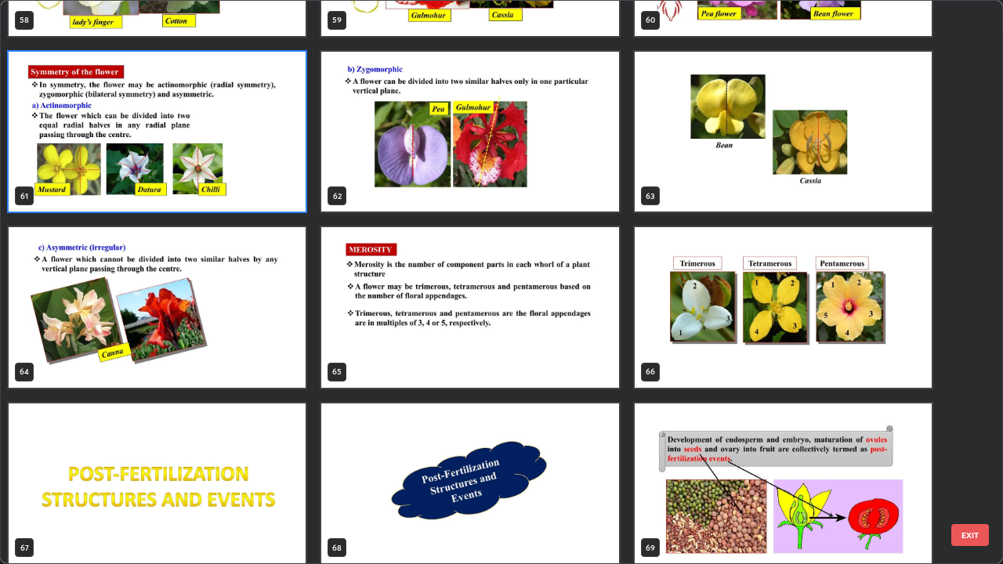
click at [708, 355] on img "grid" at bounding box center [783, 307] width 297 height 161
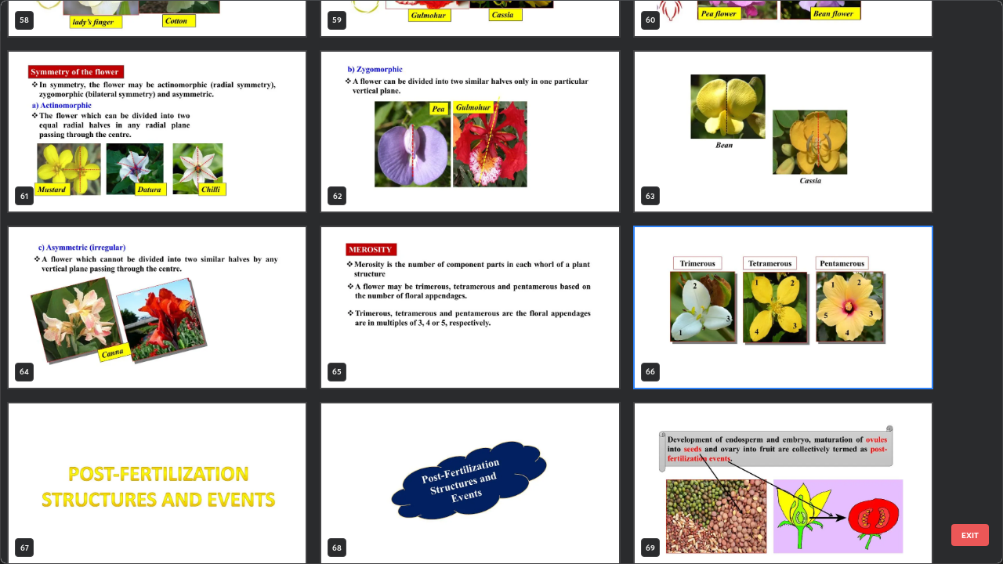
click at [699, 354] on img "grid" at bounding box center [783, 307] width 297 height 161
click at [696, 355] on img "grid" at bounding box center [783, 307] width 297 height 161
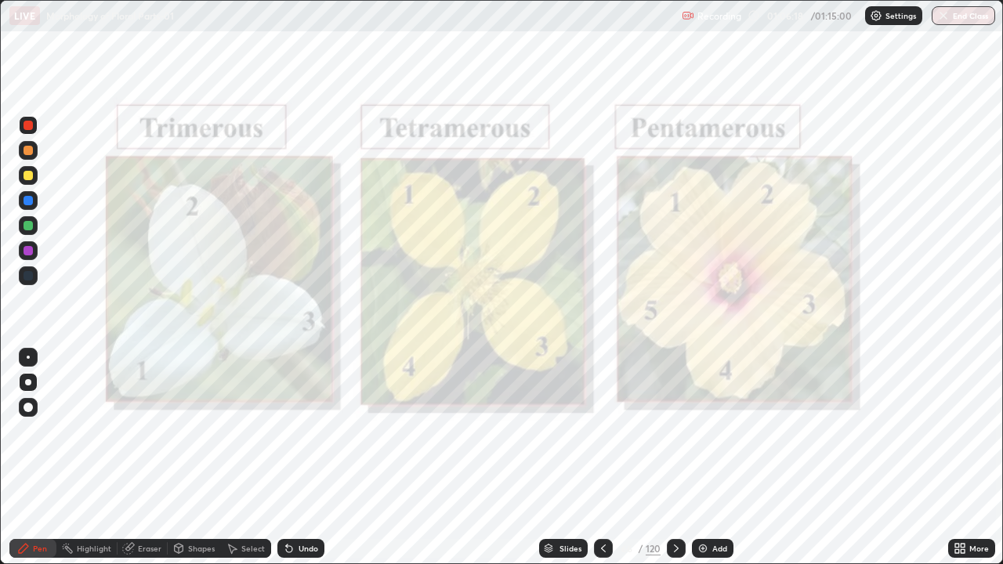
click at [693, 356] on img "grid" at bounding box center [783, 307] width 297 height 161
click at [959, 18] on button "End Class" at bounding box center [963, 15] width 63 height 19
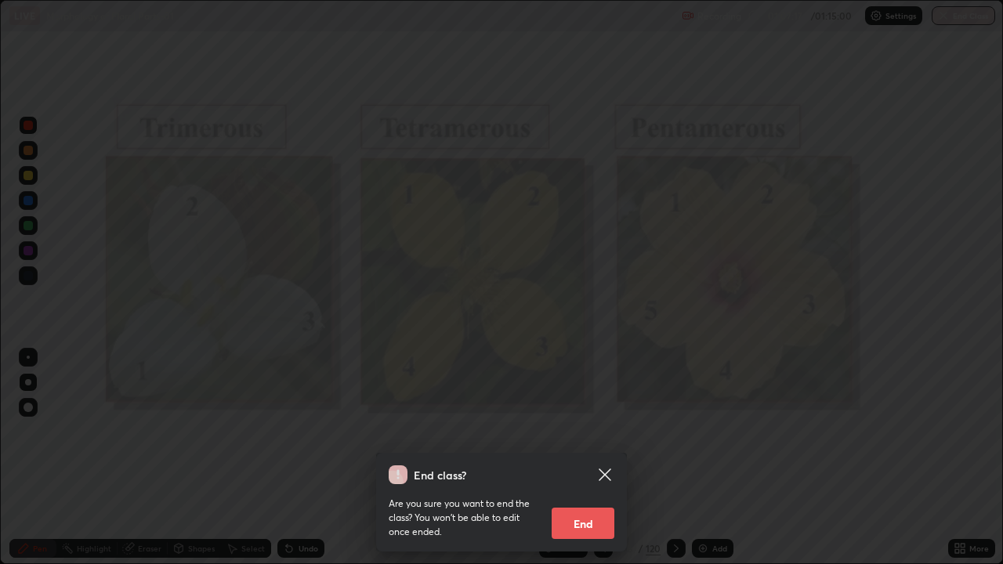
click at [584, 458] on button "End" at bounding box center [583, 523] width 63 height 31
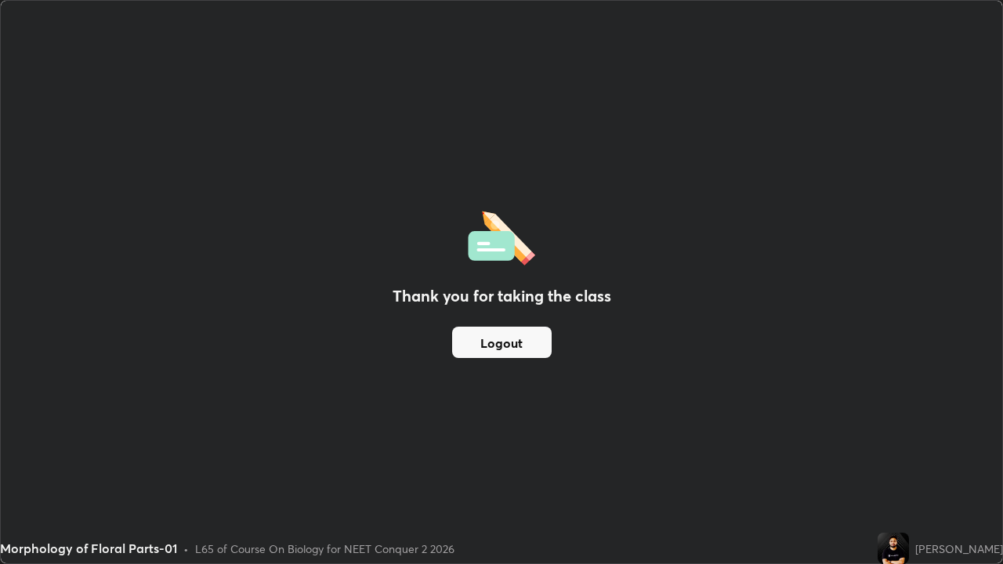
click at [483, 346] on button "Logout" at bounding box center [502, 342] width 100 height 31
click at [479, 338] on button "Logout" at bounding box center [502, 342] width 100 height 31
